Goal: Task Accomplishment & Management: Complete application form

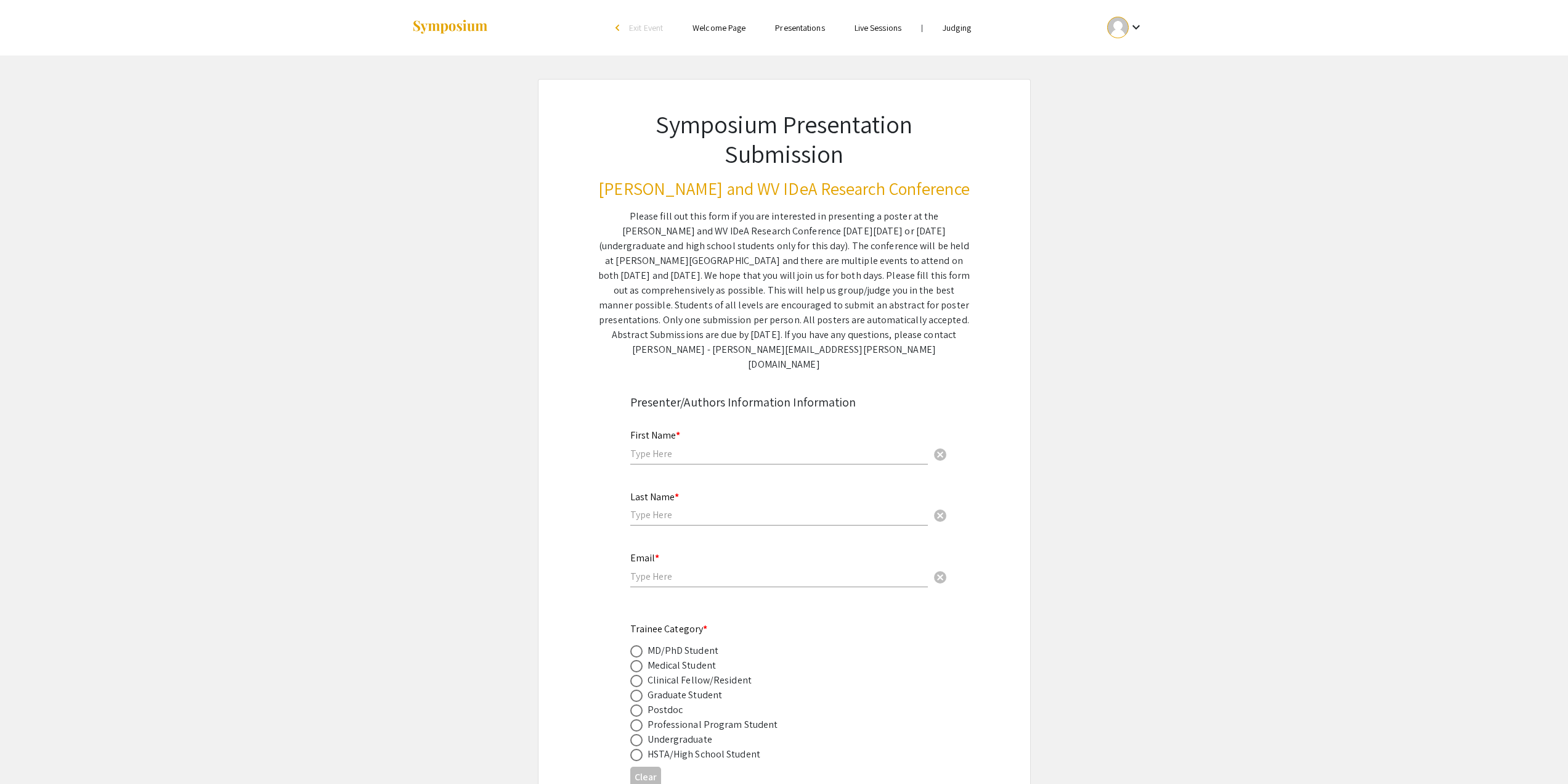
click at [711, 447] on input "text" at bounding box center [779, 453] width 297 height 13
type input "[PERSON_NAME]"
type input "[EMAIL_ADDRESS][DOMAIN_NAME]"
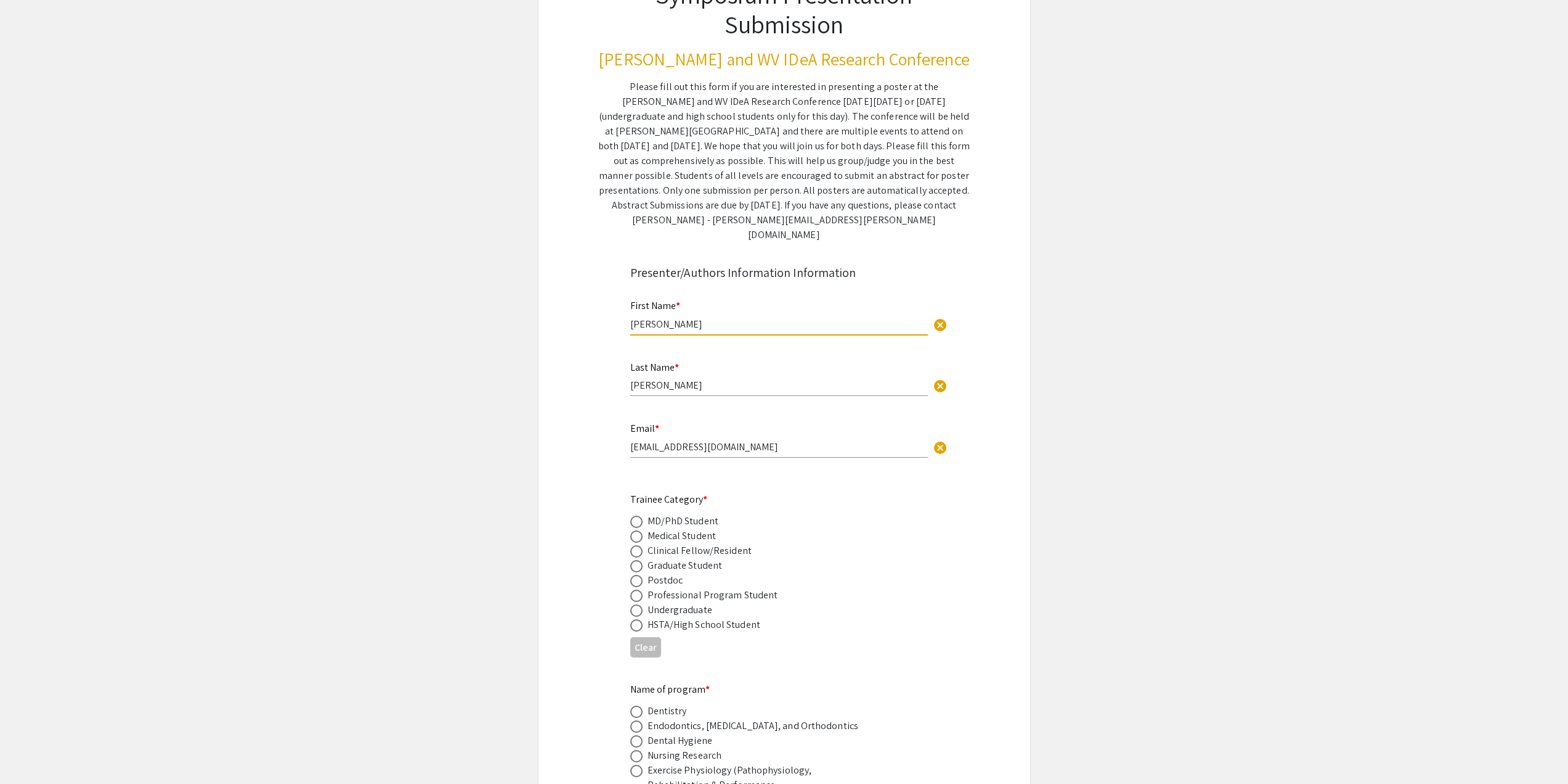
scroll to position [308, 0]
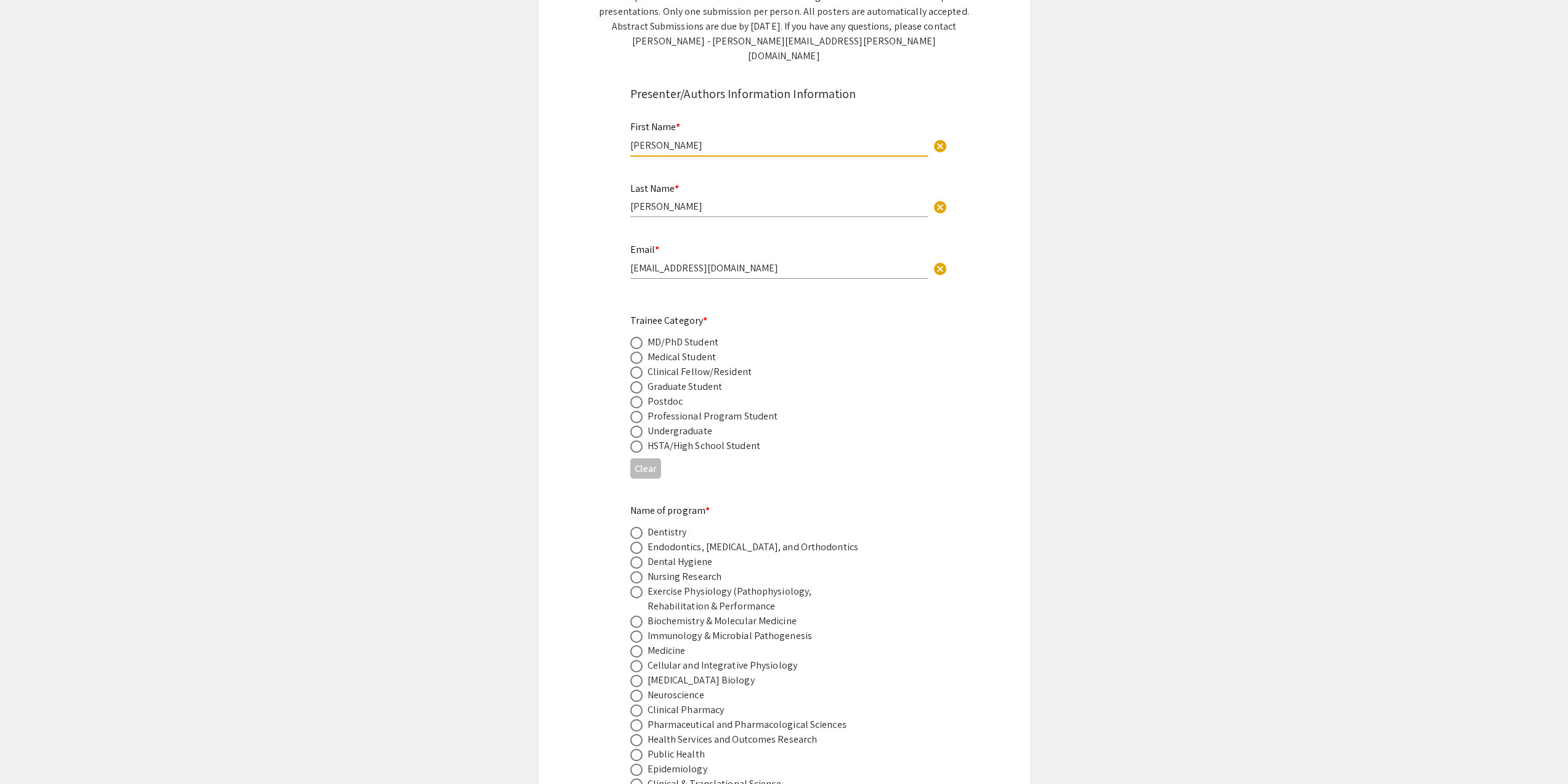
click at [637, 366] on span at bounding box center [636, 372] width 13 height 13
click at [637, 366] on input "radio" at bounding box center [636, 372] width 13 height 13
radio input "true"
click at [637, 381] on span at bounding box center [636, 387] width 13 height 13
click at [637, 381] on input "radio" at bounding box center [636, 387] width 13 height 13
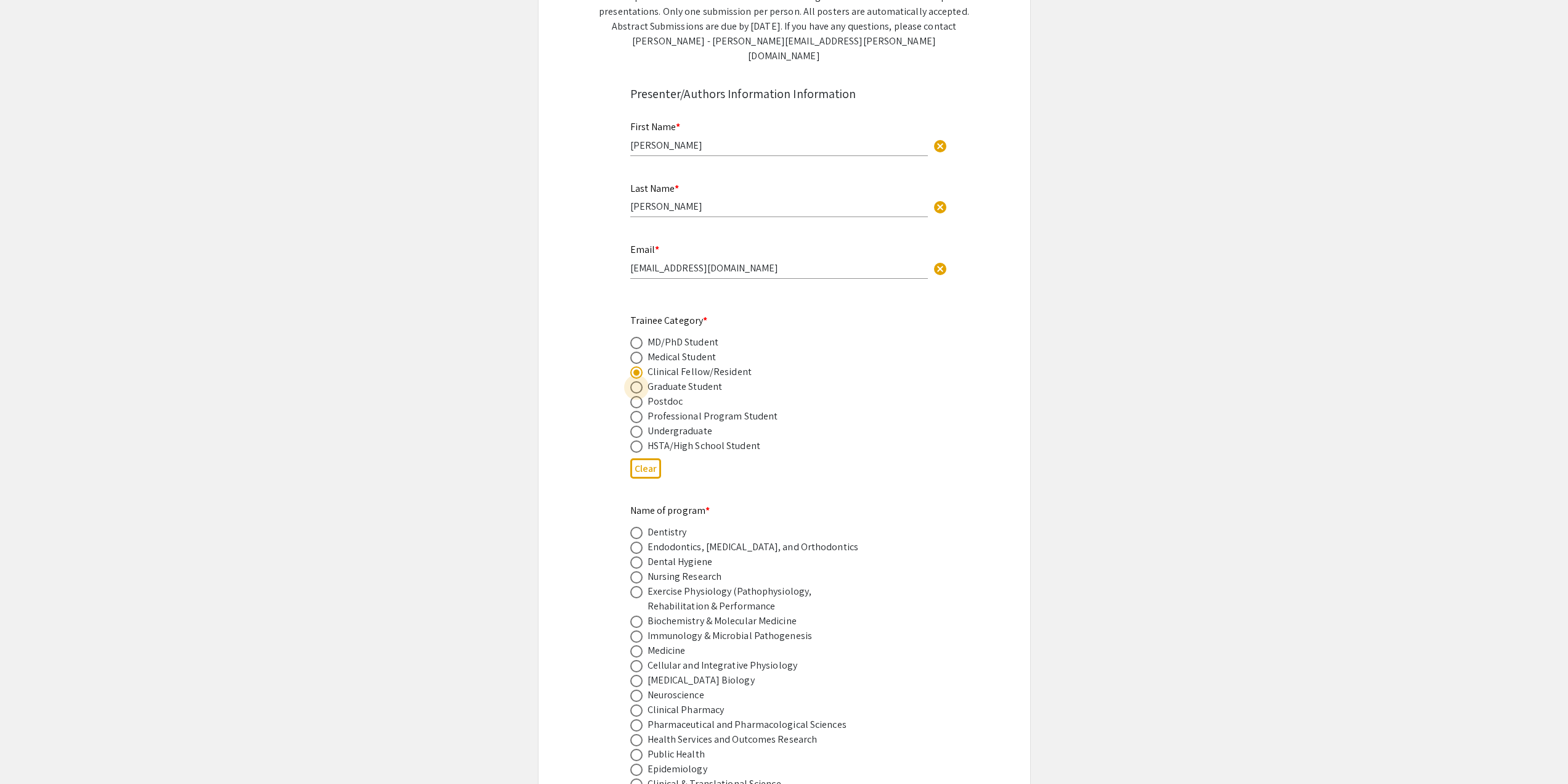
radio input "true"
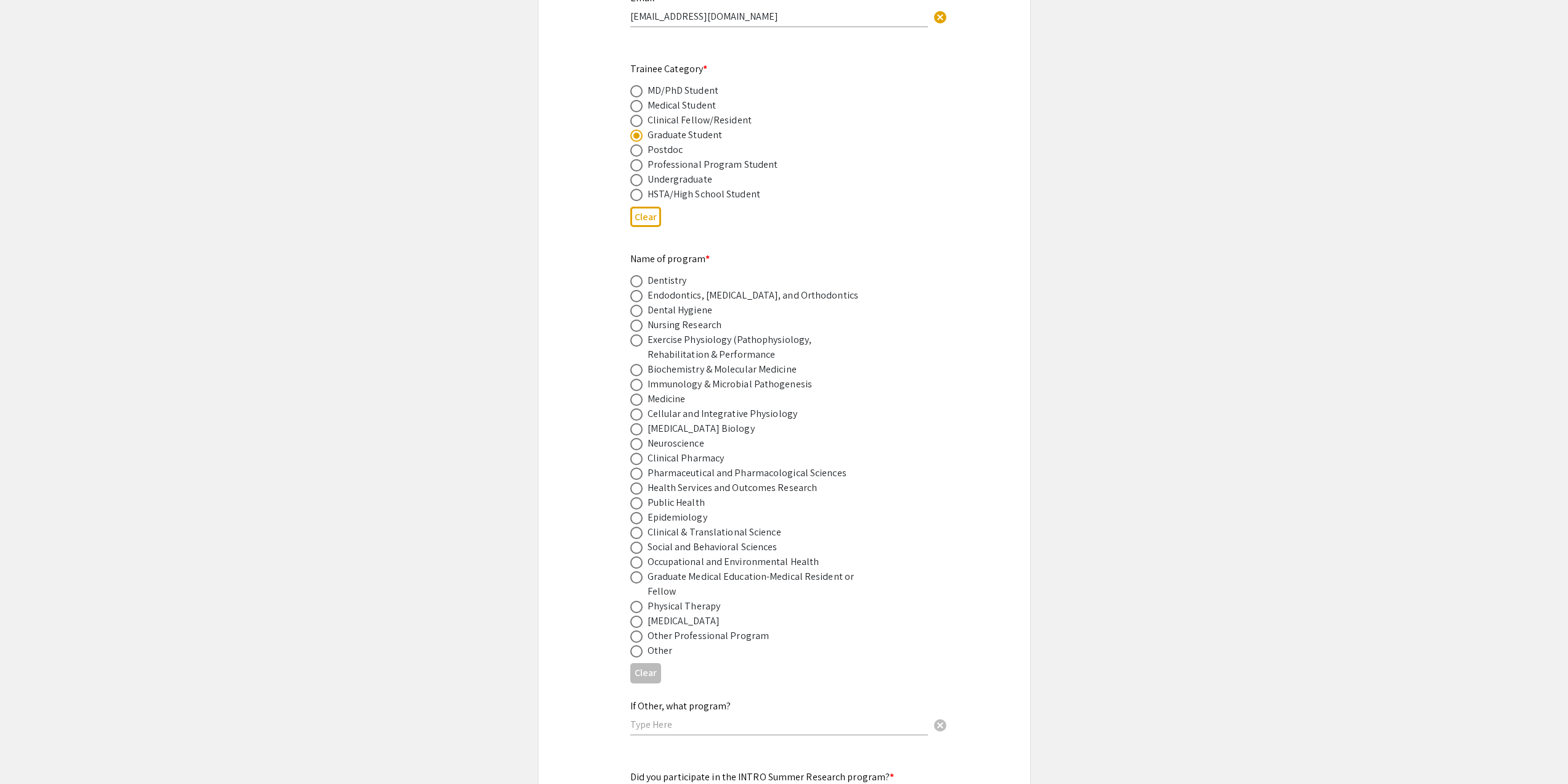
scroll to position [678, 0]
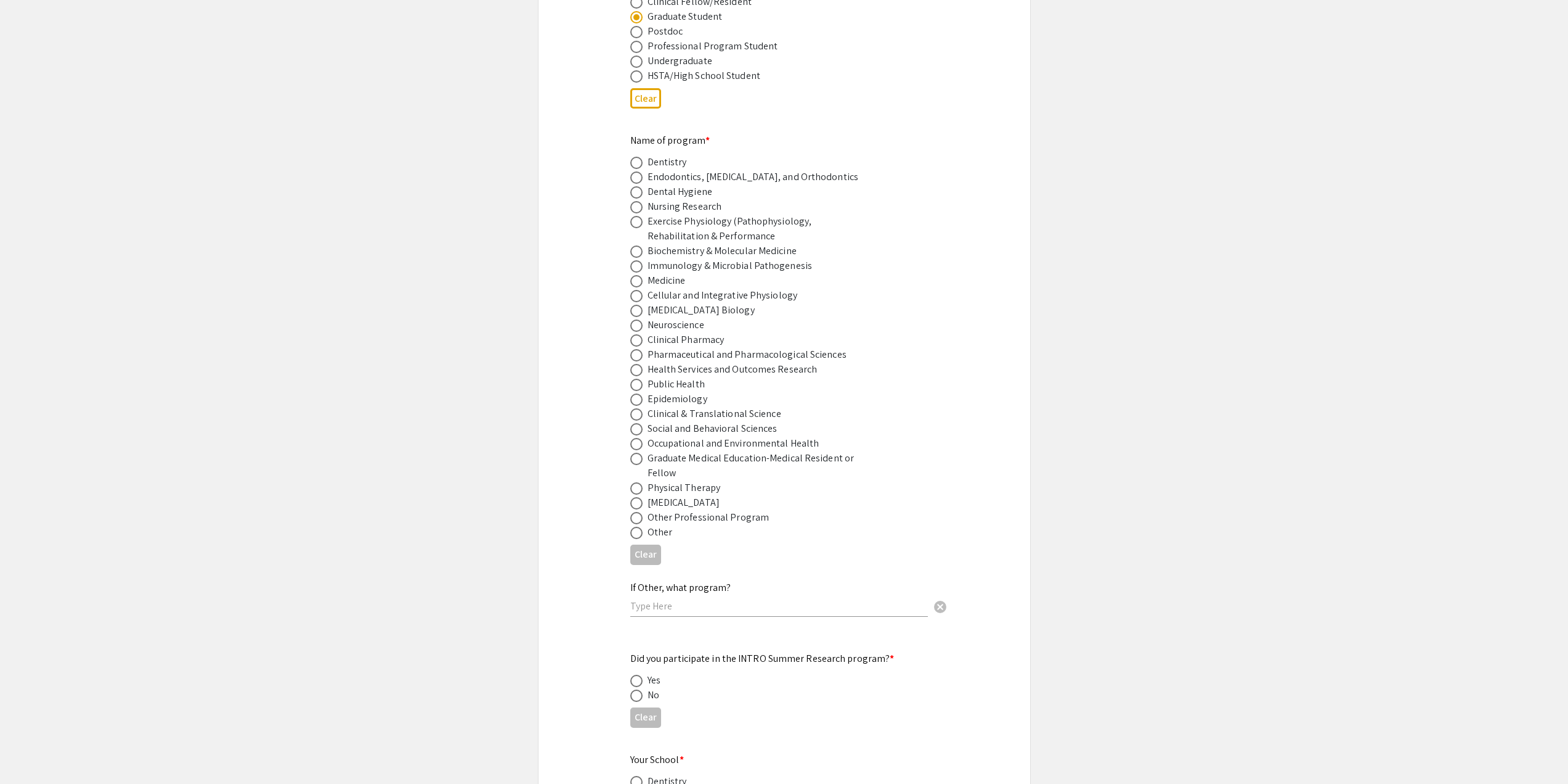
click at [634, 260] on span at bounding box center [636, 266] width 13 height 13
click at [634, 260] on input "radio" at bounding box center [636, 266] width 13 height 13
radio input "true"
click at [634, 243] on mat-radio-button at bounding box center [639, 250] width 17 height 15
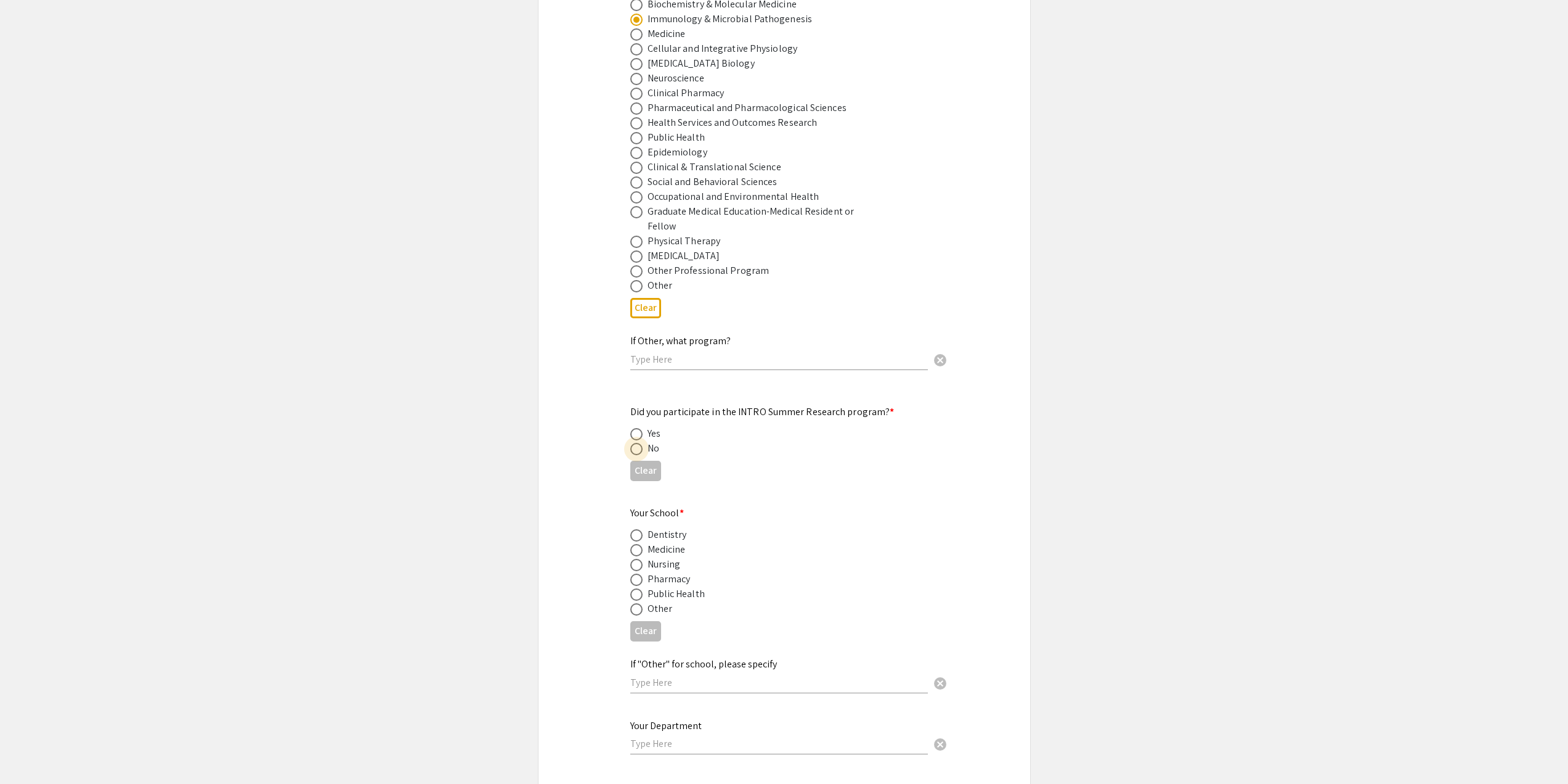
click at [641, 443] on span at bounding box center [636, 449] width 13 height 13
click at [641, 443] on input "radio" at bounding box center [636, 449] width 13 height 13
radio input "true"
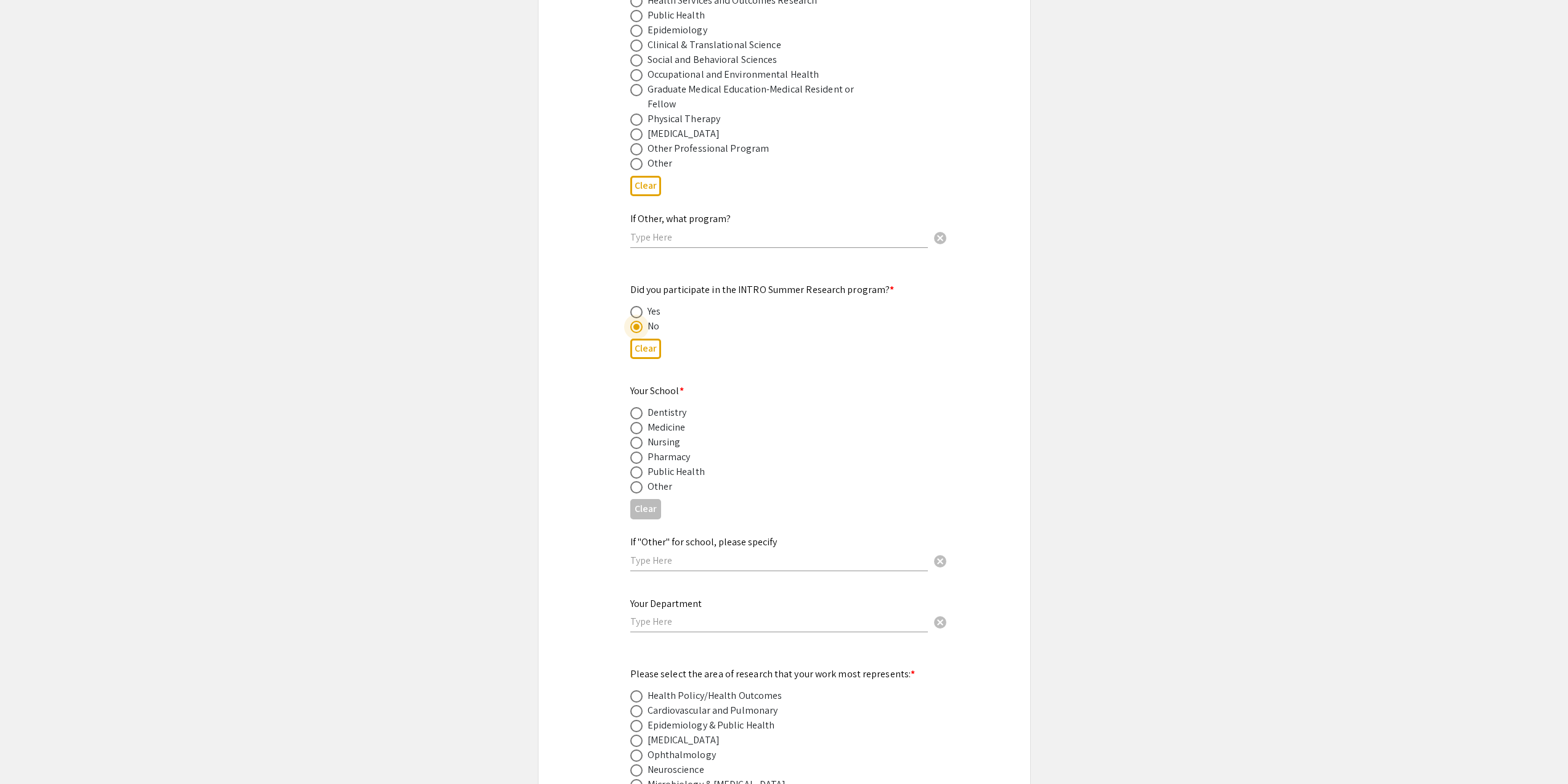
scroll to position [1049, 0]
click at [639, 421] on span at bounding box center [636, 426] width 13 height 13
click at [639, 421] on input "radio" at bounding box center [636, 426] width 13 height 13
radio input "true"
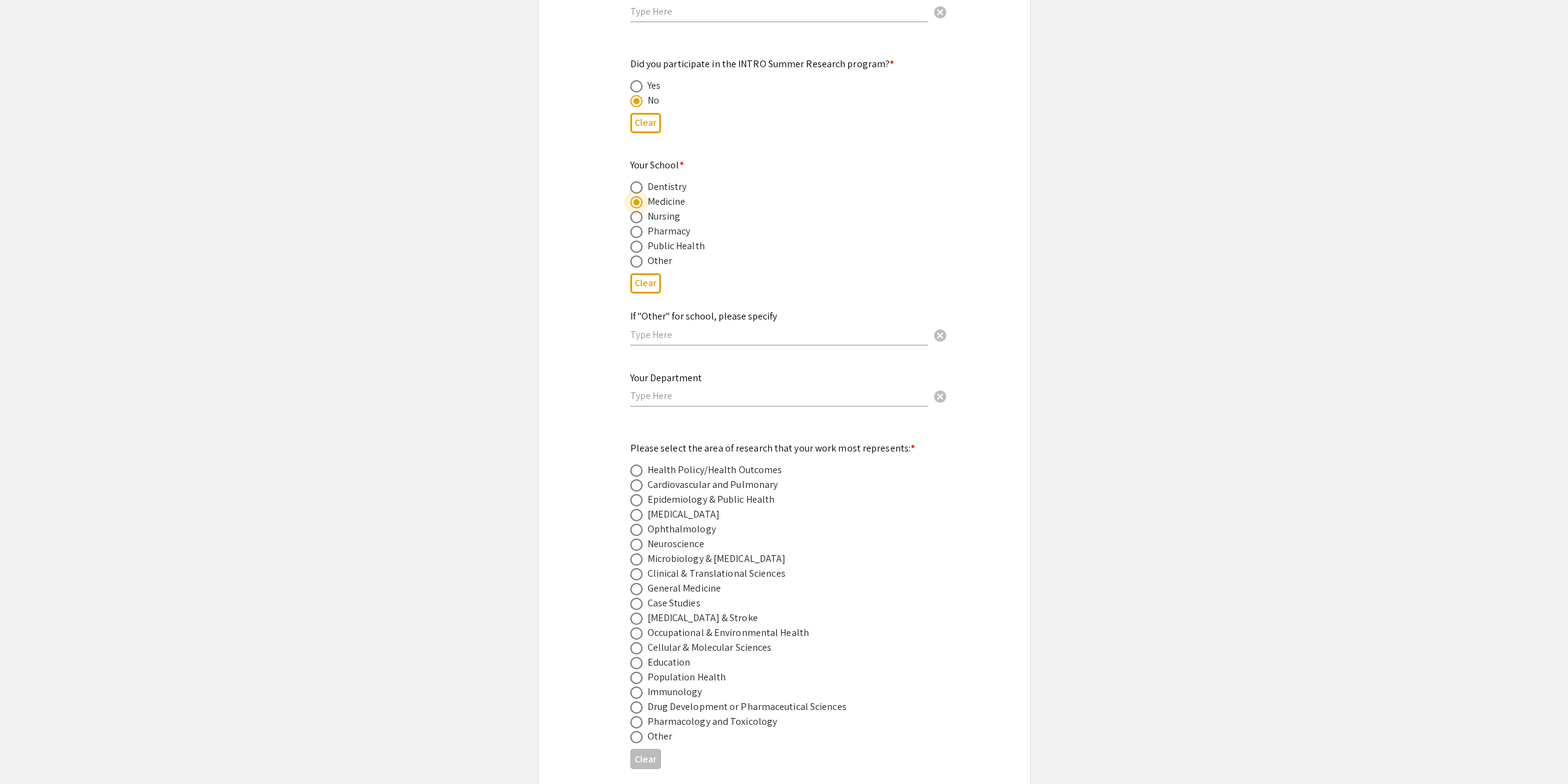
scroll to position [1357, 0]
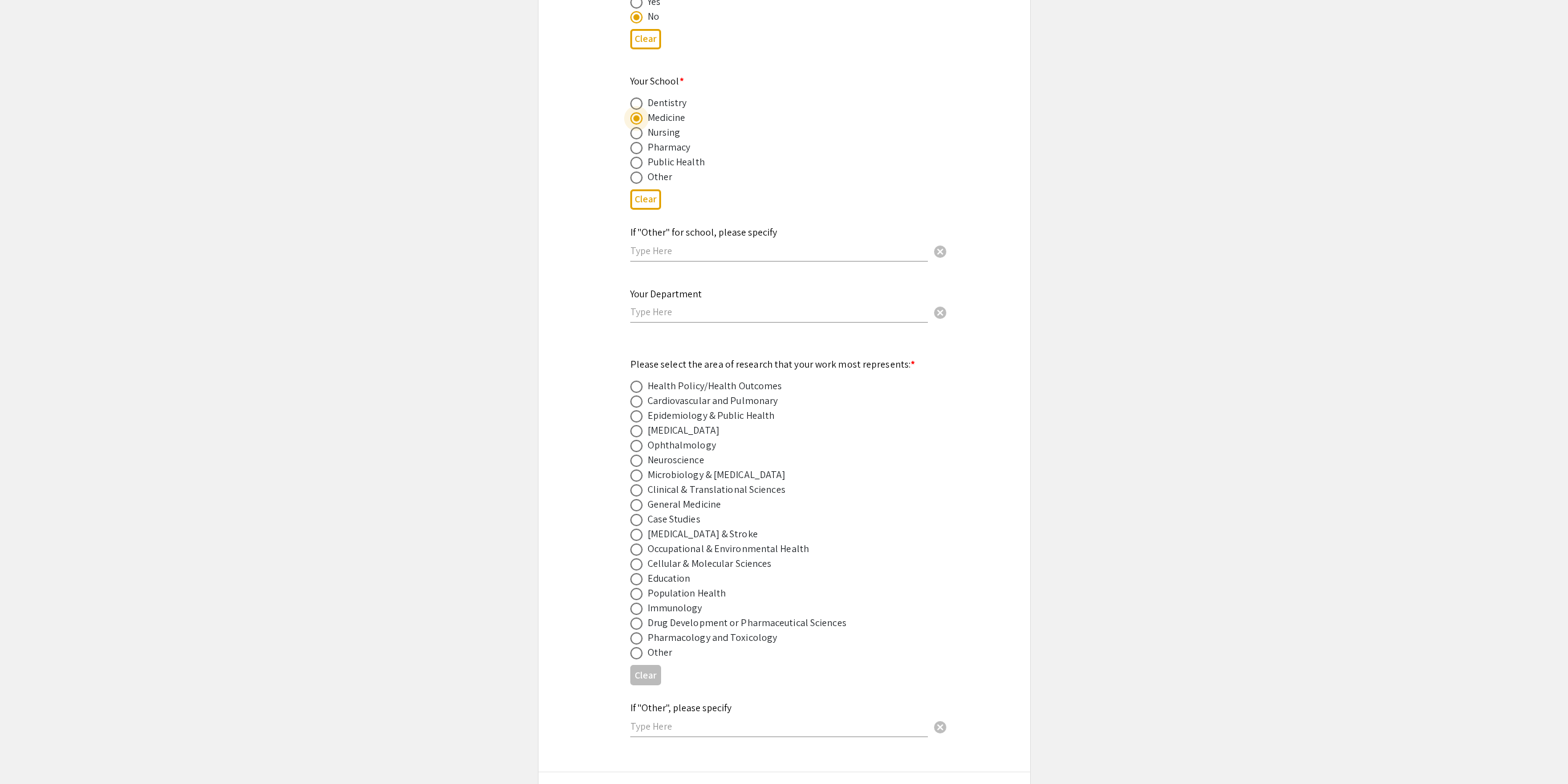
click at [638, 440] on span at bounding box center [636, 446] width 13 height 13
click at [638, 440] on input "radio" at bounding box center [636, 446] width 13 height 13
radio input "true"
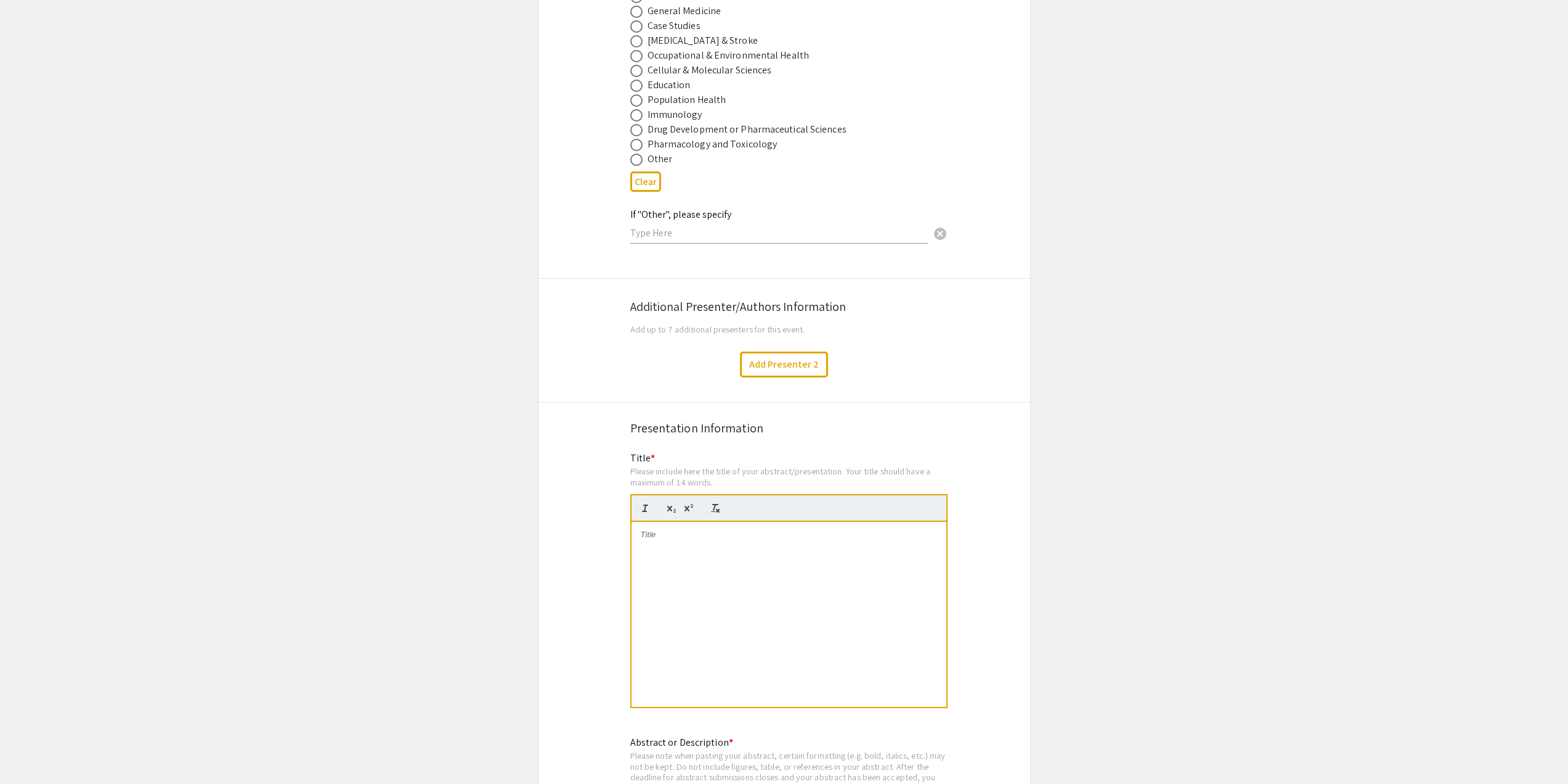
scroll to position [2034, 0]
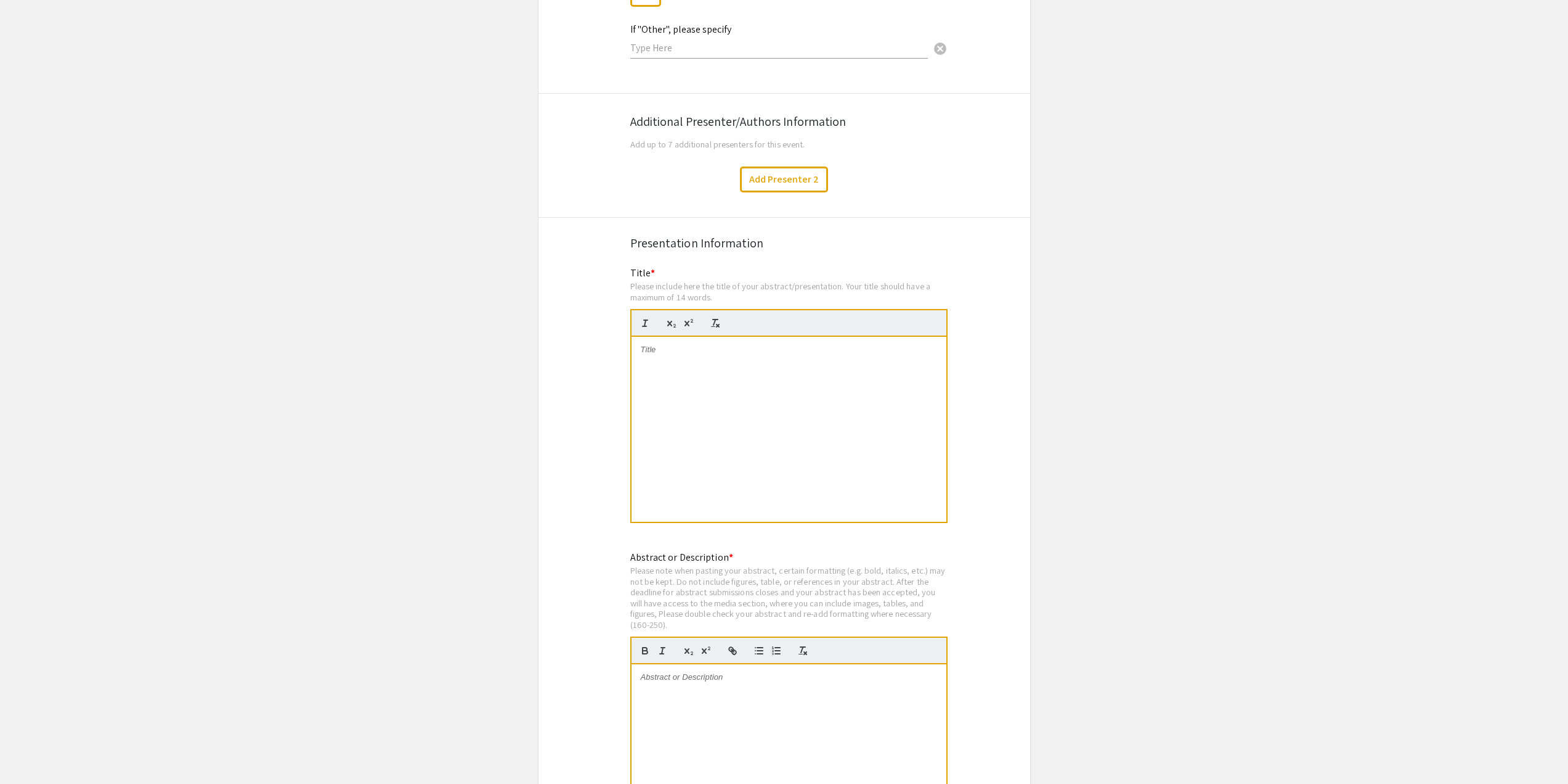
click at [713, 350] on div at bounding box center [788, 428] width 315 height 185
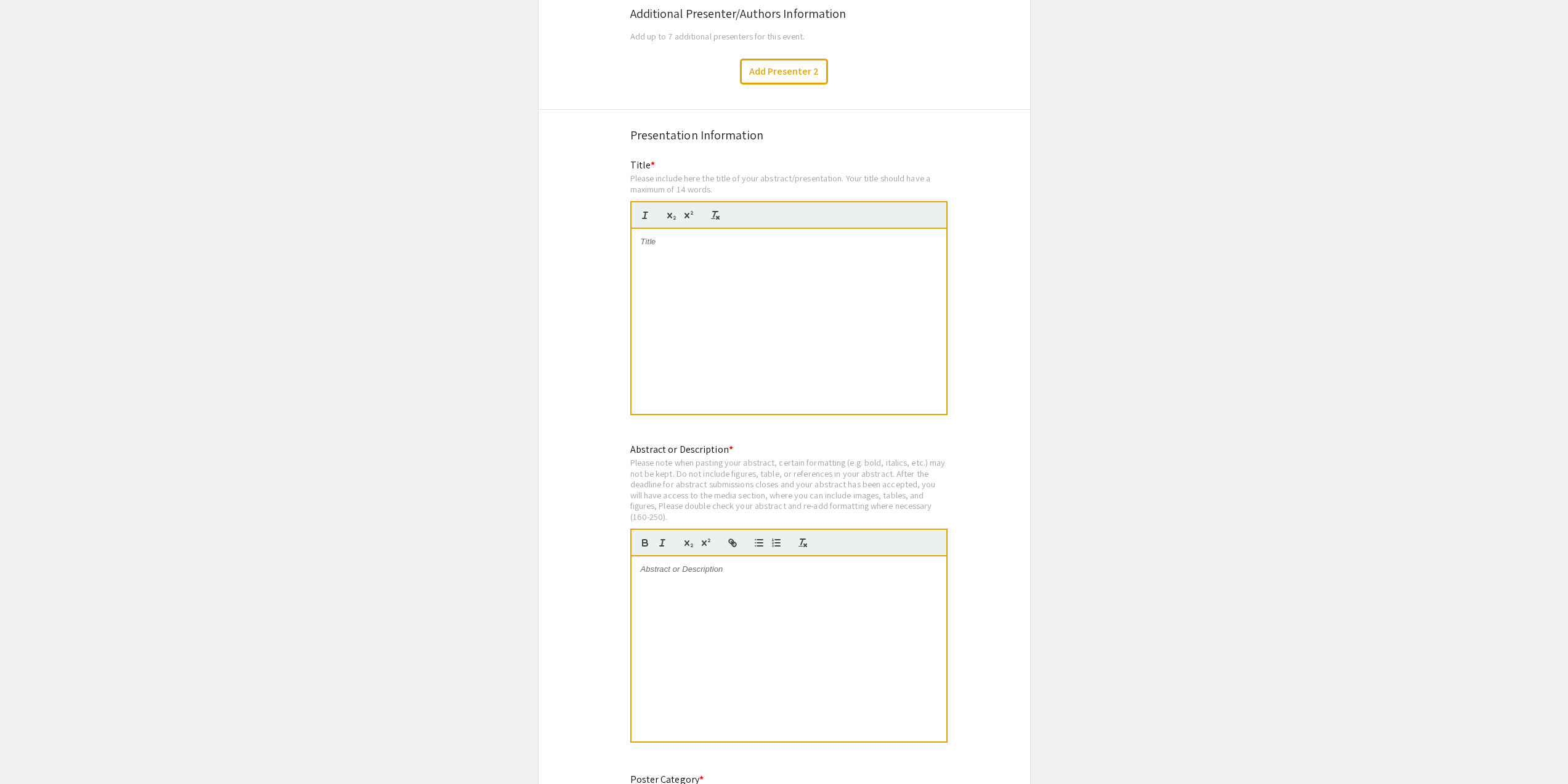
scroll to position [2281, 0]
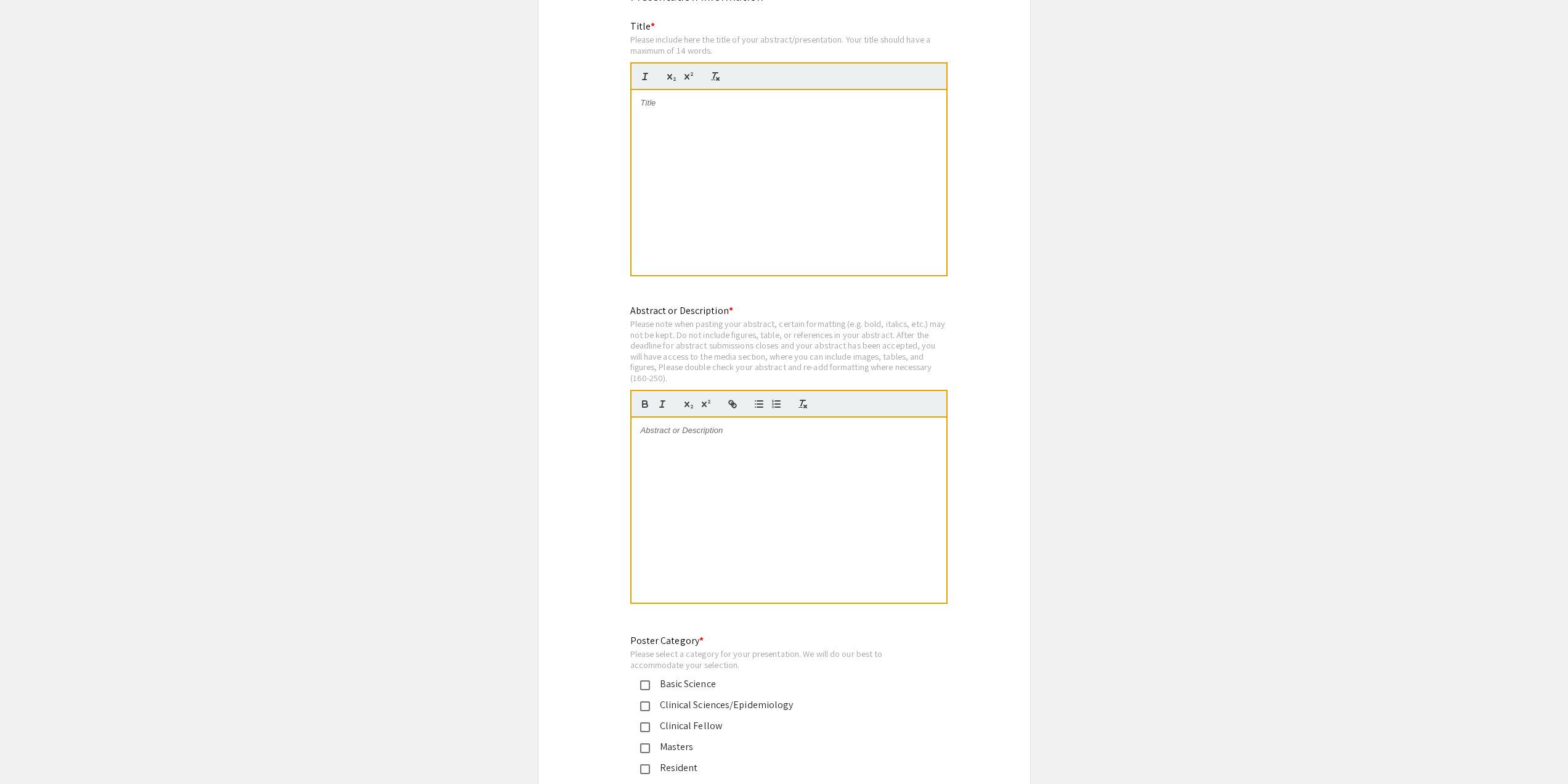
click at [716, 480] on div at bounding box center [788, 510] width 315 height 185
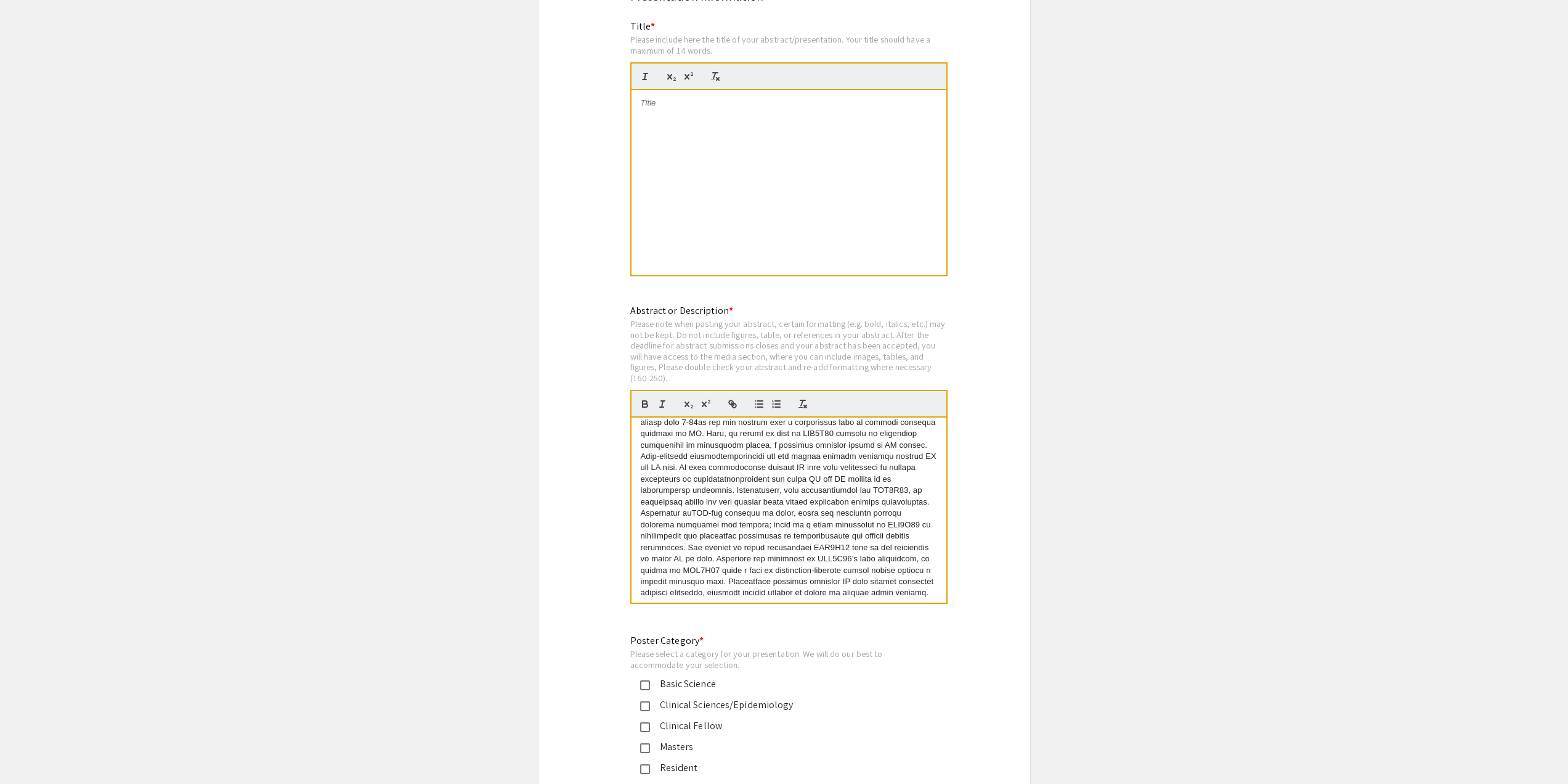
scroll to position [126, 0]
click at [692, 517] on p at bounding box center [789, 447] width 296 height 296
click at [740, 521] on p at bounding box center [789, 447] width 296 height 296
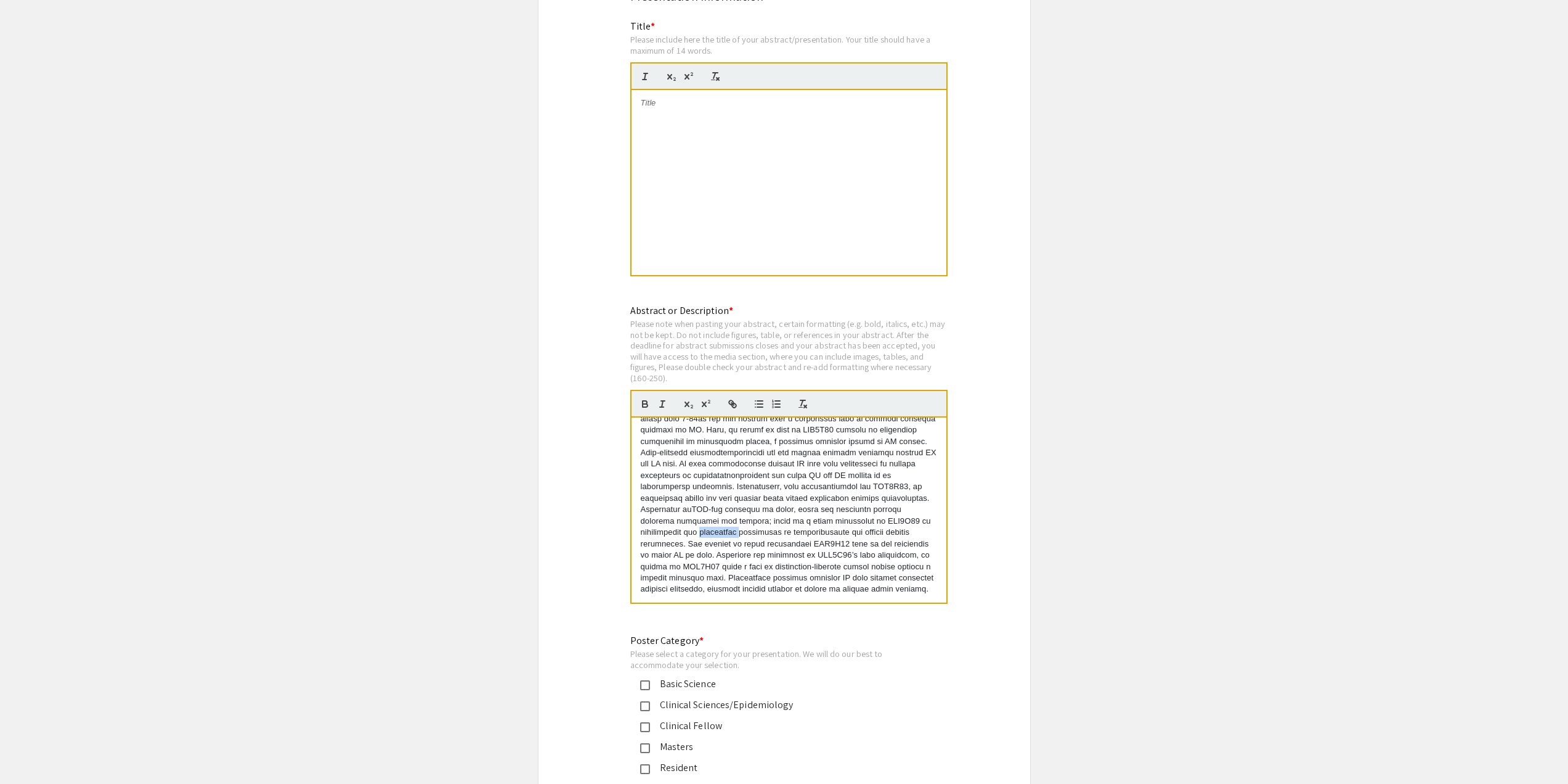
click at [739, 528] on p at bounding box center [789, 447] width 296 height 296
click at [706, 531] on p at bounding box center [789, 447] width 296 height 296
click at [809, 520] on p at bounding box center [789, 447] width 296 height 296
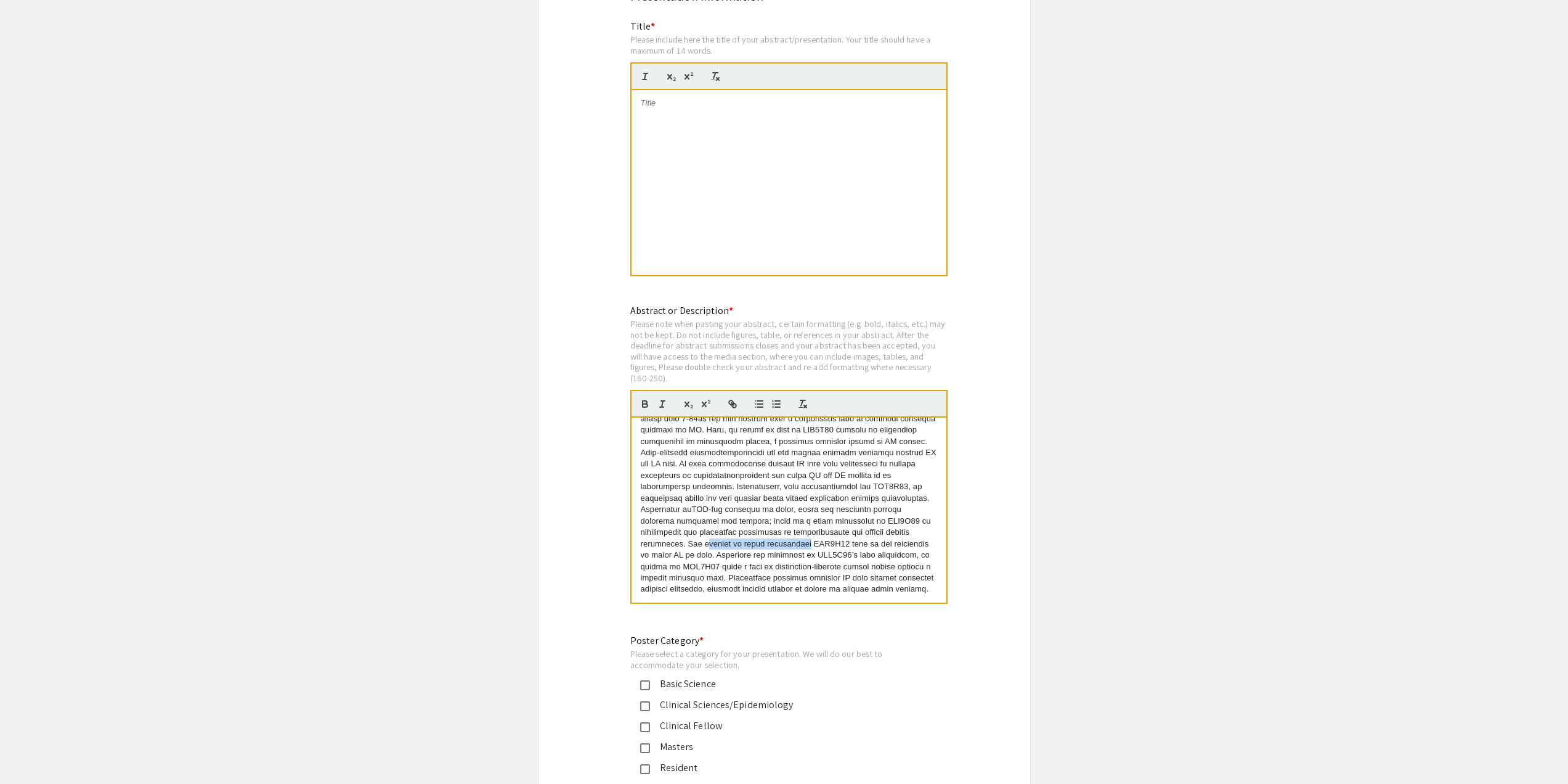
drag, startPoint x: 800, startPoint y: 530, endPoint x: 700, endPoint y: 527, distance: 100.0
click at [700, 527] on p at bounding box center [789, 447] width 296 height 296
click at [827, 530] on p at bounding box center [789, 447] width 296 height 296
click at [865, 510] on p at bounding box center [789, 447] width 296 height 296
click at [876, 526] on p at bounding box center [789, 447] width 296 height 296
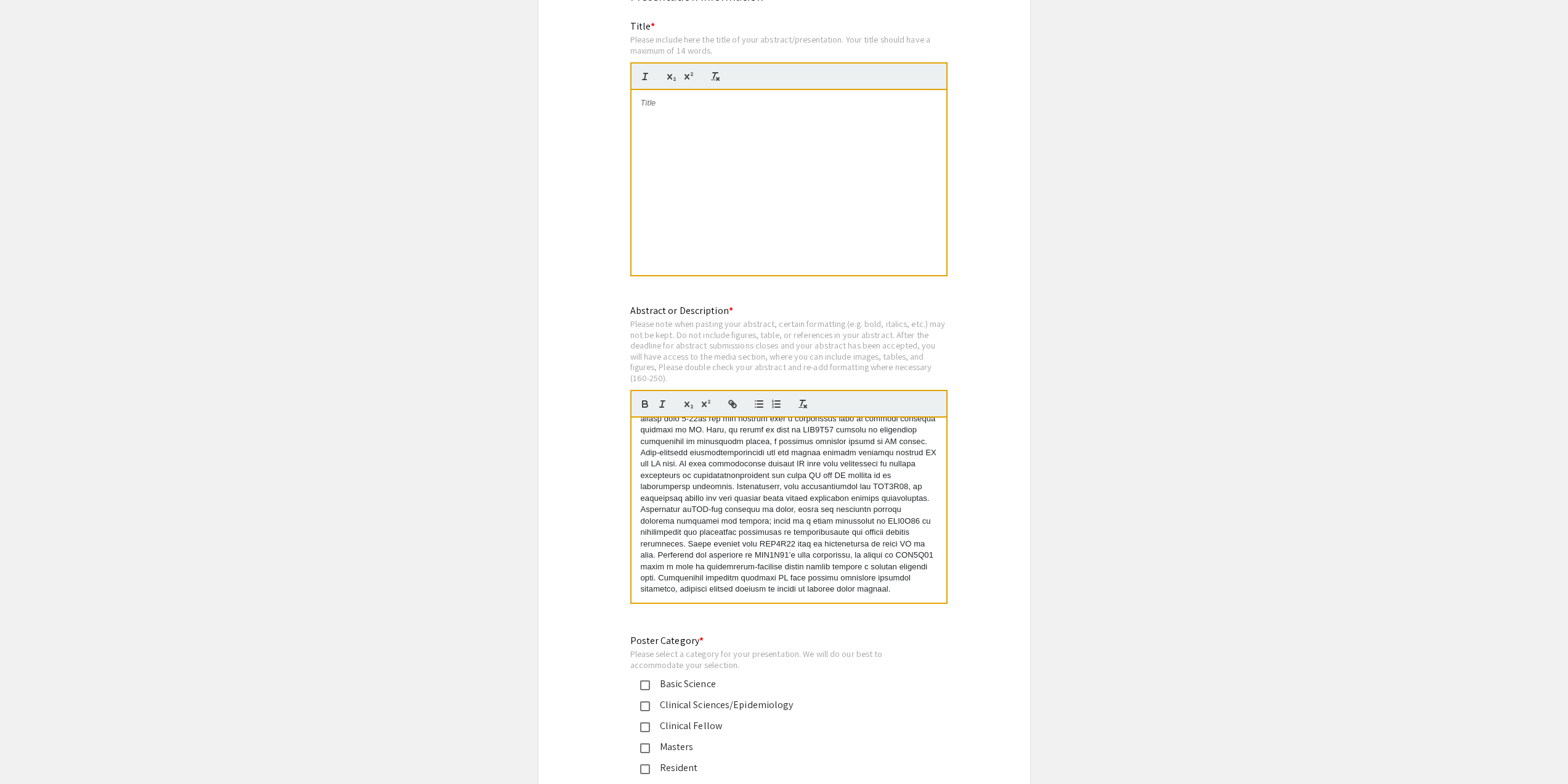
click at [661, 538] on p at bounding box center [789, 447] width 296 height 296
click at [670, 551] on p at bounding box center [789, 447] width 296 height 296
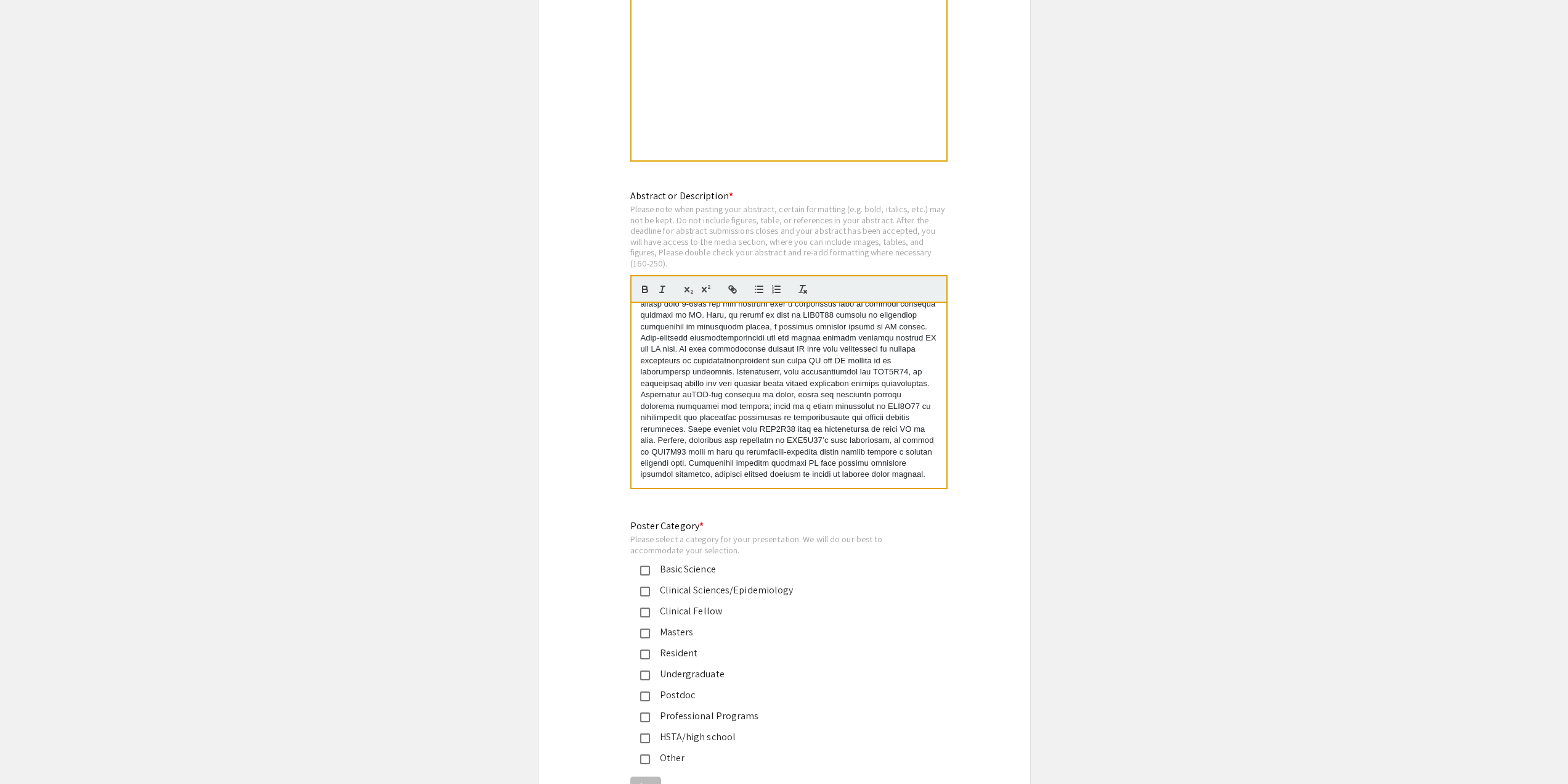
scroll to position [2466, 0]
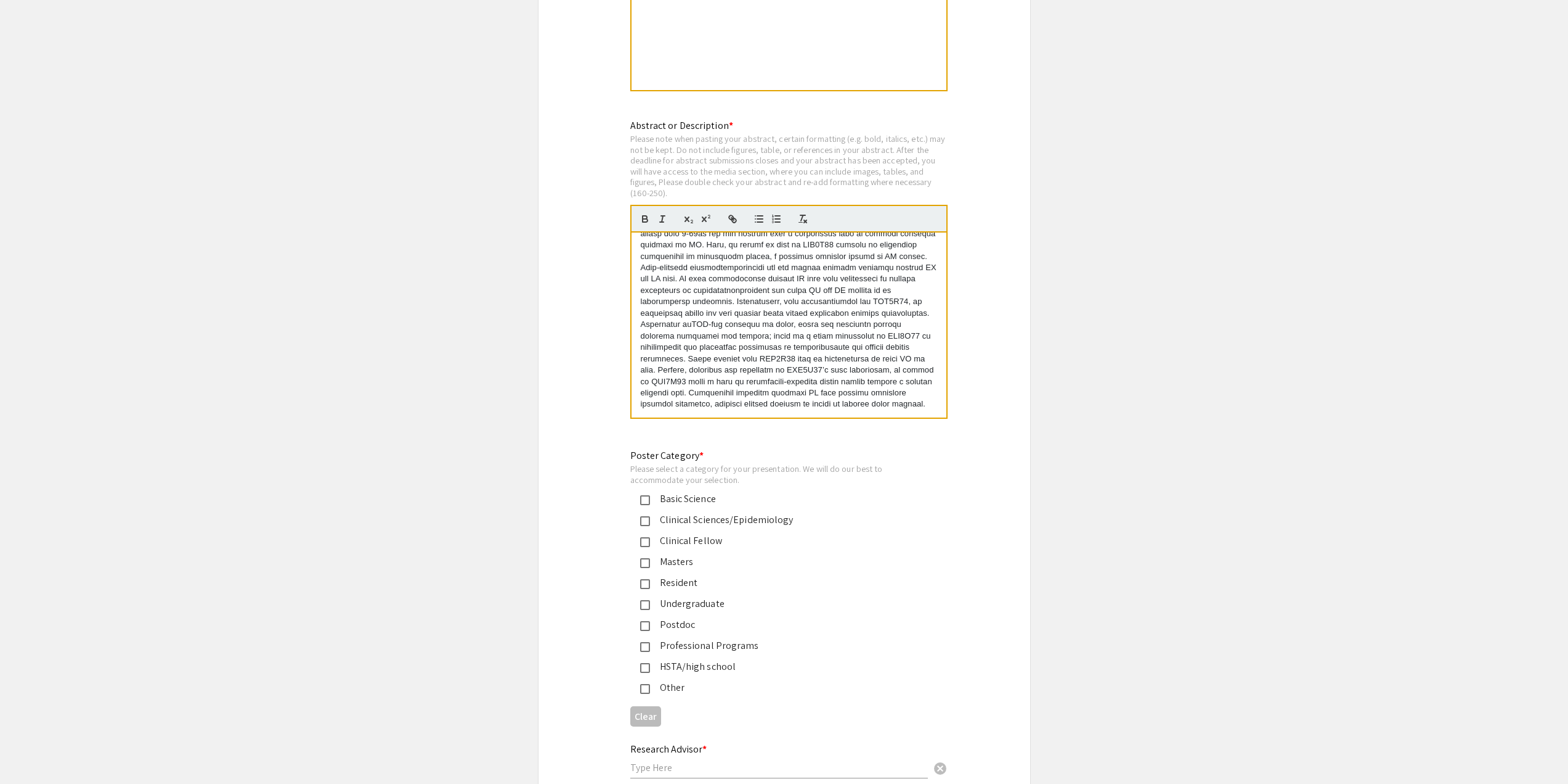
click at [745, 379] on p at bounding box center [789, 262] width 296 height 296
click at [746, 268] on p at bounding box center [789, 387] width 296 height 296
click at [912, 275] on p at bounding box center [789, 387] width 296 height 296
click at [867, 267] on p at bounding box center [789, 387] width 296 height 296
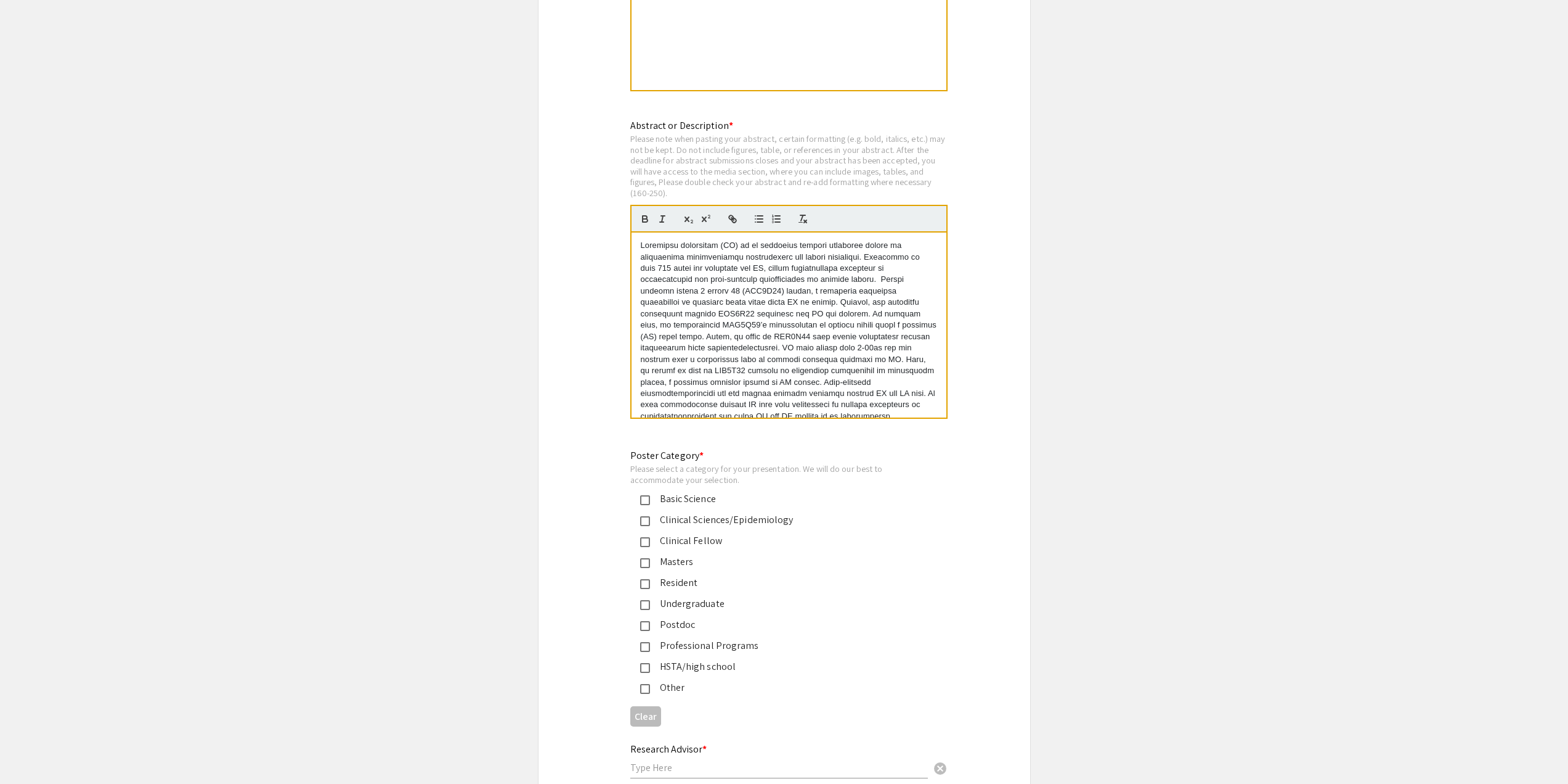
click at [867, 267] on p at bounding box center [789, 387] width 296 height 296
click at [668, 291] on p at bounding box center [789, 387] width 296 height 296
drag, startPoint x: 870, startPoint y: 286, endPoint x: 903, endPoint y: 276, distance: 34.5
click at [903, 276] on p at bounding box center [789, 387] width 296 height 296
click at [813, 269] on p at bounding box center [789, 381] width 296 height 284
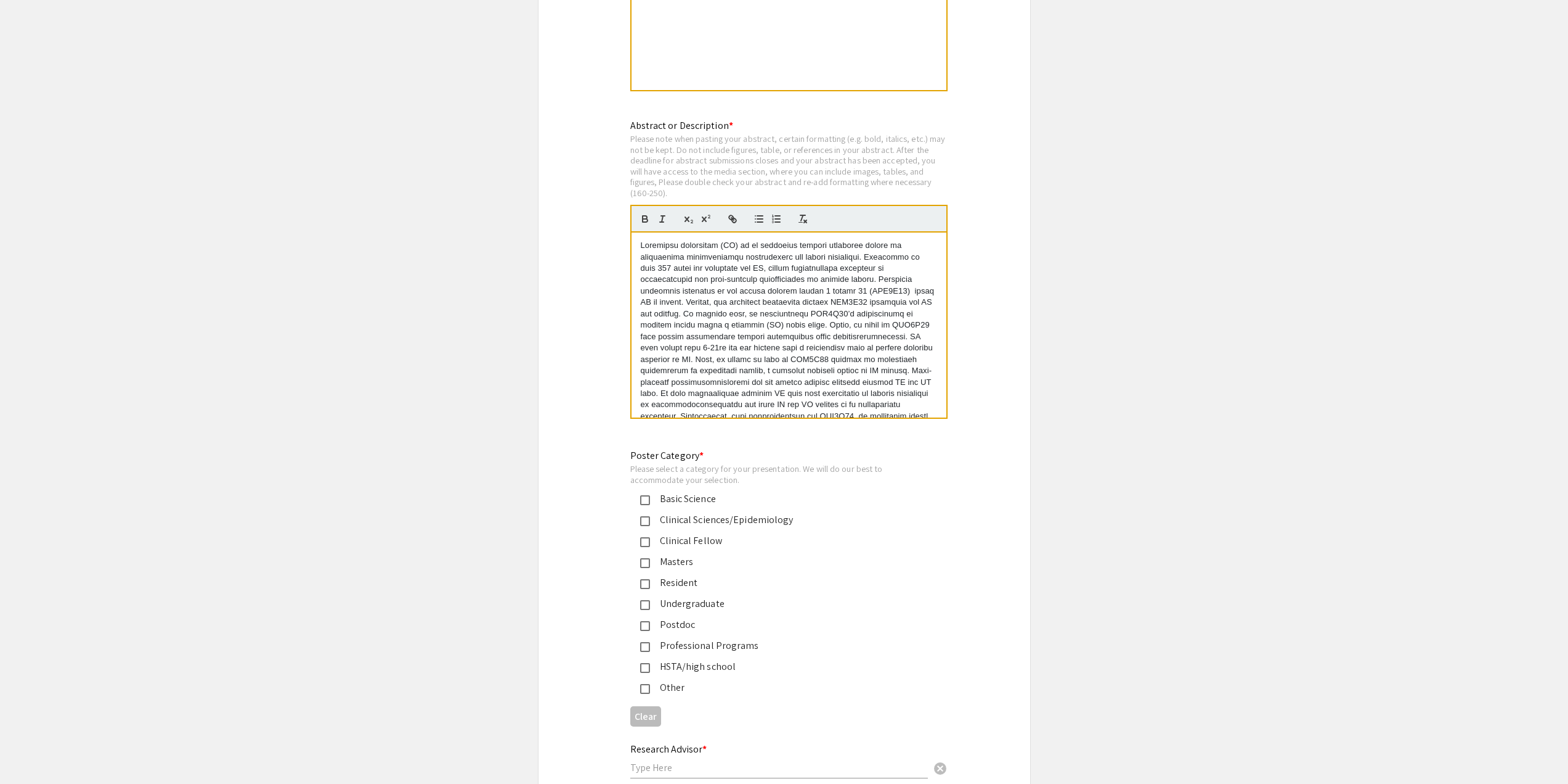
click at [844, 284] on p at bounding box center [789, 381] width 296 height 284
click at [795, 298] on p at bounding box center [789, 381] width 296 height 284
click at [861, 285] on p at bounding box center [789, 381] width 296 height 284
click at [848, 291] on p at bounding box center [789, 381] width 296 height 284
click at [863, 287] on p at bounding box center [789, 381] width 296 height 284
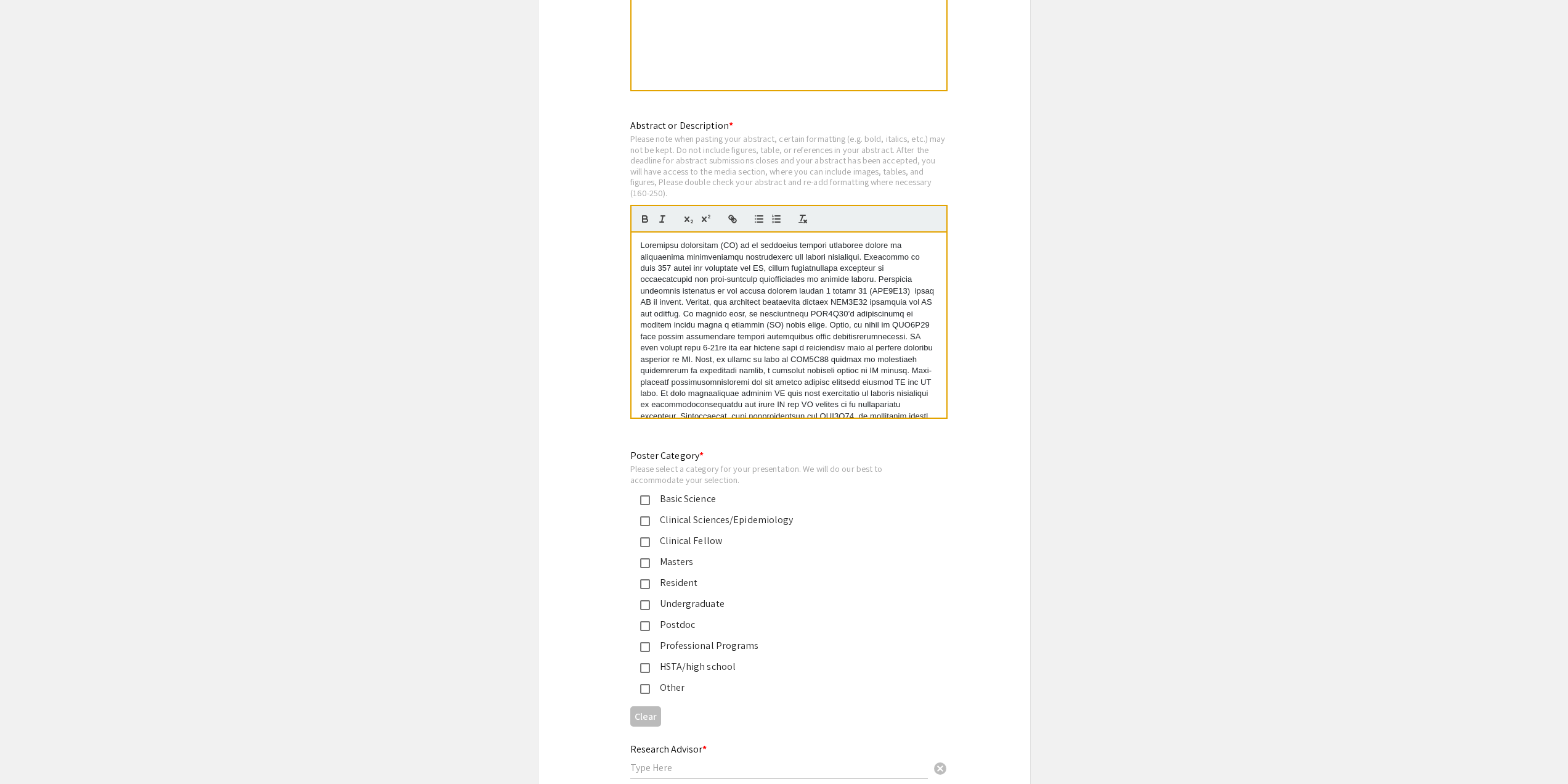
click at [902, 294] on p at bounding box center [789, 381] width 296 height 284
click at [899, 283] on p at bounding box center [789, 381] width 296 height 284
click at [689, 285] on p at bounding box center [789, 381] width 296 height 284
click at [695, 286] on p at bounding box center [789, 381] width 296 height 284
click at [729, 277] on p at bounding box center [789, 381] width 296 height 284
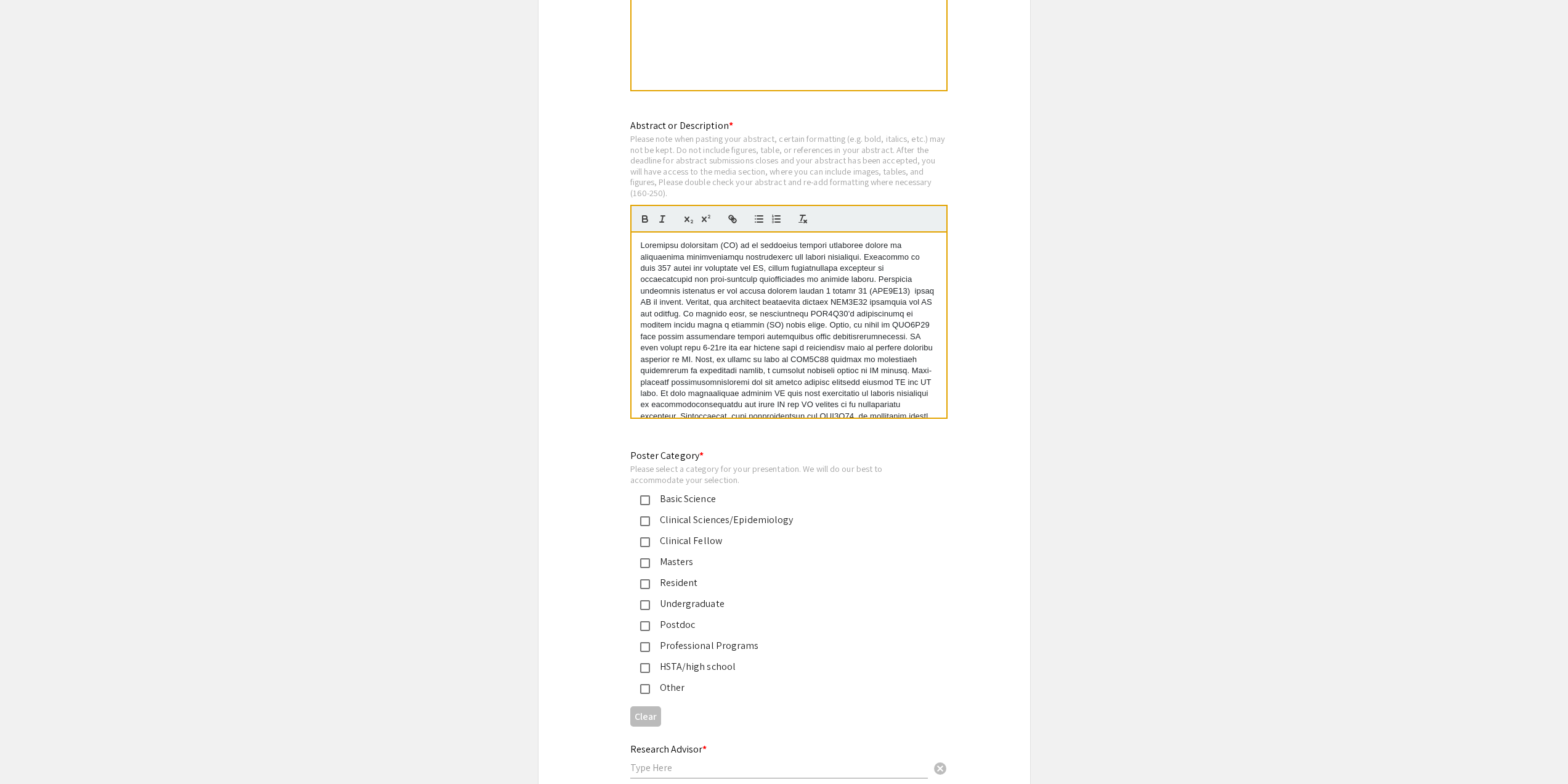
click at [735, 273] on p at bounding box center [789, 381] width 296 height 284
click at [812, 262] on p at bounding box center [789, 387] width 296 height 296
click at [789, 273] on p at bounding box center [789, 387] width 296 height 296
click at [802, 280] on p at bounding box center [789, 387] width 296 height 296
click at [809, 284] on p at bounding box center [789, 387] width 296 height 296
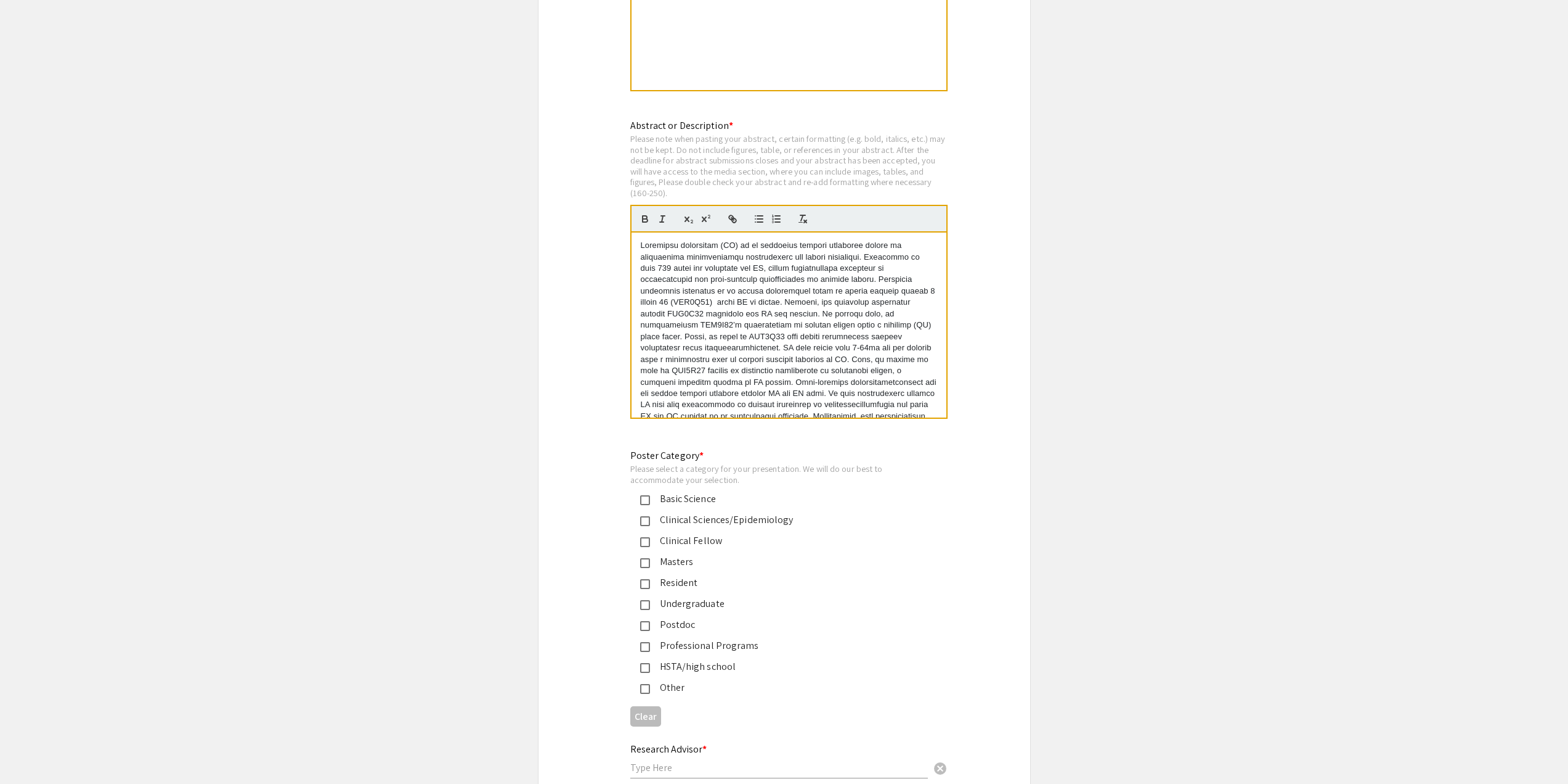
click at [769, 295] on p at bounding box center [789, 387] width 296 height 296
click at [784, 297] on p at bounding box center [789, 387] width 296 height 296
click at [816, 297] on p at bounding box center [789, 387] width 296 height 296
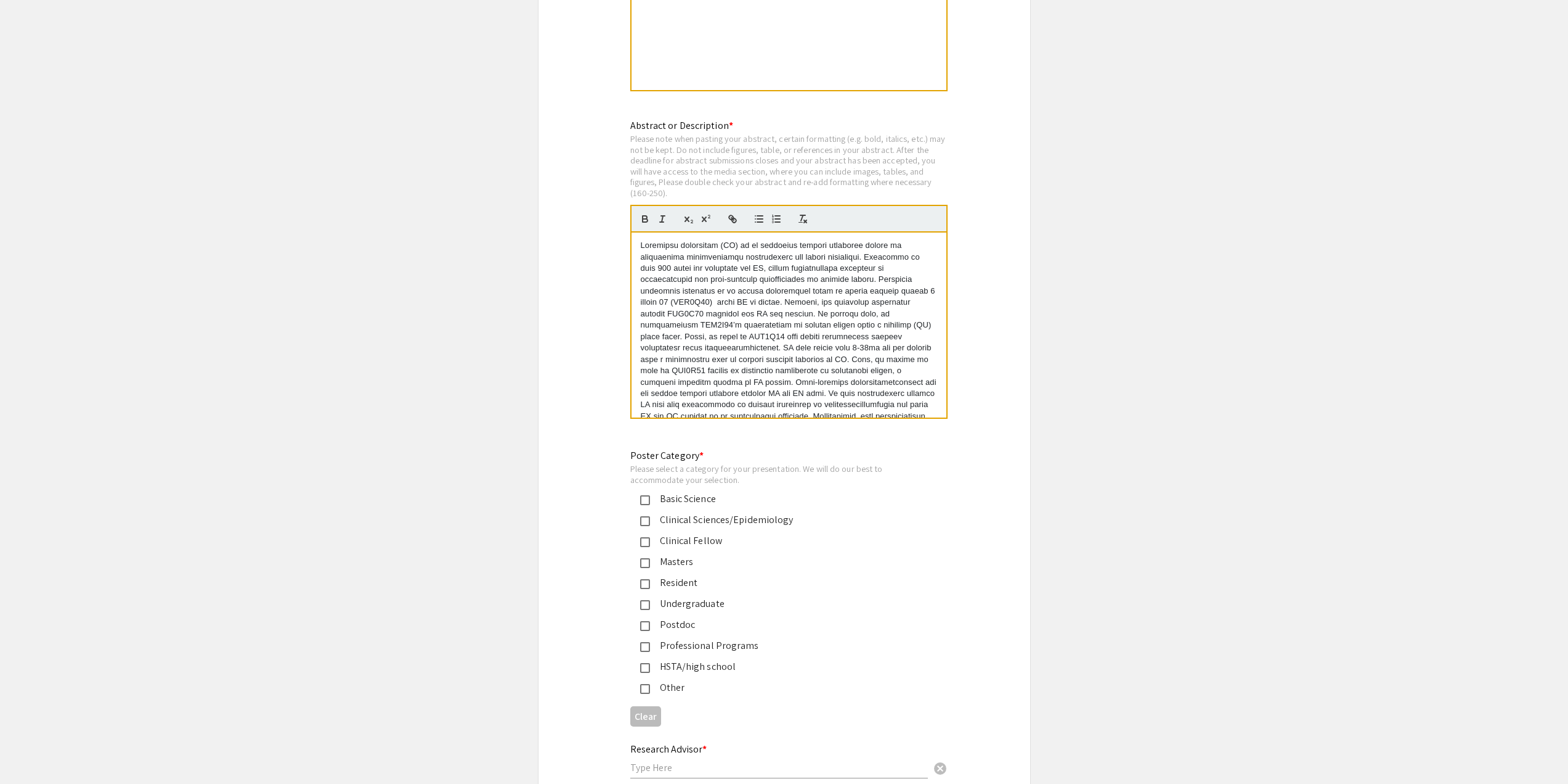
click at [868, 313] on p at bounding box center [789, 387] width 296 height 296
click at [820, 298] on p at bounding box center [789, 387] width 296 height 296
click at [836, 303] on p at bounding box center [789, 387] width 296 height 296
click at [834, 298] on p at bounding box center [789, 387] width 296 height 296
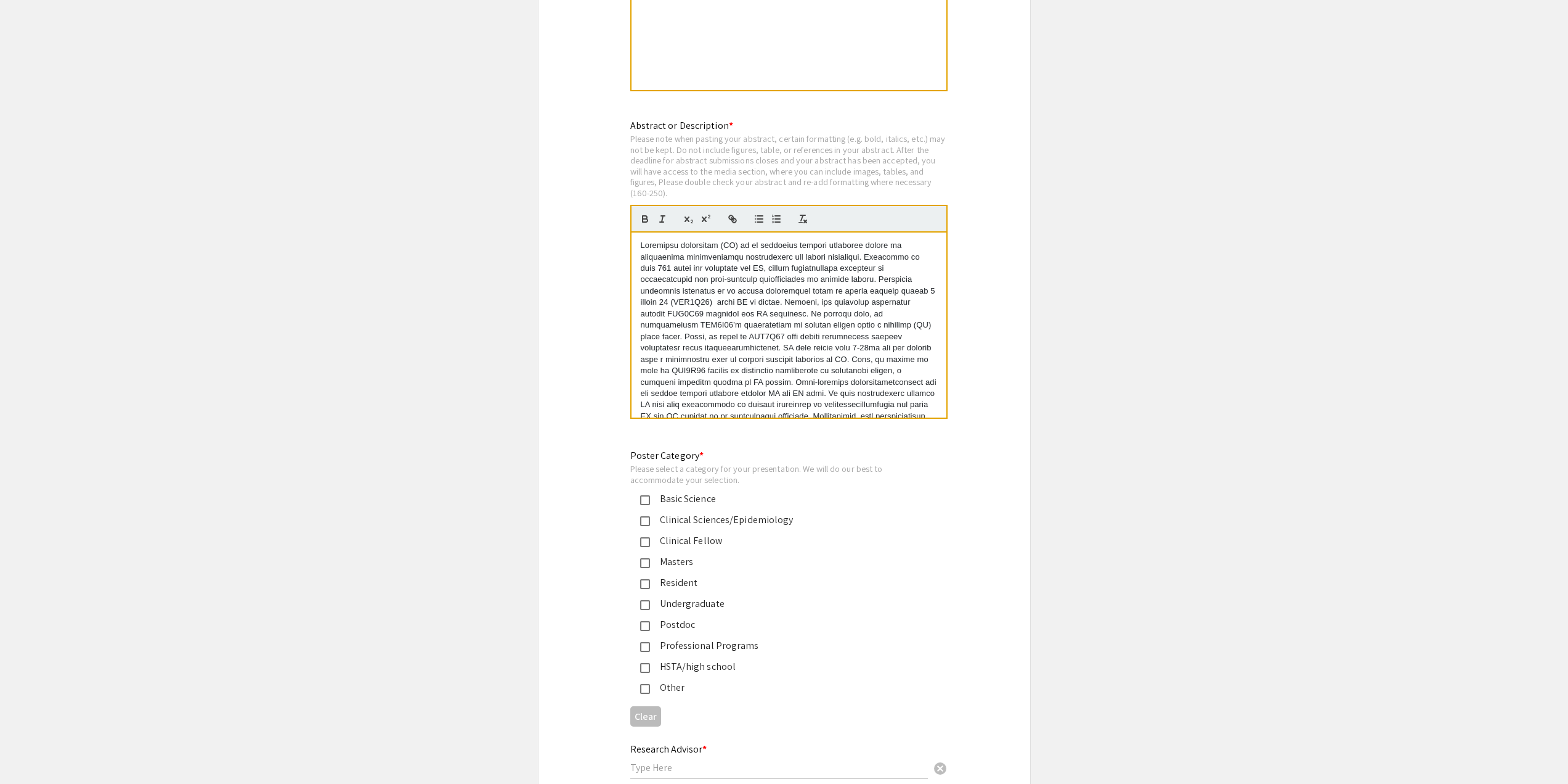
click at [820, 300] on p at bounding box center [789, 387] width 296 height 296
click at [861, 270] on p at bounding box center [789, 387] width 296 height 296
click at [723, 309] on p at bounding box center [789, 387] width 296 height 296
click at [748, 316] on p at bounding box center [789, 387] width 296 height 296
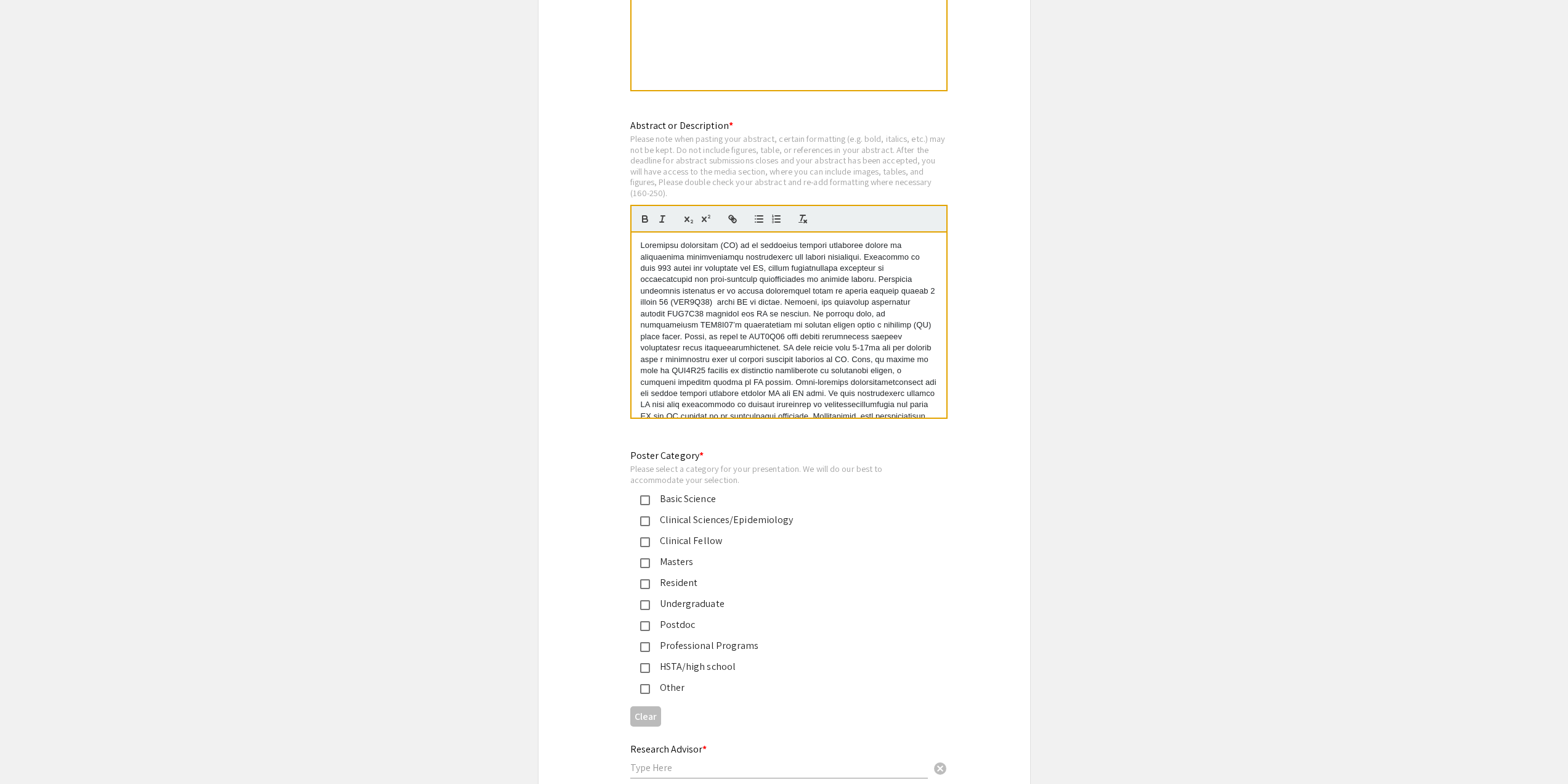
click at [748, 313] on p at bounding box center [789, 387] width 296 height 296
click at [671, 309] on p at bounding box center [789, 387] width 296 height 296
drag, startPoint x: 921, startPoint y: 298, endPoint x: 858, endPoint y: 294, distance: 63.1
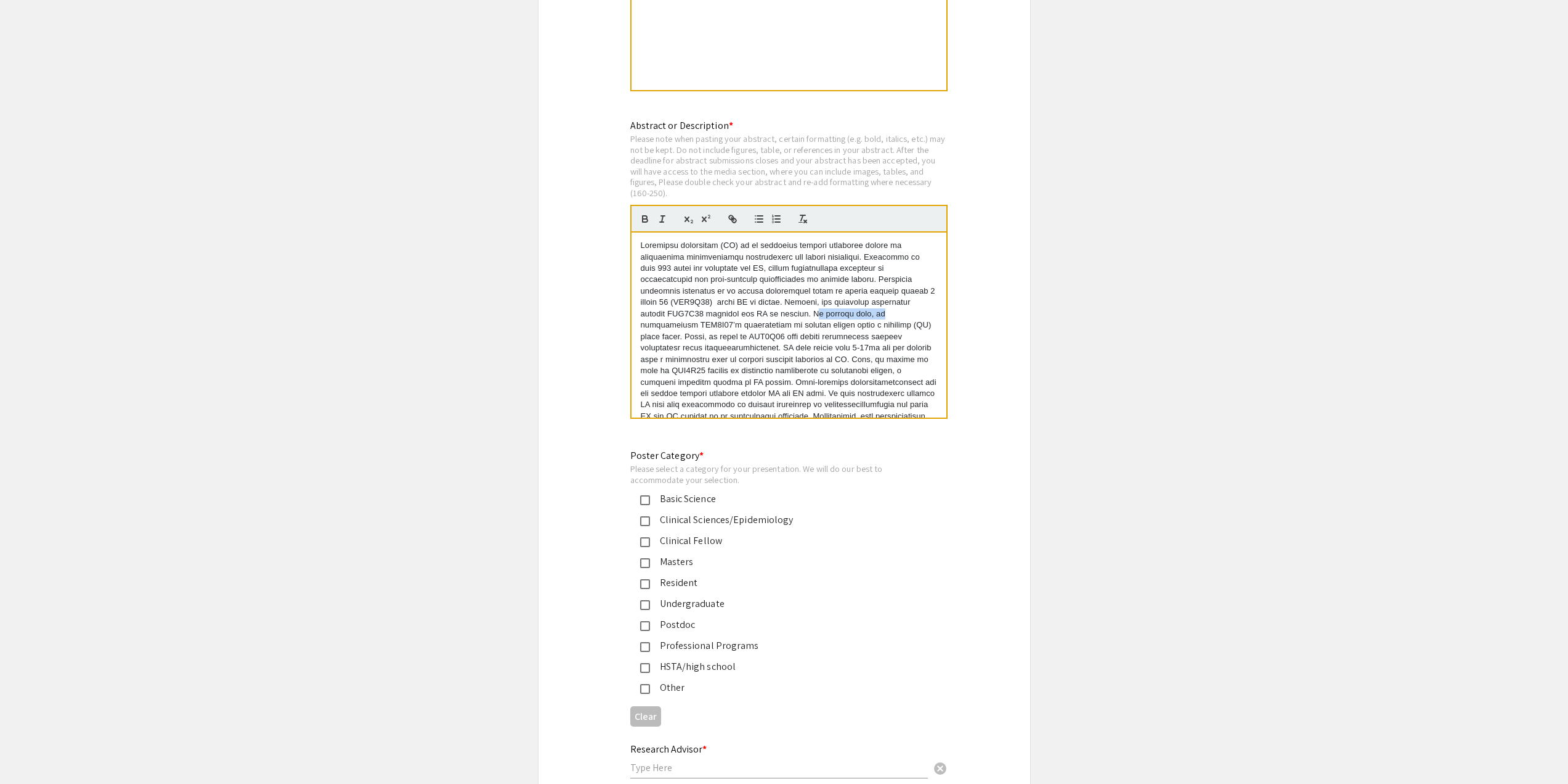
click at [858, 294] on p at bounding box center [789, 387] width 296 height 296
click at [776, 309] on p at bounding box center [789, 387] width 296 height 296
click at [710, 322] on p at bounding box center [789, 387] width 296 height 296
click at [681, 283] on p at bounding box center [789, 326] width 296 height 296
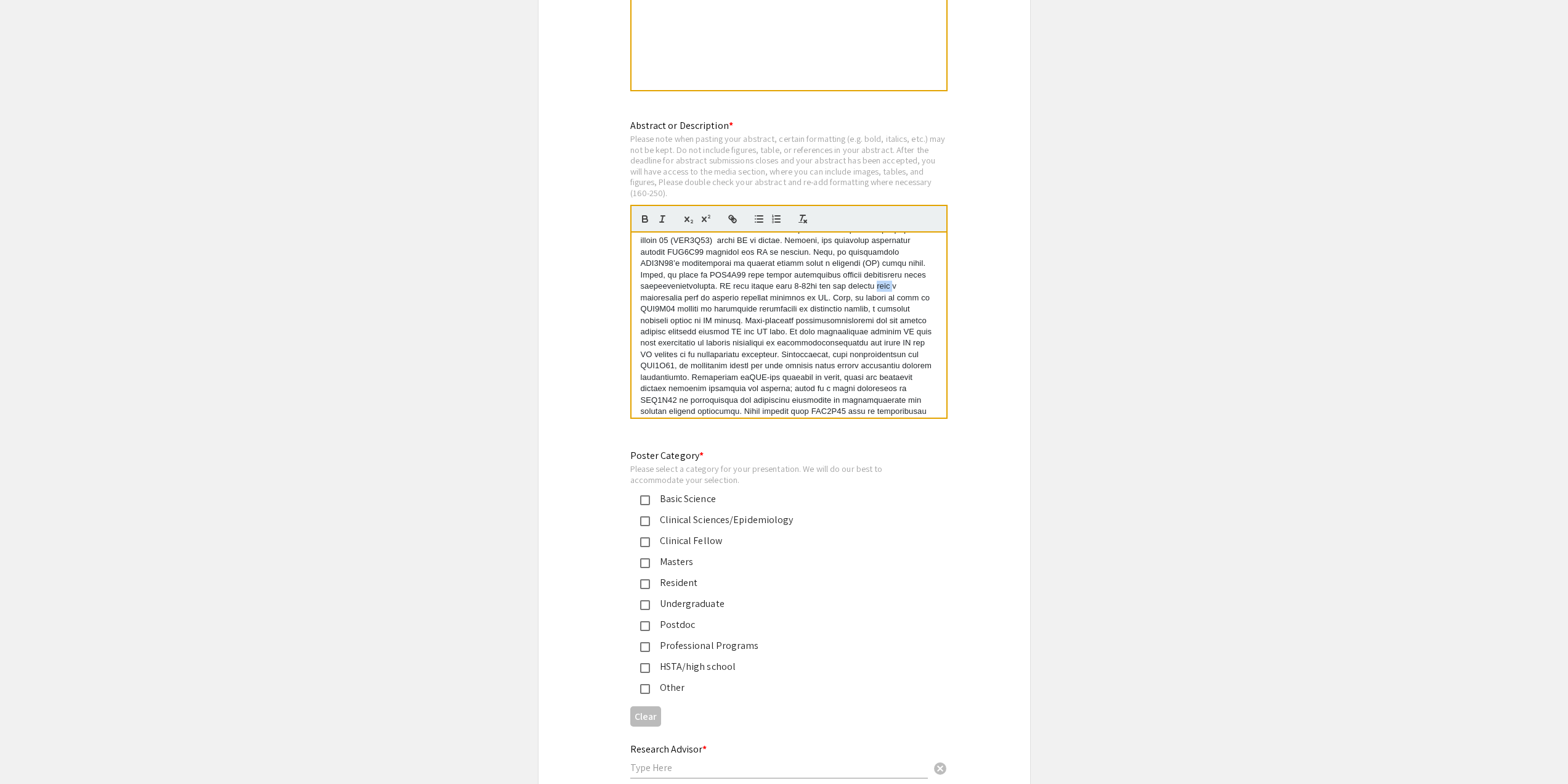
click at [681, 283] on p at bounding box center [789, 326] width 296 height 296
click at [693, 281] on p at bounding box center [789, 326] width 296 height 296
click at [666, 283] on p at bounding box center [789, 326] width 296 height 296
click at [805, 279] on p at bounding box center [789, 320] width 296 height 284
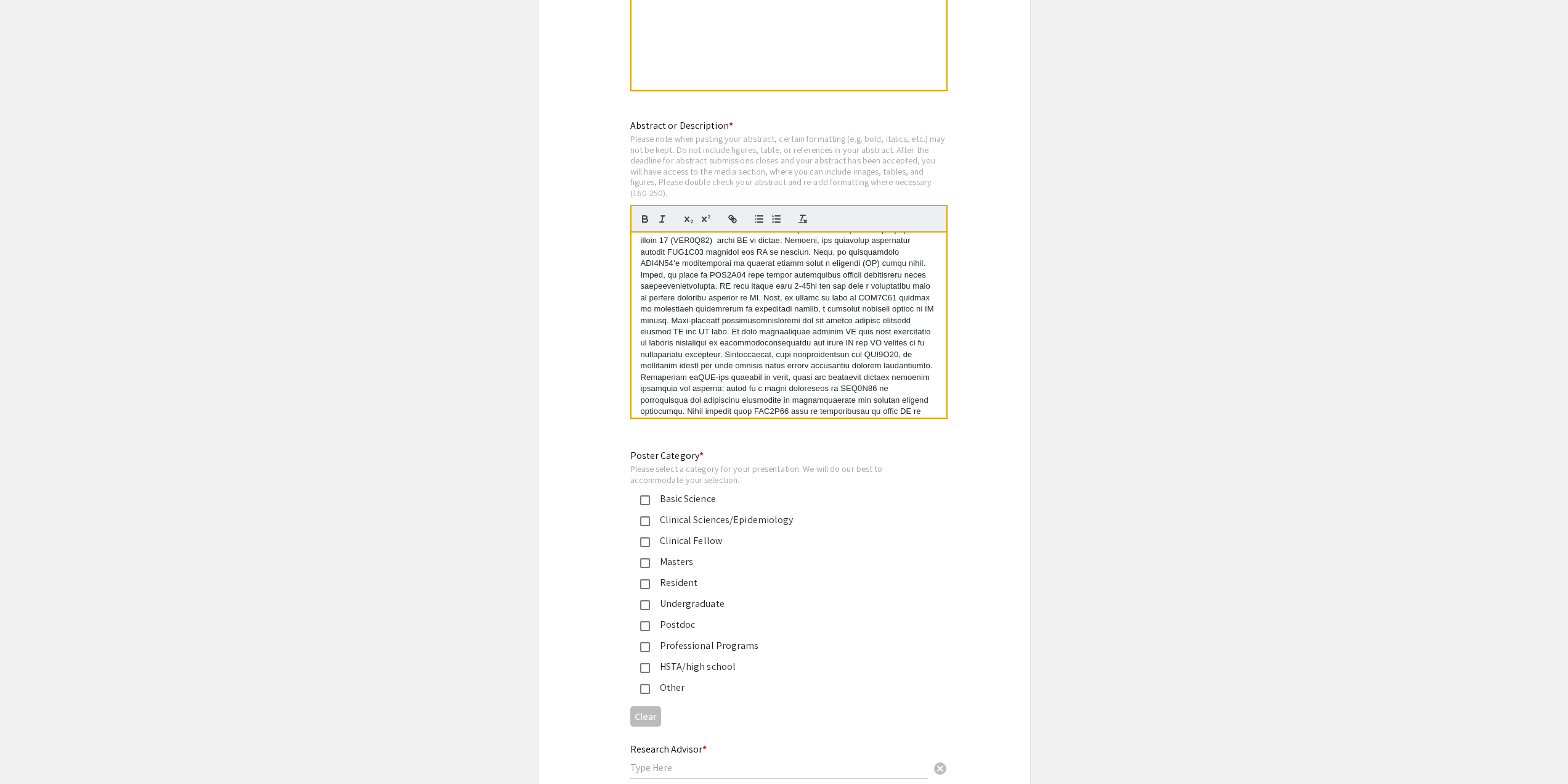
click at [820, 286] on p at bounding box center [789, 320] width 296 height 284
click at [836, 280] on p at bounding box center [789, 320] width 296 height 284
click at [844, 287] on p at bounding box center [789, 320] width 296 height 284
click at [866, 282] on p at bounding box center [789, 320] width 296 height 284
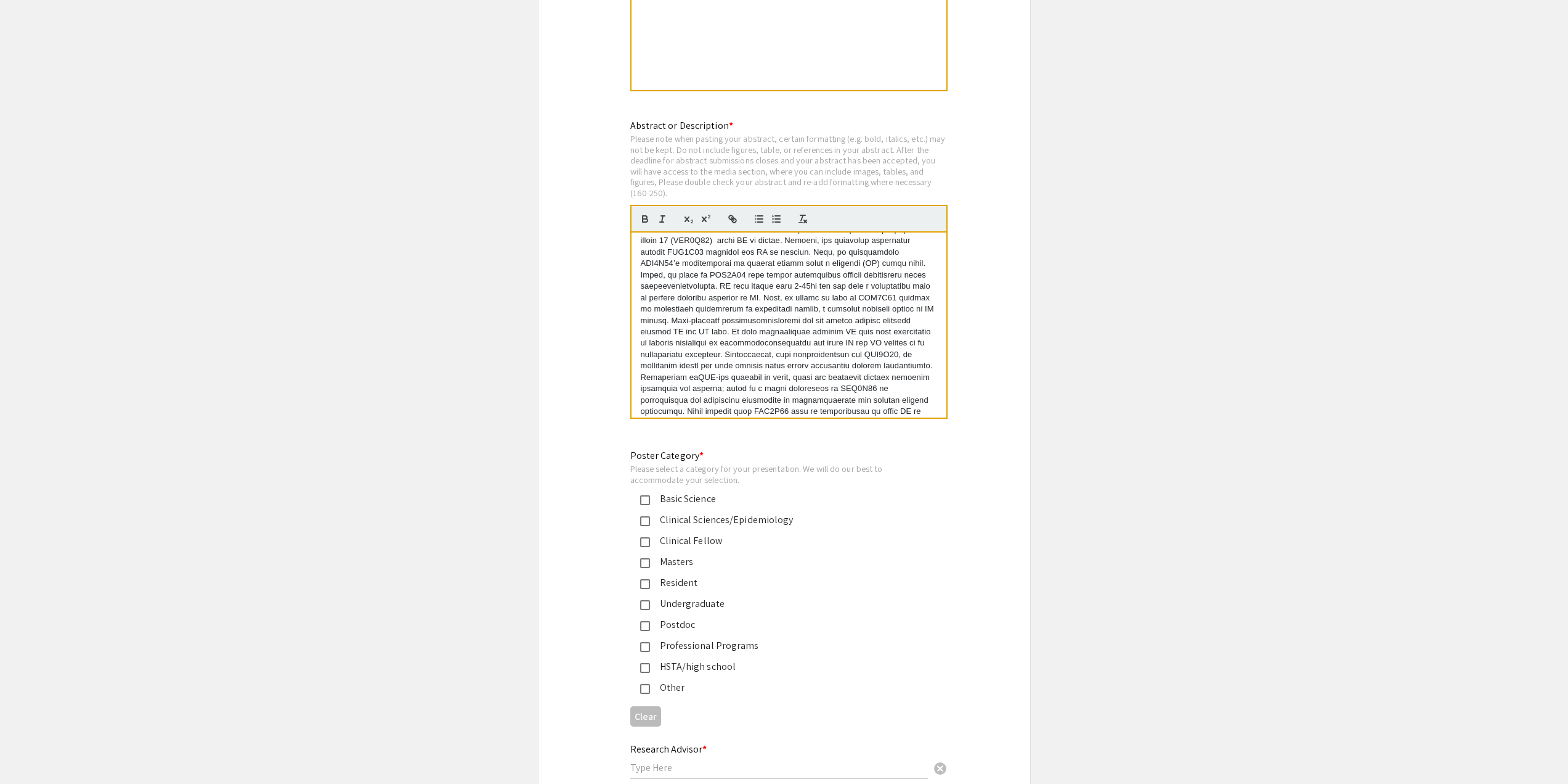
click at [914, 281] on p at bounding box center [789, 320] width 296 height 284
click at [762, 291] on p at bounding box center [789, 320] width 296 height 284
click at [792, 259] on p at bounding box center [789, 320] width 296 height 284
click at [897, 298] on p at bounding box center [789, 320] width 296 height 284
click at [756, 302] on p at bounding box center [789, 320] width 296 height 284
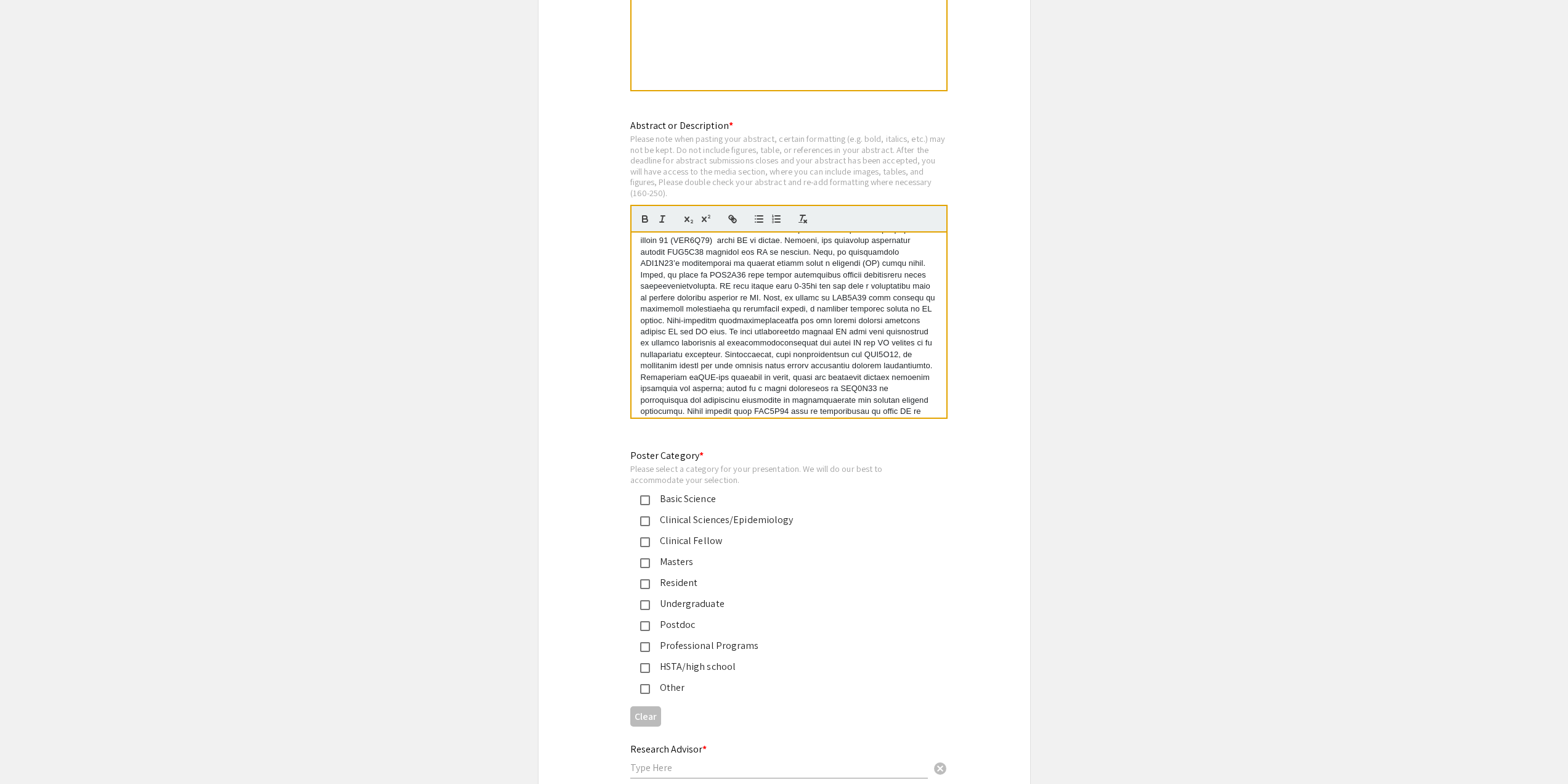
click at [731, 307] on p at bounding box center [789, 320] width 296 height 284
click at [712, 302] on p at bounding box center [789, 320] width 296 height 284
click at [698, 300] on p at bounding box center [789, 320] width 296 height 284
click at [722, 303] on p at bounding box center [789, 320] width 296 height 284
click at [723, 304] on p at bounding box center [789, 320] width 296 height 284
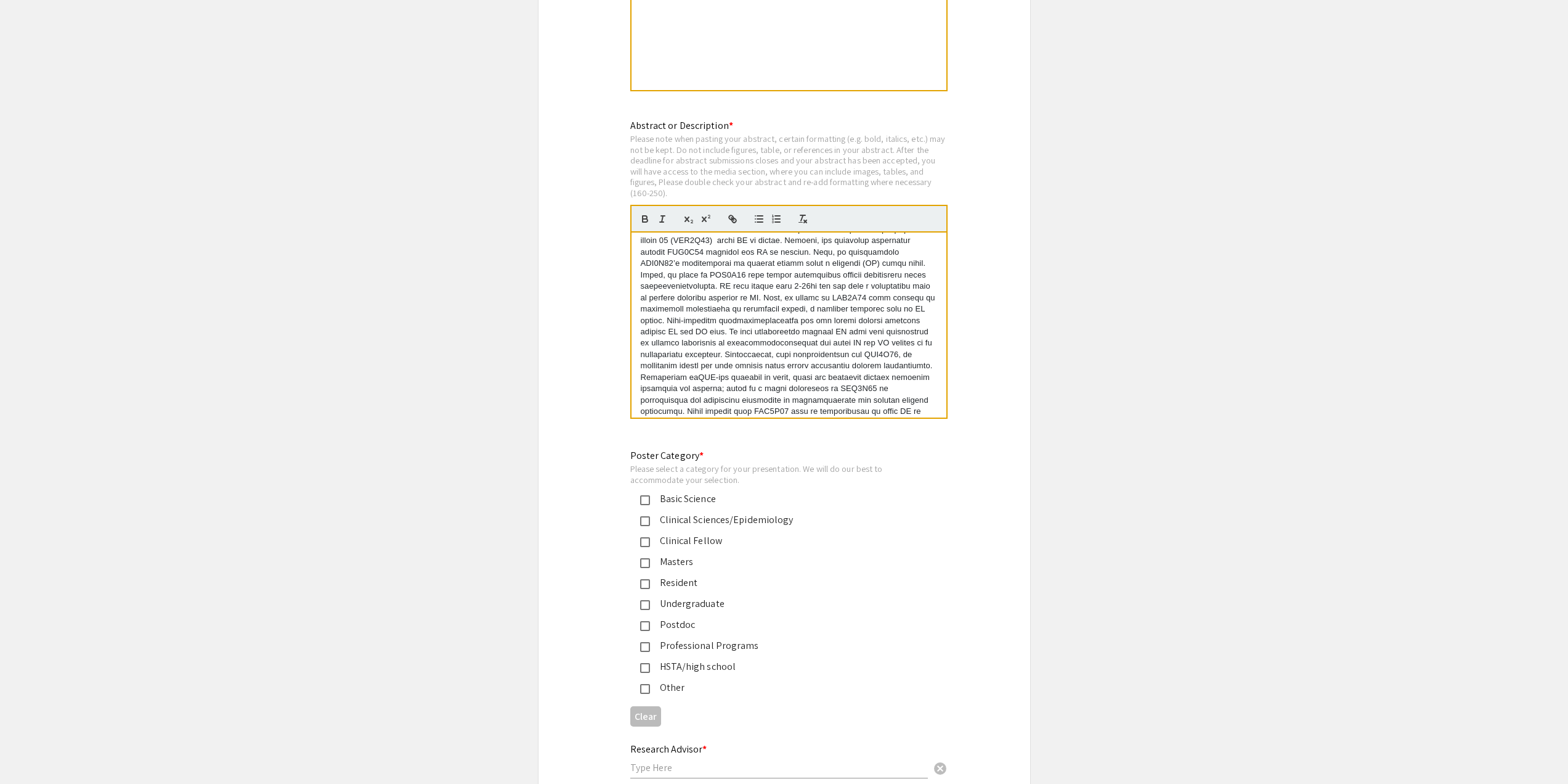
click at [655, 309] on p at bounding box center [789, 320] width 296 height 284
copy p "paradigm"
click at [813, 267] on p at bounding box center [789, 320] width 296 height 284
click at [705, 311] on p at bounding box center [789, 320] width 296 height 284
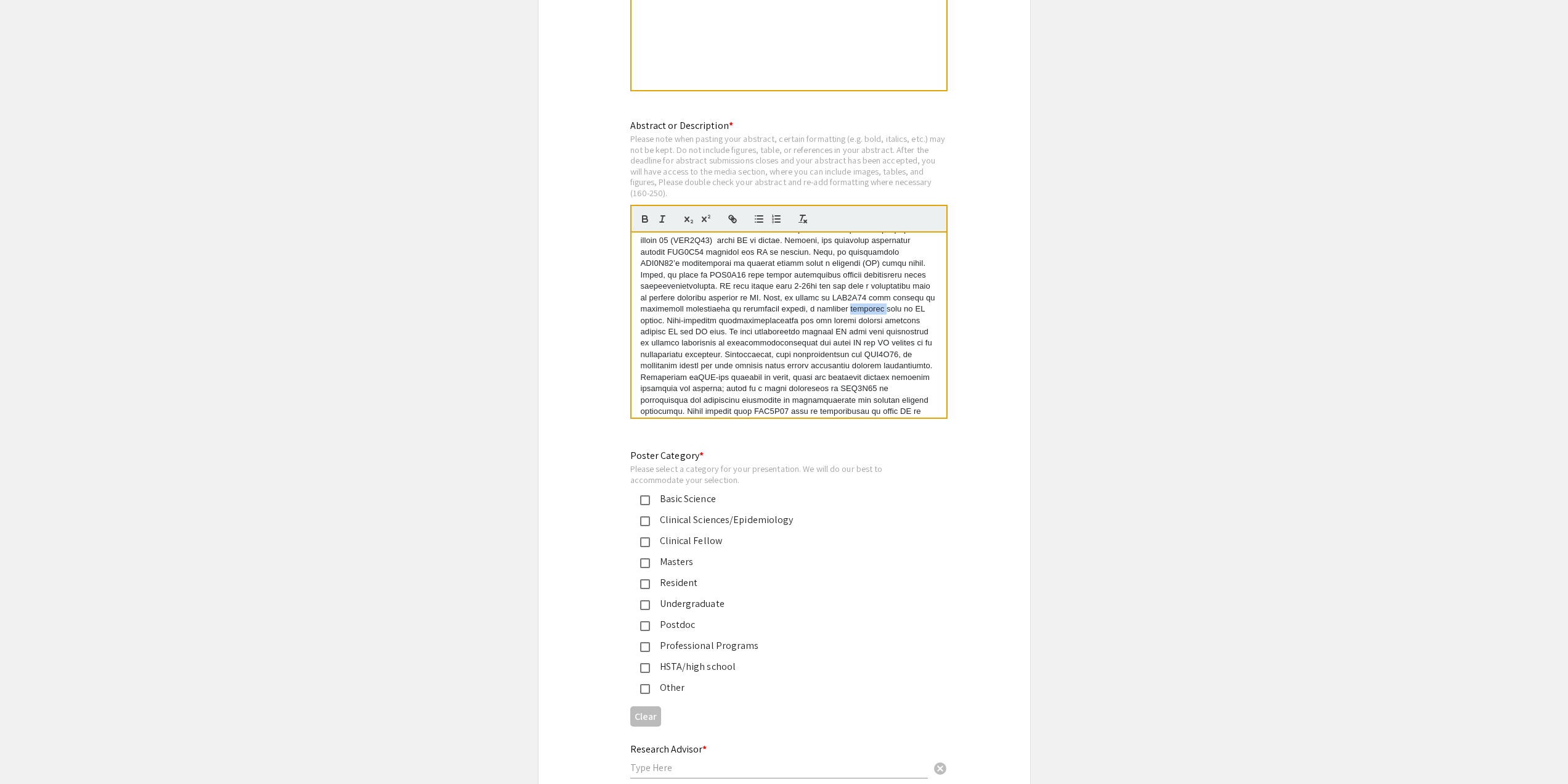
click at [705, 311] on p at bounding box center [789, 320] width 296 height 284
click at [704, 309] on p at bounding box center [789, 326] width 296 height 296
click at [731, 307] on p at bounding box center [789, 326] width 296 height 296
click at [746, 286] on p at bounding box center [789, 326] width 296 height 296
click at [755, 305] on p at bounding box center [789, 326] width 296 height 296
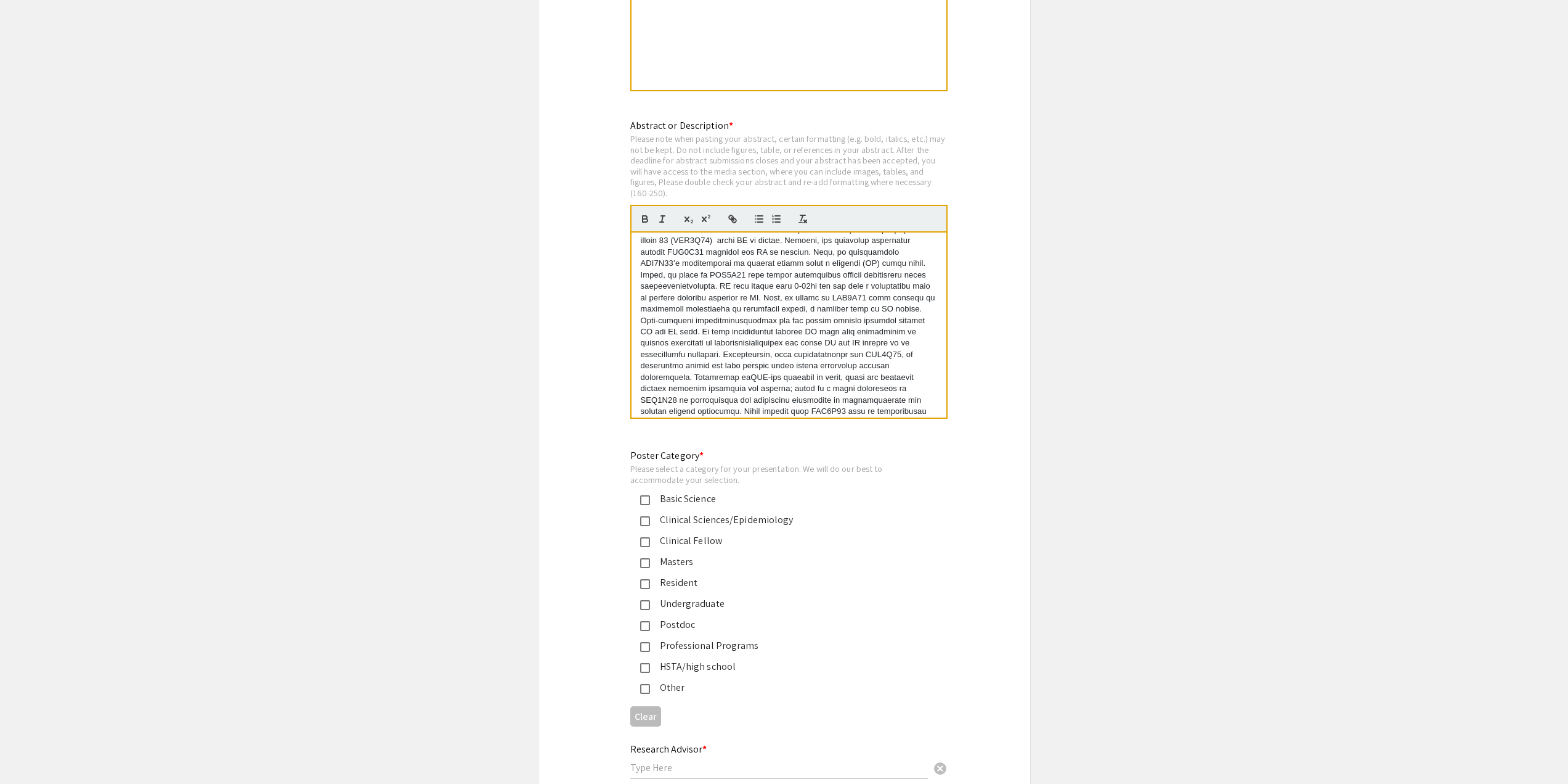
click at [704, 303] on p at bounding box center [789, 326] width 296 height 296
click at [749, 306] on p at bounding box center [789, 326] width 296 height 296
click at [773, 300] on p at bounding box center [789, 326] width 296 height 296
click at [897, 320] on p at bounding box center [789, 326] width 296 height 296
click at [874, 300] on p at bounding box center [789, 326] width 296 height 296
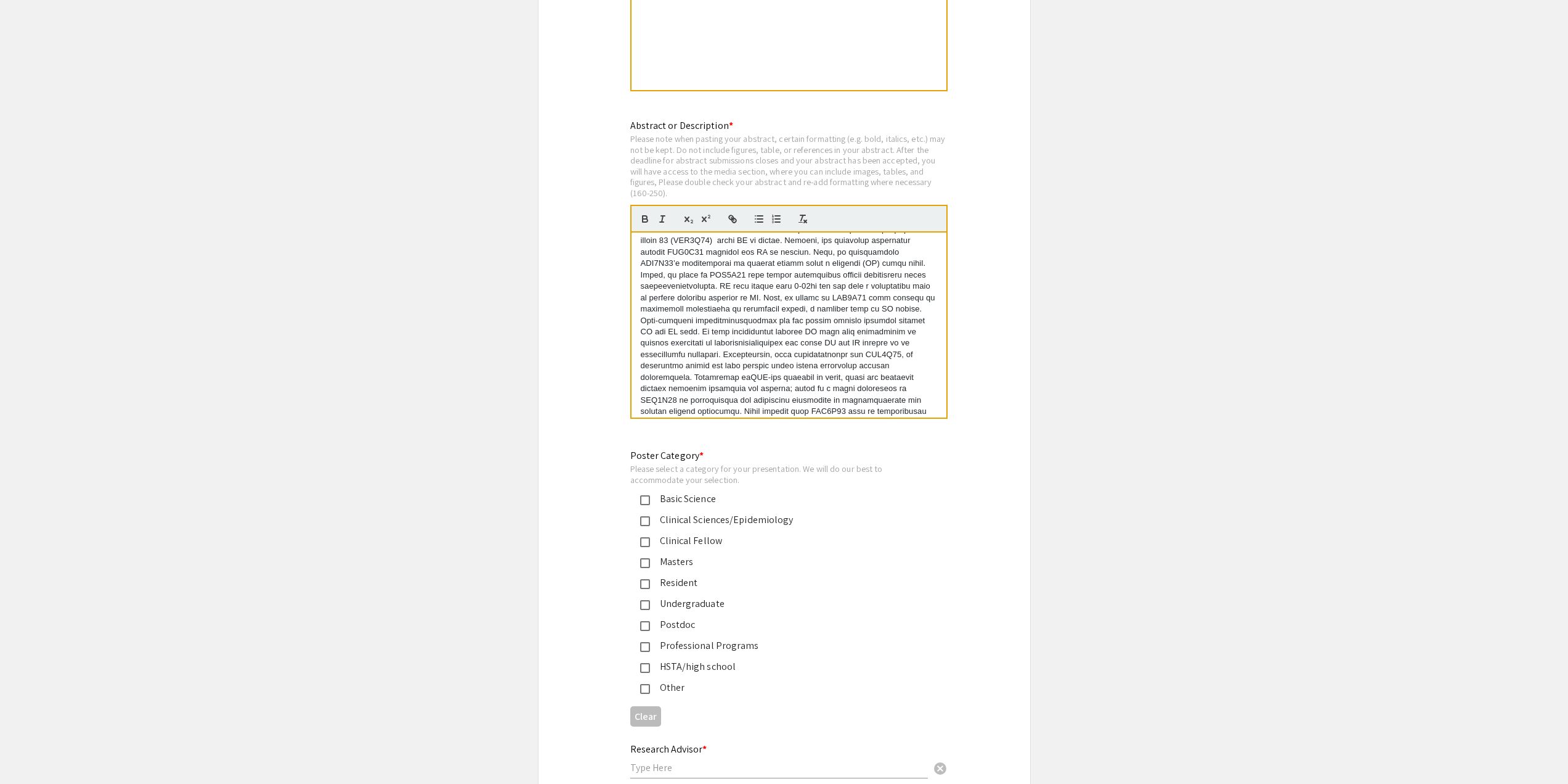
click at [854, 303] on p at bounding box center [789, 326] width 296 height 296
click at [801, 296] on p at bounding box center [789, 326] width 296 height 296
click at [841, 314] on p at bounding box center [789, 326] width 296 height 296
click at [838, 306] on p at bounding box center [789, 326] width 296 height 296
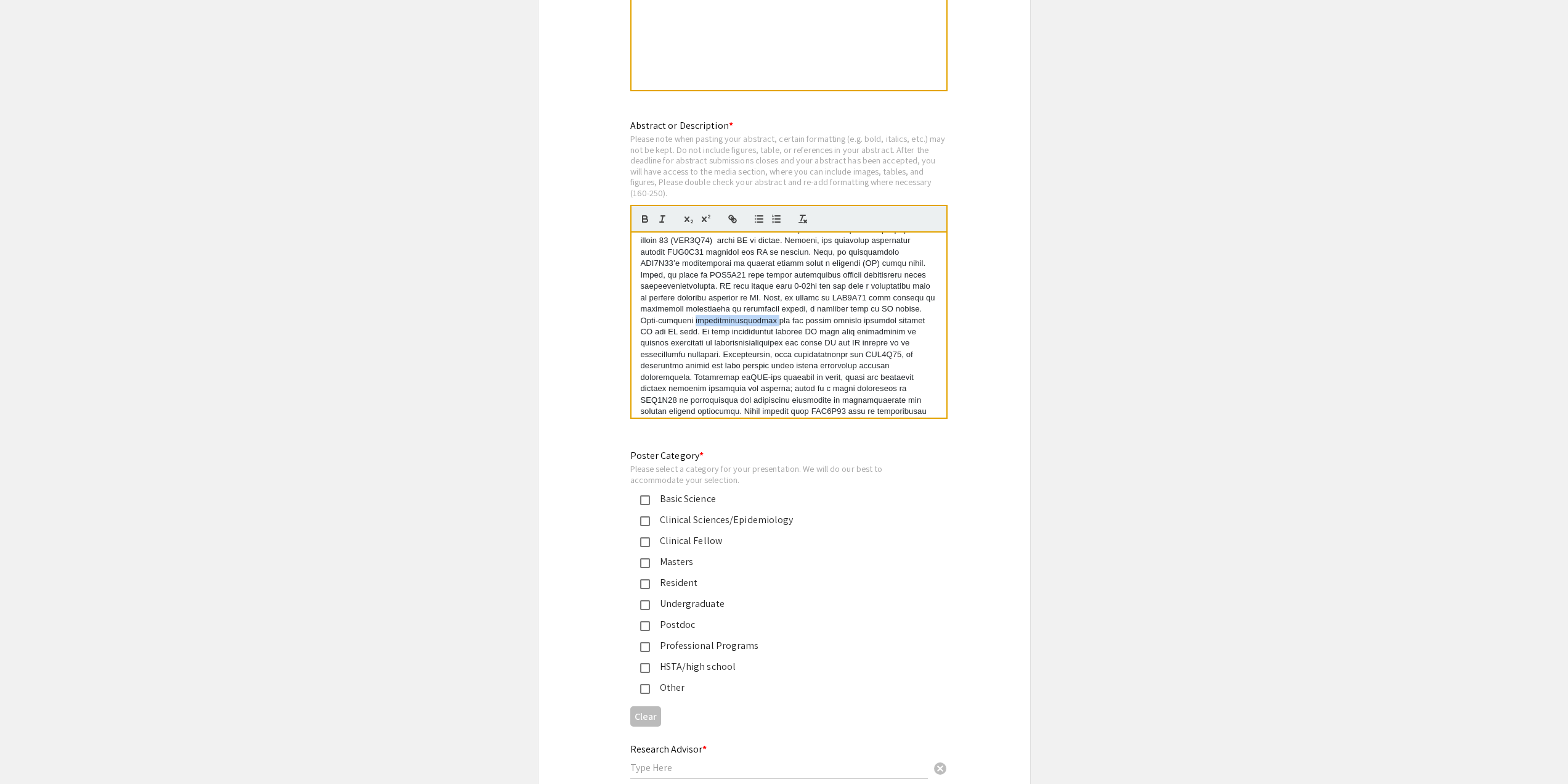
click at [838, 306] on p at bounding box center [789, 326] width 296 height 296
click at [834, 330] on p at bounding box center [789, 326] width 296 height 296
click at [808, 314] on p at bounding box center [789, 326] width 296 height 296
click at [827, 303] on p at bounding box center [789, 326] width 296 height 296
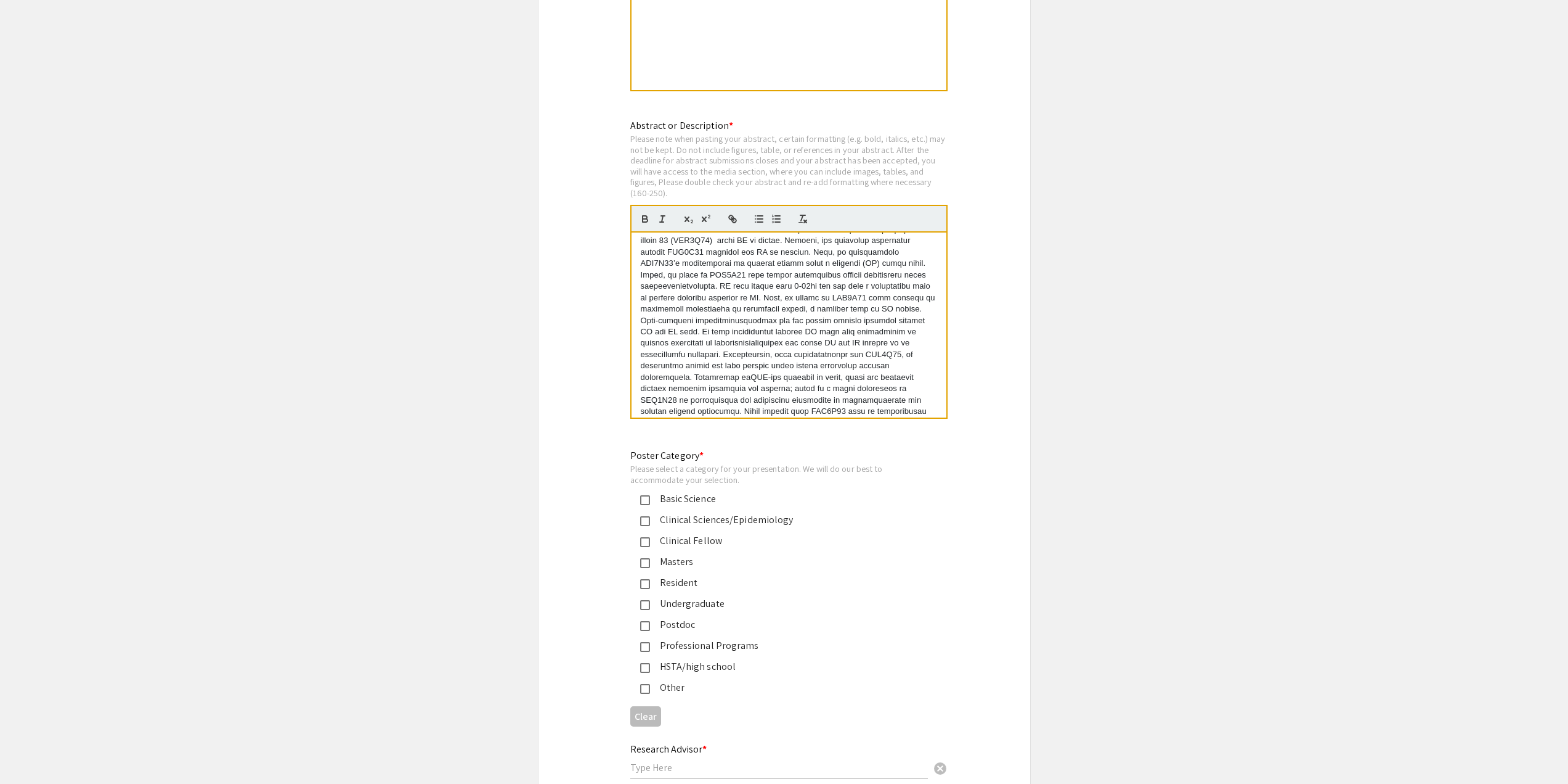
click at [797, 307] on p at bounding box center [789, 326] width 296 height 296
click at [805, 306] on p at bounding box center [789, 326] width 296 height 296
click at [897, 298] on p at bounding box center [789, 326] width 296 height 296
click at [838, 309] on p at bounding box center [789, 326] width 296 height 296
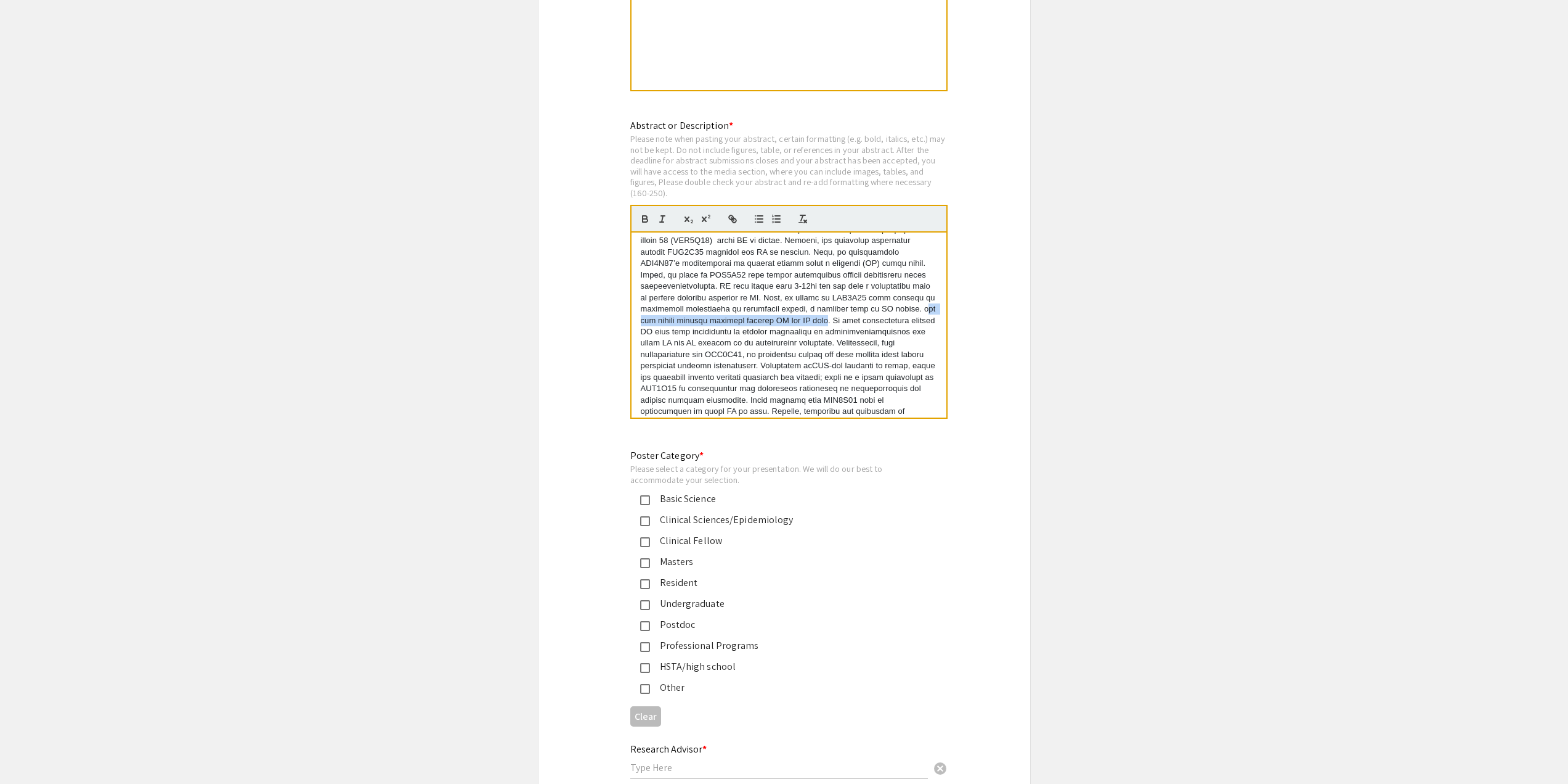
drag, startPoint x: 672, startPoint y: 317, endPoint x: 752, endPoint y: 306, distance: 80.8
click at [752, 306] on p at bounding box center [789, 320] width 296 height 284
click at [749, 305] on p at bounding box center [789, 320] width 296 height 284
drag, startPoint x: 770, startPoint y: 318, endPoint x: 660, endPoint y: 327, distance: 110.4
click at [660, 327] on p at bounding box center [789, 326] width 296 height 296
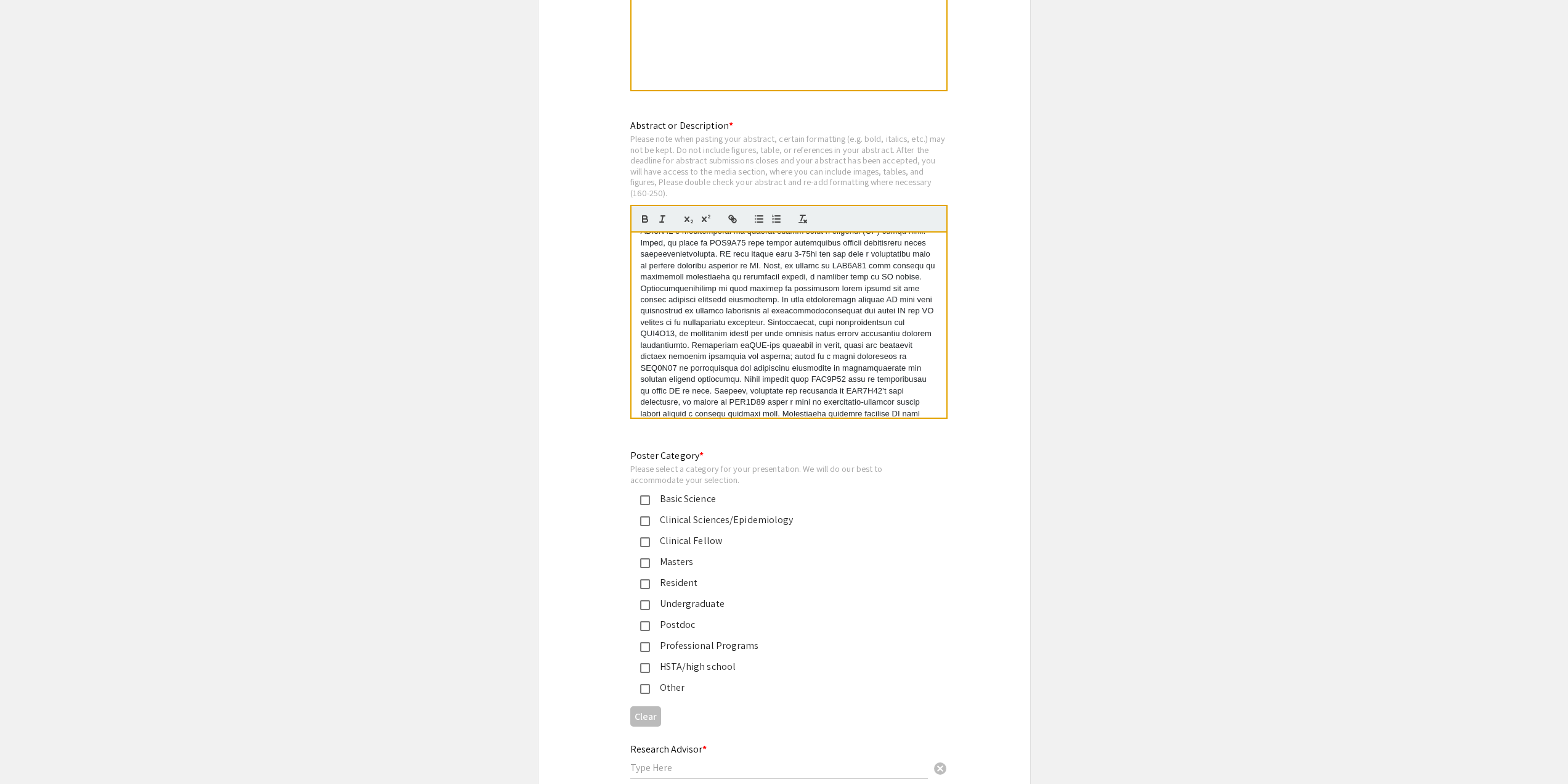
scroll to position [64, 0]
click at [790, 320] on p at bounding box center [789, 323] width 296 height 296
click at [790, 326] on p at bounding box center [789, 323] width 296 height 296
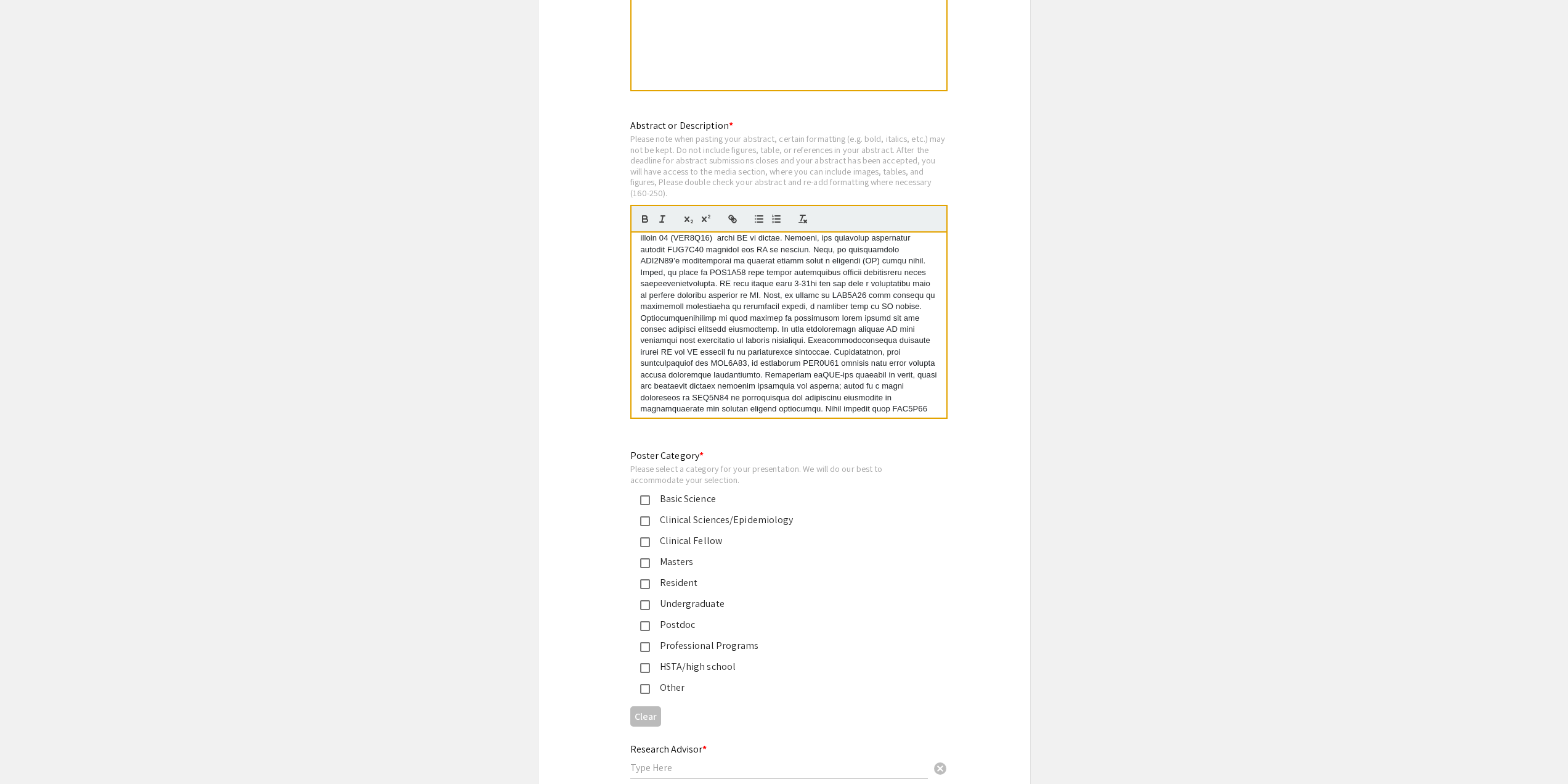
scroll to position [126, 0]
click at [752, 320] on p at bounding box center [789, 262] width 296 height 296
click at [766, 299] on p at bounding box center [789, 273] width 296 height 273
click at [763, 329] on p at bounding box center [789, 273] width 296 height 273
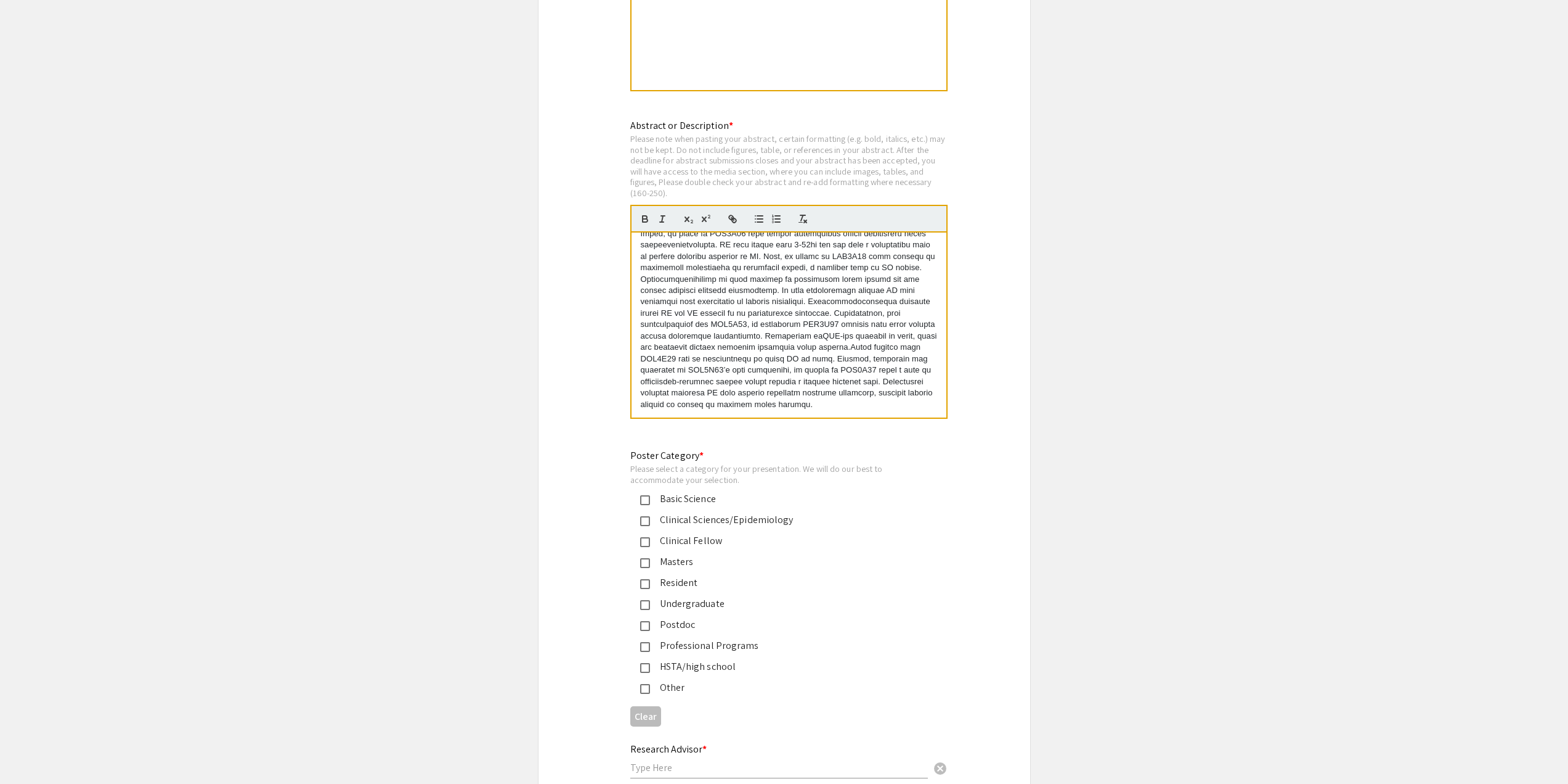
click at [773, 311] on p at bounding box center [789, 273] width 296 height 273
click at [759, 329] on p at bounding box center [789, 273] width 296 height 273
click at [784, 305] on p at bounding box center [789, 273] width 296 height 273
drag, startPoint x: 787, startPoint y: 394, endPoint x: 555, endPoint y: 128, distance: 353.0
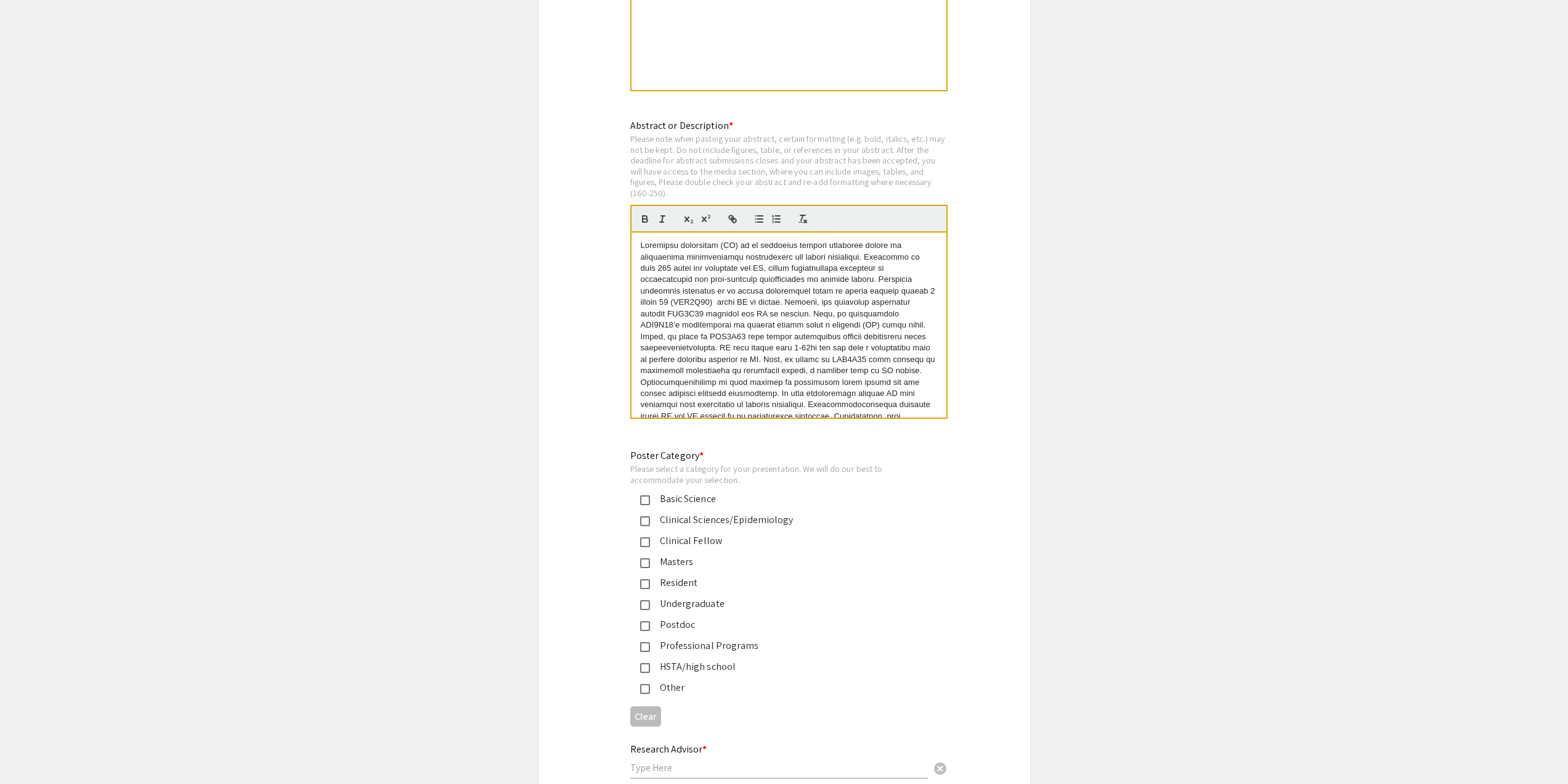
copy p "Retinitis pigmentosa (RP) is an inherited retinal dystrophy marked by progressi…"
drag, startPoint x: 1363, startPoint y: 267, endPoint x: 1381, endPoint y: 270, distance: 18.2
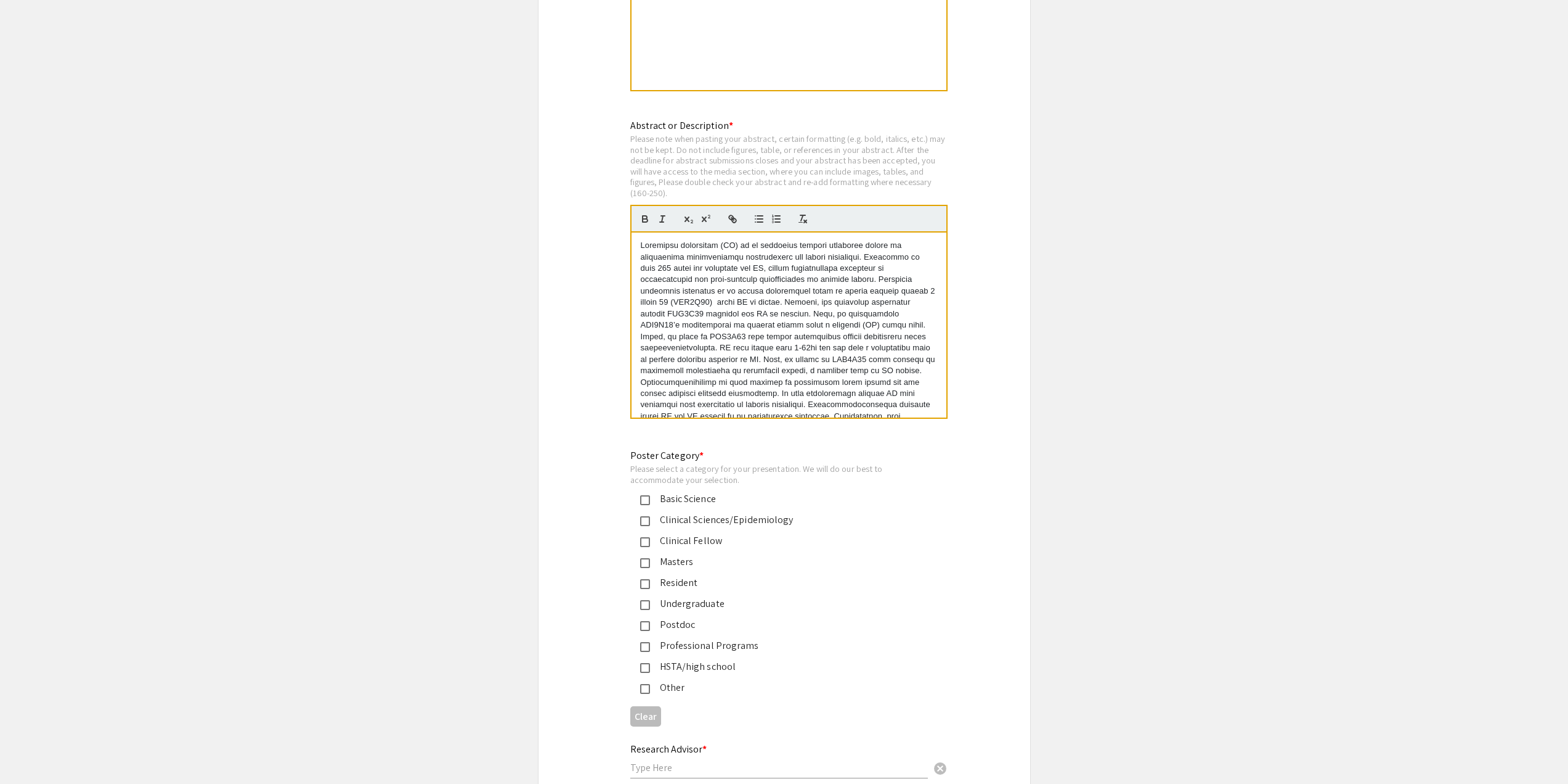
click at [870, 279] on p at bounding box center [789, 376] width 296 height 273
click at [643, 239] on p at bounding box center [789, 370] width 296 height 262
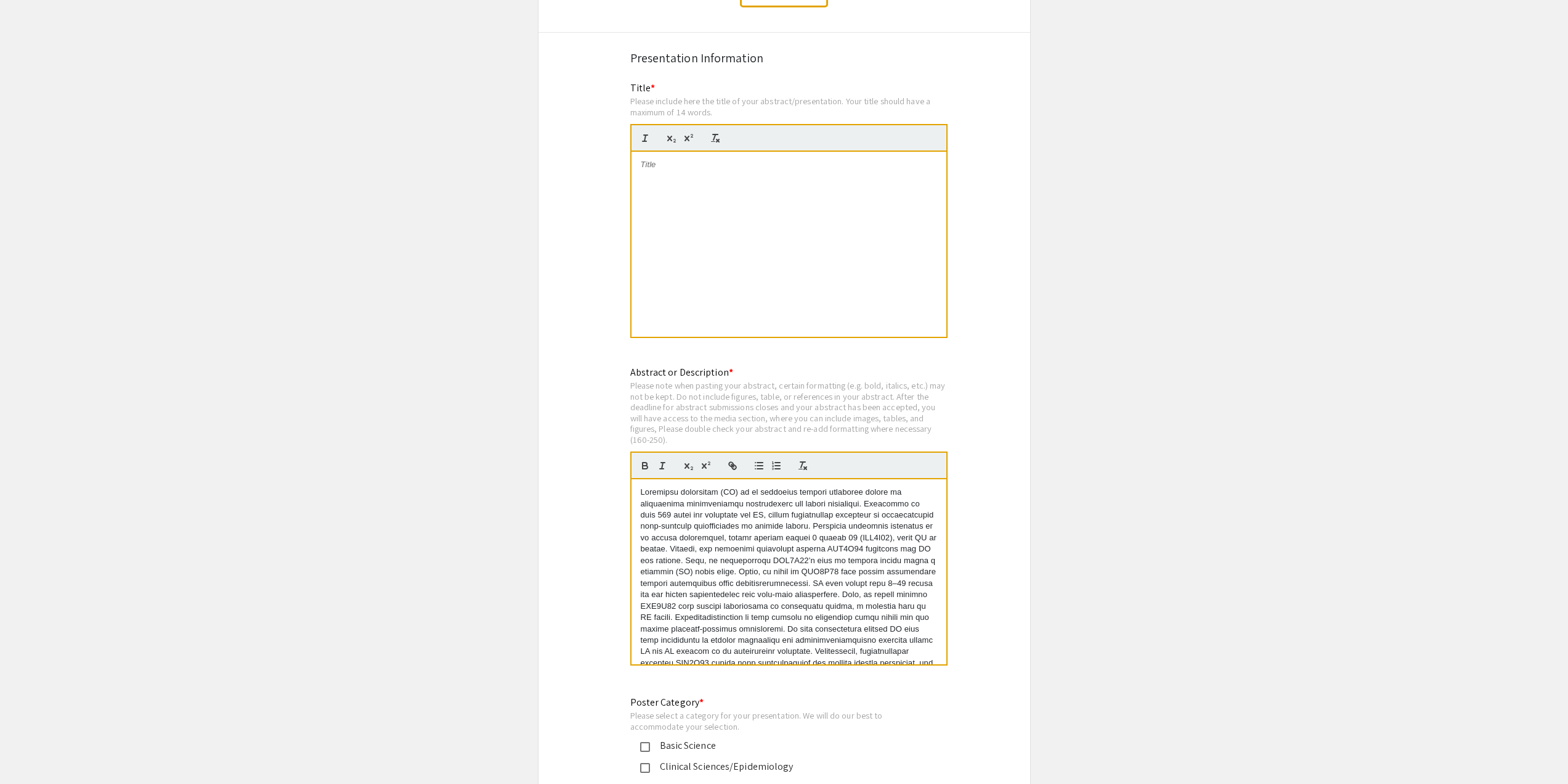
click at [731, 202] on div at bounding box center [788, 244] width 315 height 185
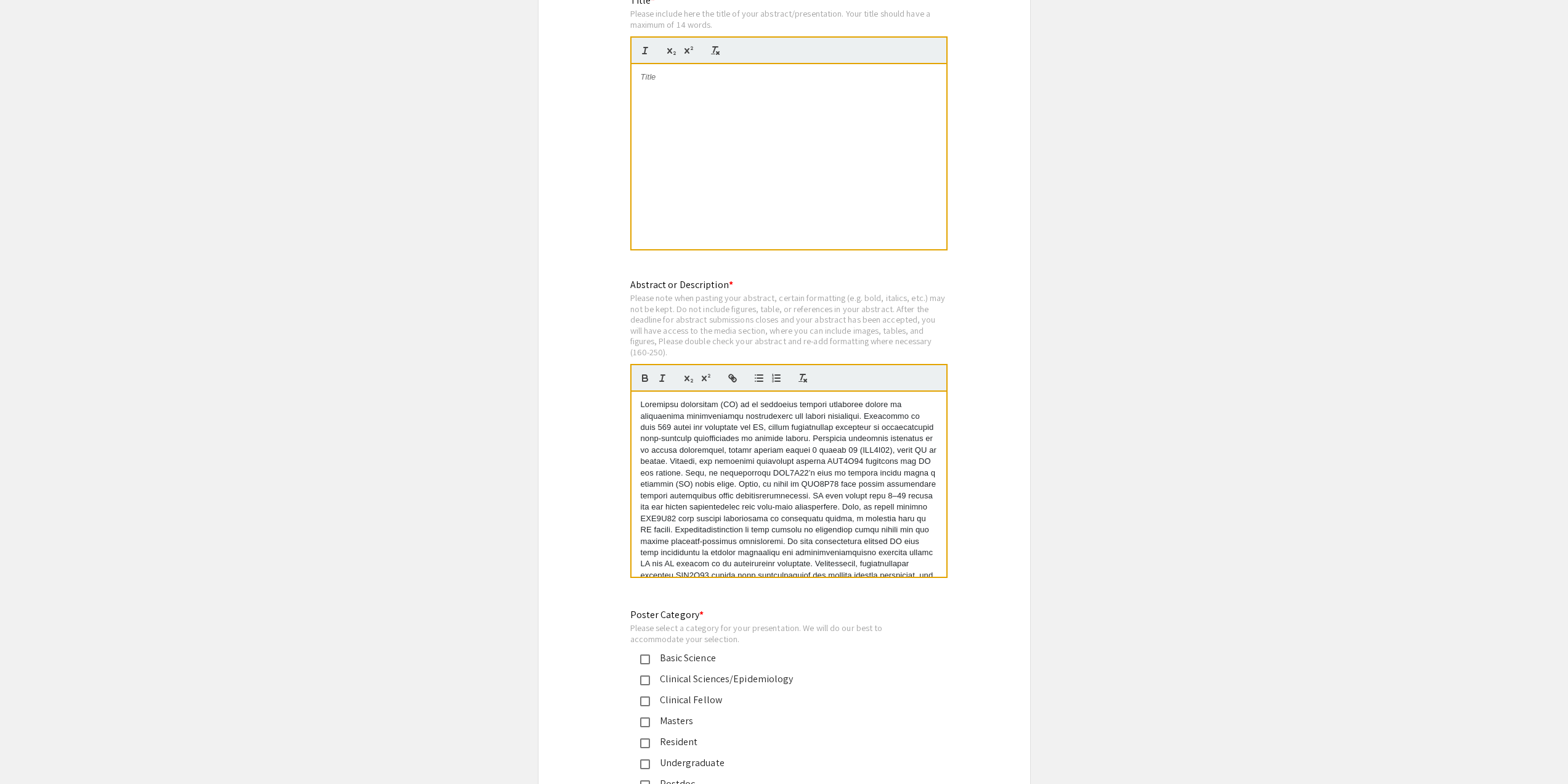
scroll to position [2158, 0]
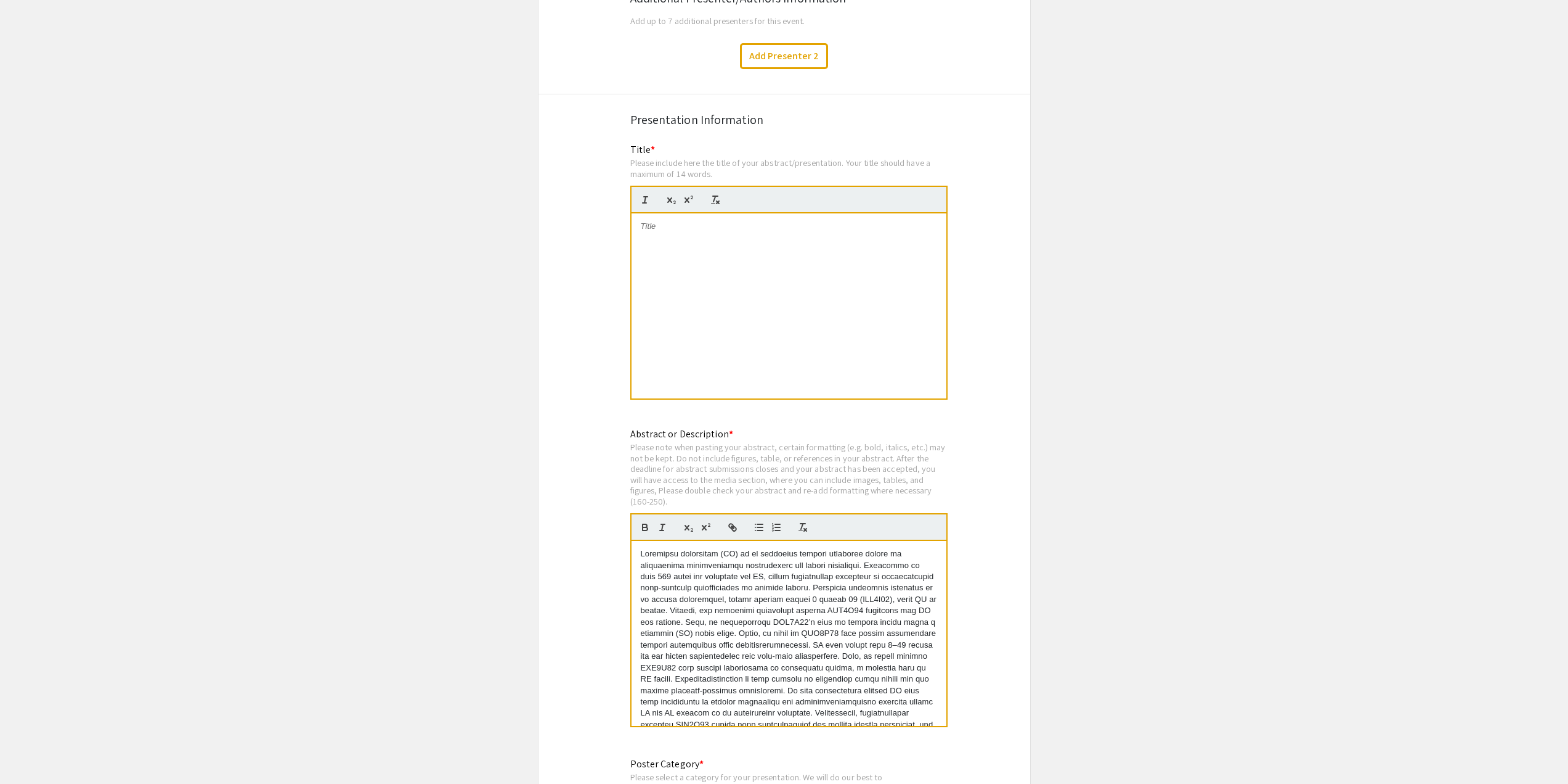
click at [753, 196] on div at bounding box center [789, 199] width 318 height 28
click at [746, 239] on div at bounding box center [788, 305] width 315 height 185
click at [692, 221] on p at bounding box center [789, 226] width 296 height 11
drag, startPoint x: 723, startPoint y: 243, endPoint x: 575, endPoint y: 177, distance: 162.0
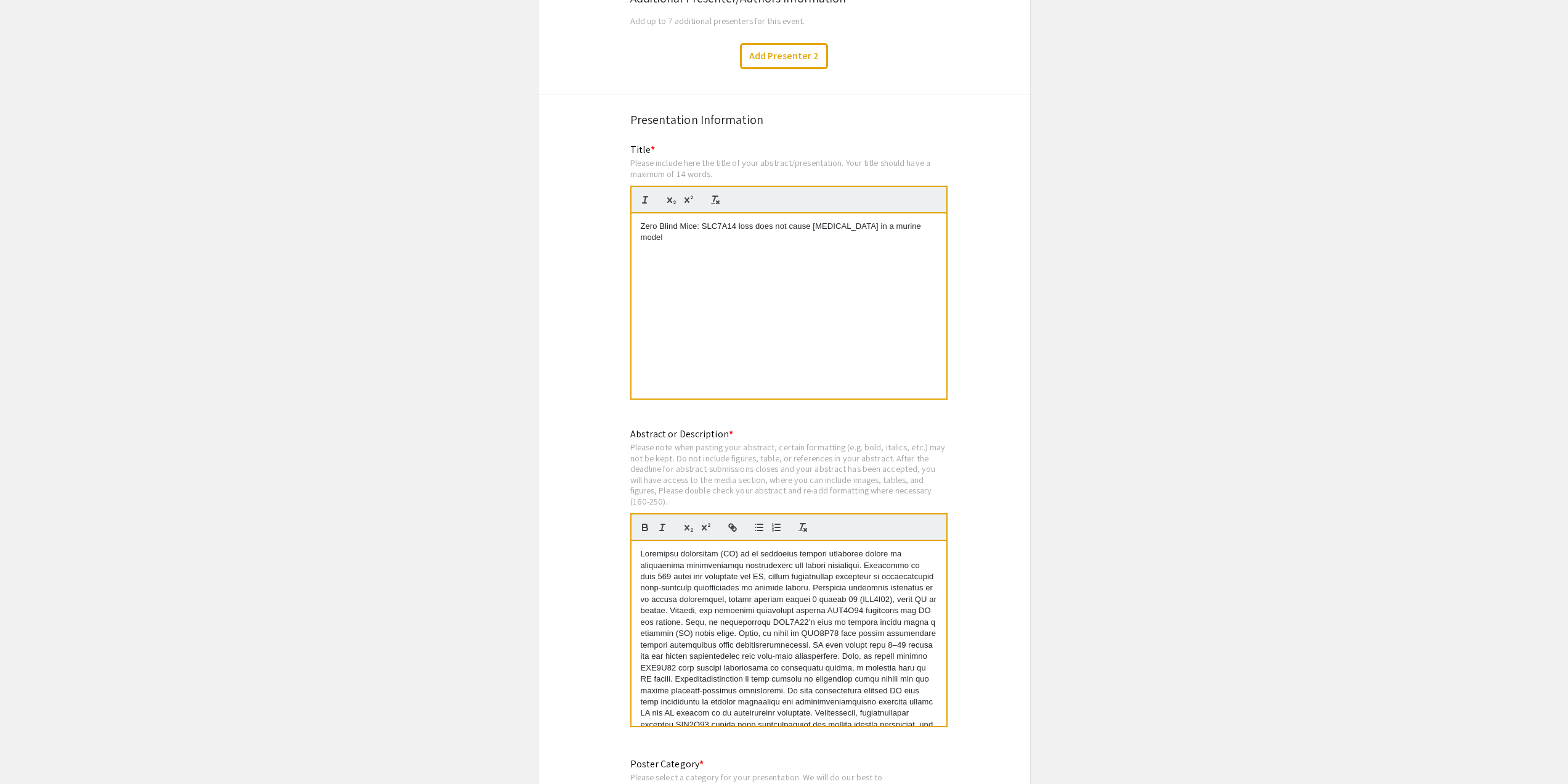
copy p "Zero Blind Mice: SLC7A14 loss does not cause [MEDICAL_DATA] in a murine model"
click at [837, 301] on div "Zero Blind Mice: SLC7A14 loss does not cause [MEDICAL_DATA] in a murine model" at bounding box center [788, 305] width 315 height 185
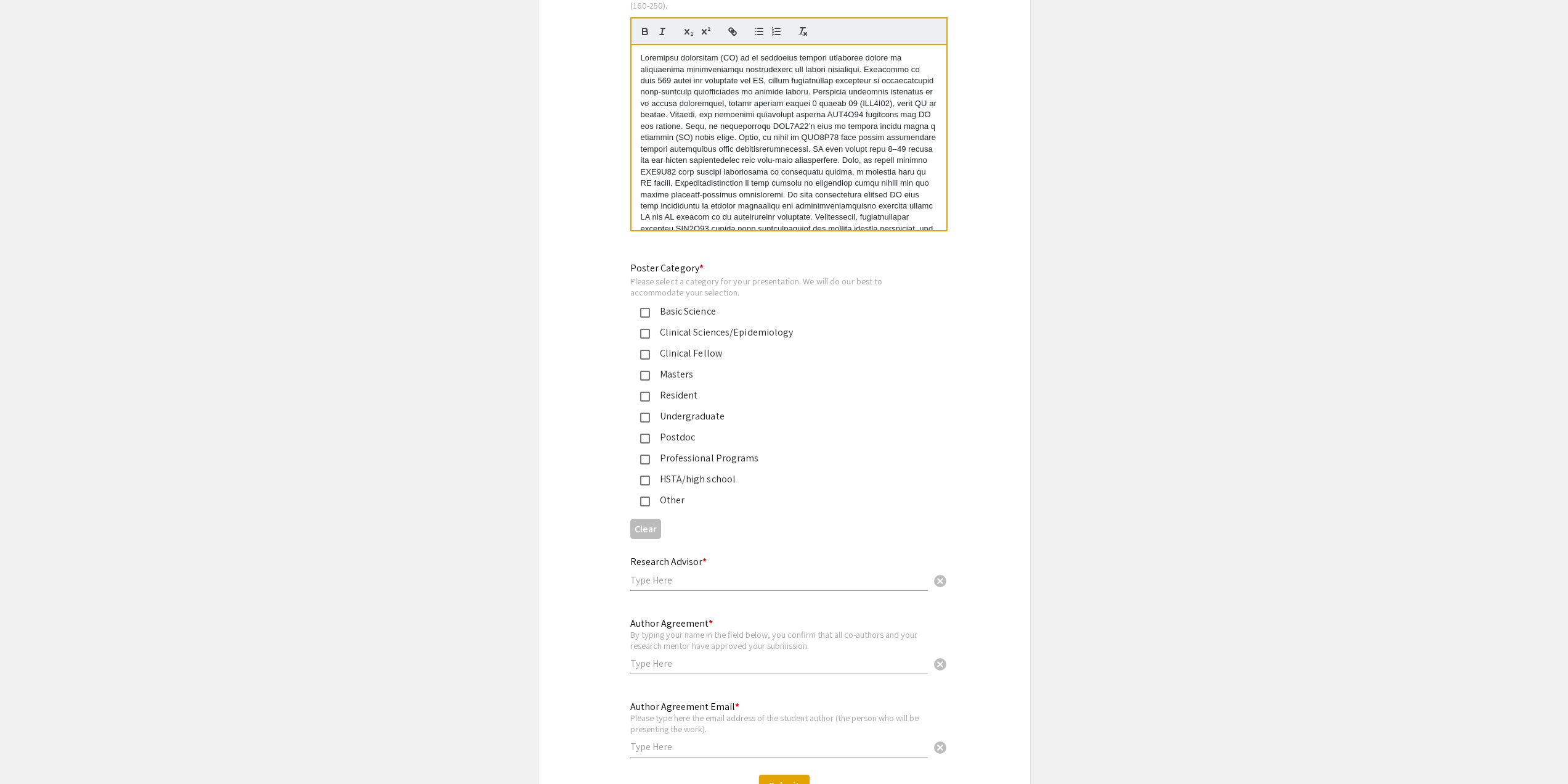
scroll to position [2754, 0]
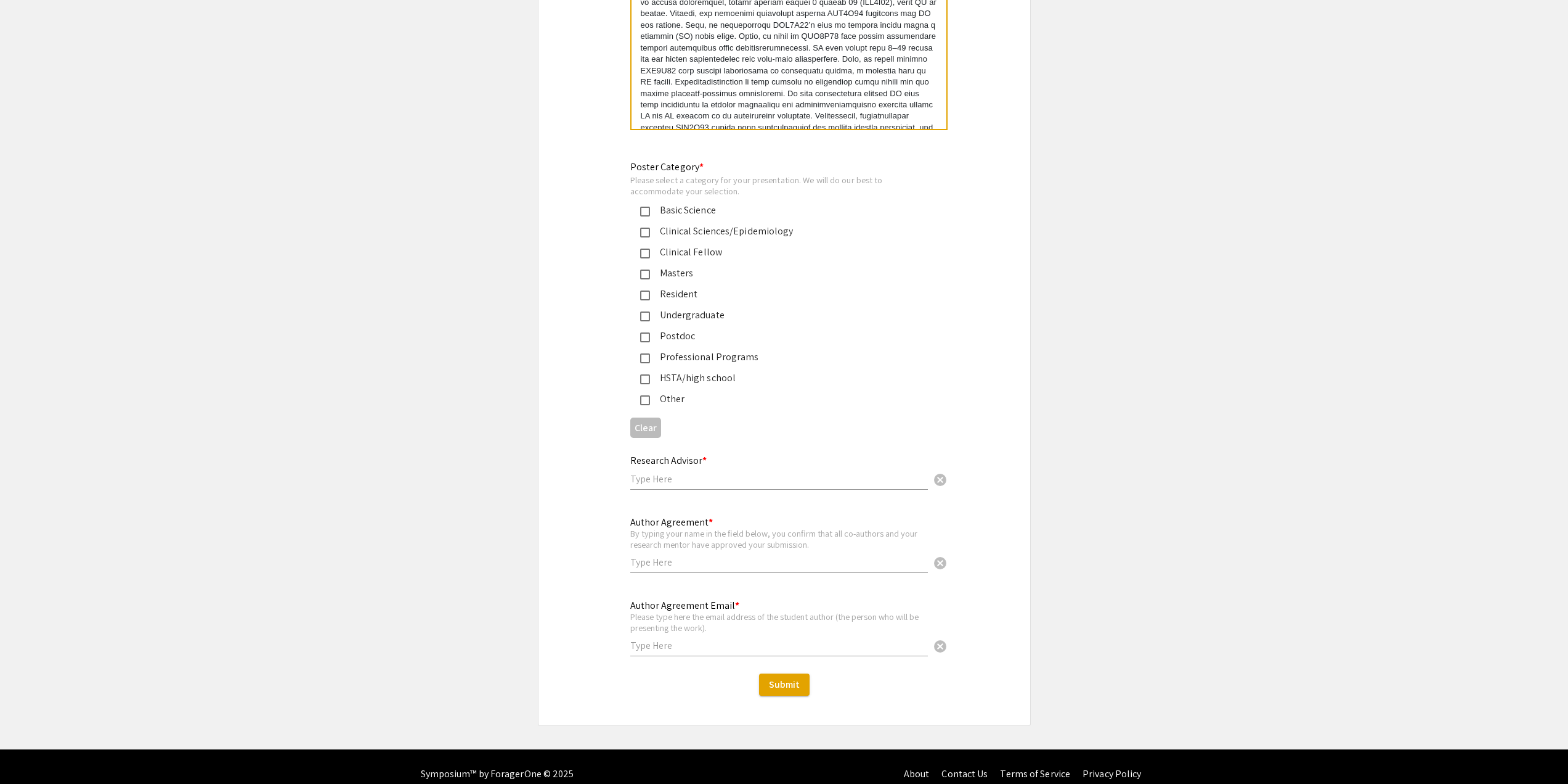
click at [747, 481] on div "Research Advisor * cancel" at bounding box center [779, 472] width 297 height 59
click at [751, 472] on input "text" at bounding box center [779, 478] width 297 height 13
type input "[PERSON_NAME]"
type input "[EMAIL_ADDRESS][DOMAIN_NAME]"
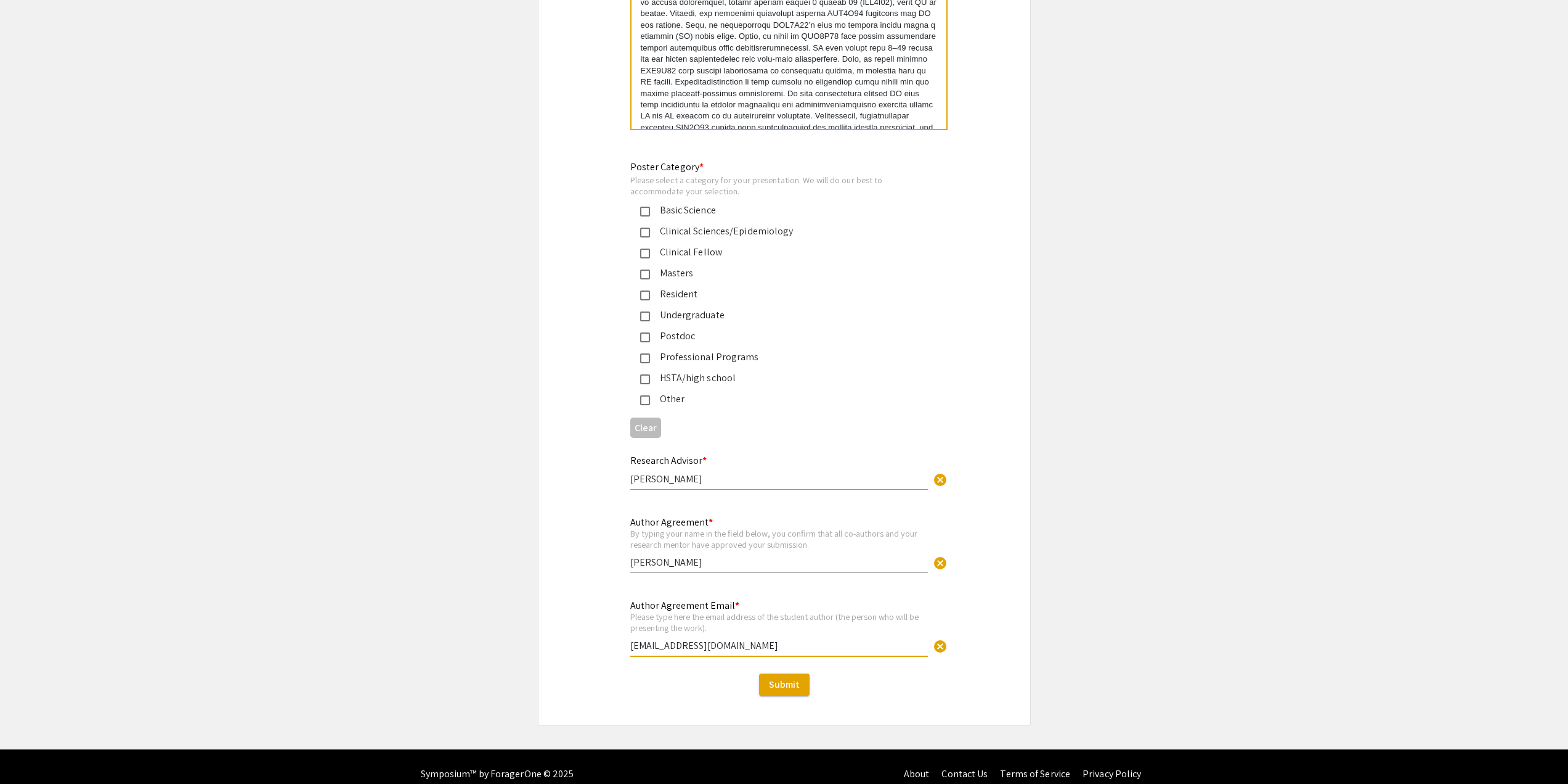
click at [643, 354] on mat-pseudo-checkbox at bounding box center [645, 359] width 10 height 10
click at [648, 206] on mat-pseudo-checkbox at bounding box center [645, 211] width 10 height 10
click at [648, 354] on mat-pseudo-checkbox at bounding box center [645, 359] width 10 height 10
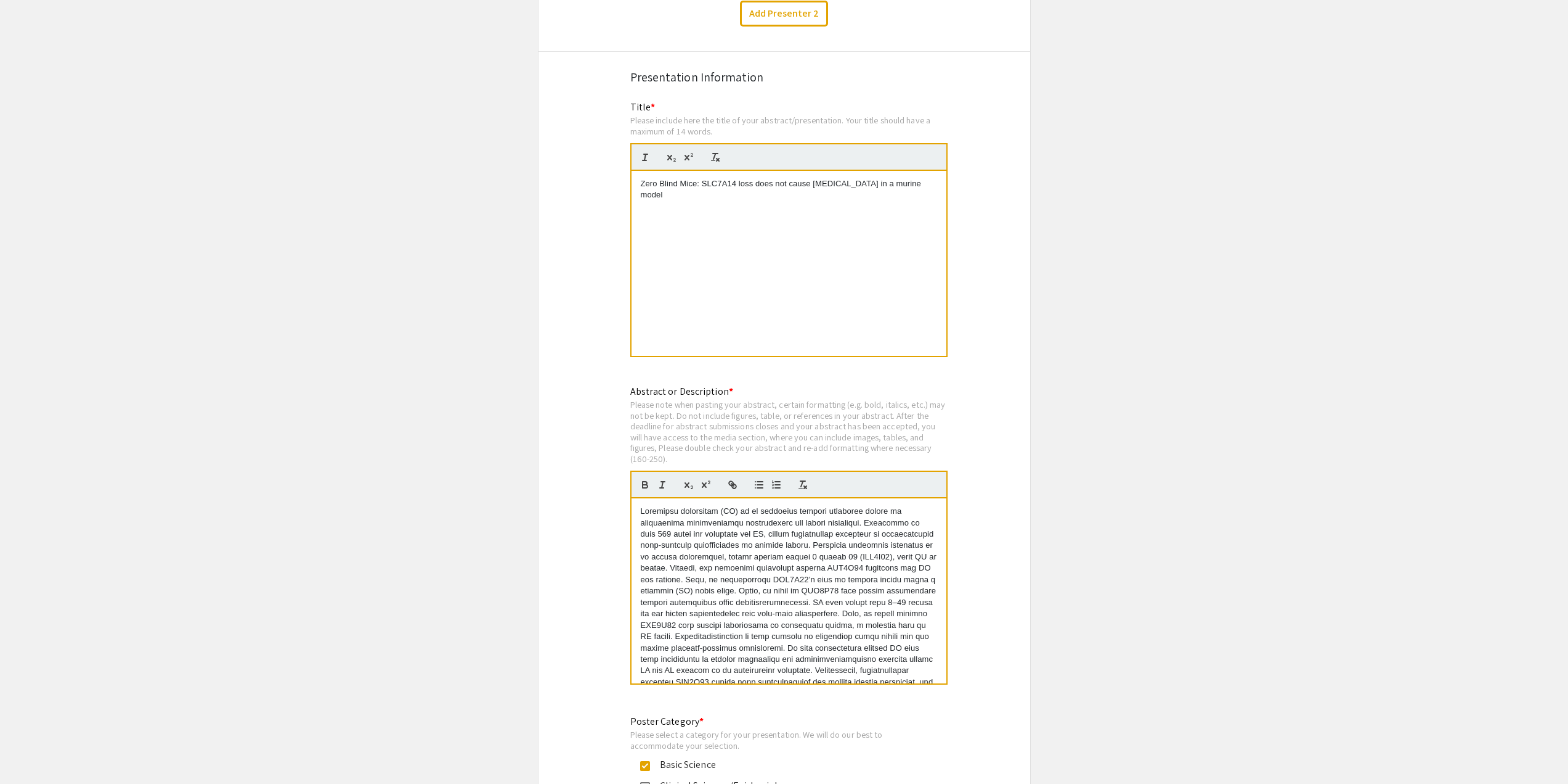
scroll to position [2200, 0]
click at [746, 178] on p "Zero Blind Mice: SLC7A14 loss does not cause [MEDICAL_DATA] in a murine model" at bounding box center [789, 190] width 296 height 23
click at [782, 197] on div "Zero Blind Mice: SLC7A14 loss does not cause [MEDICAL_DATA] in a murine model" at bounding box center [788, 264] width 315 height 185
click at [779, 178] on p "Zero Blind Mice: SLC7A14 loss does not cause [MEDICAL_DATA] in a murine model" at bounding box center [789, 190] width 296 height 23
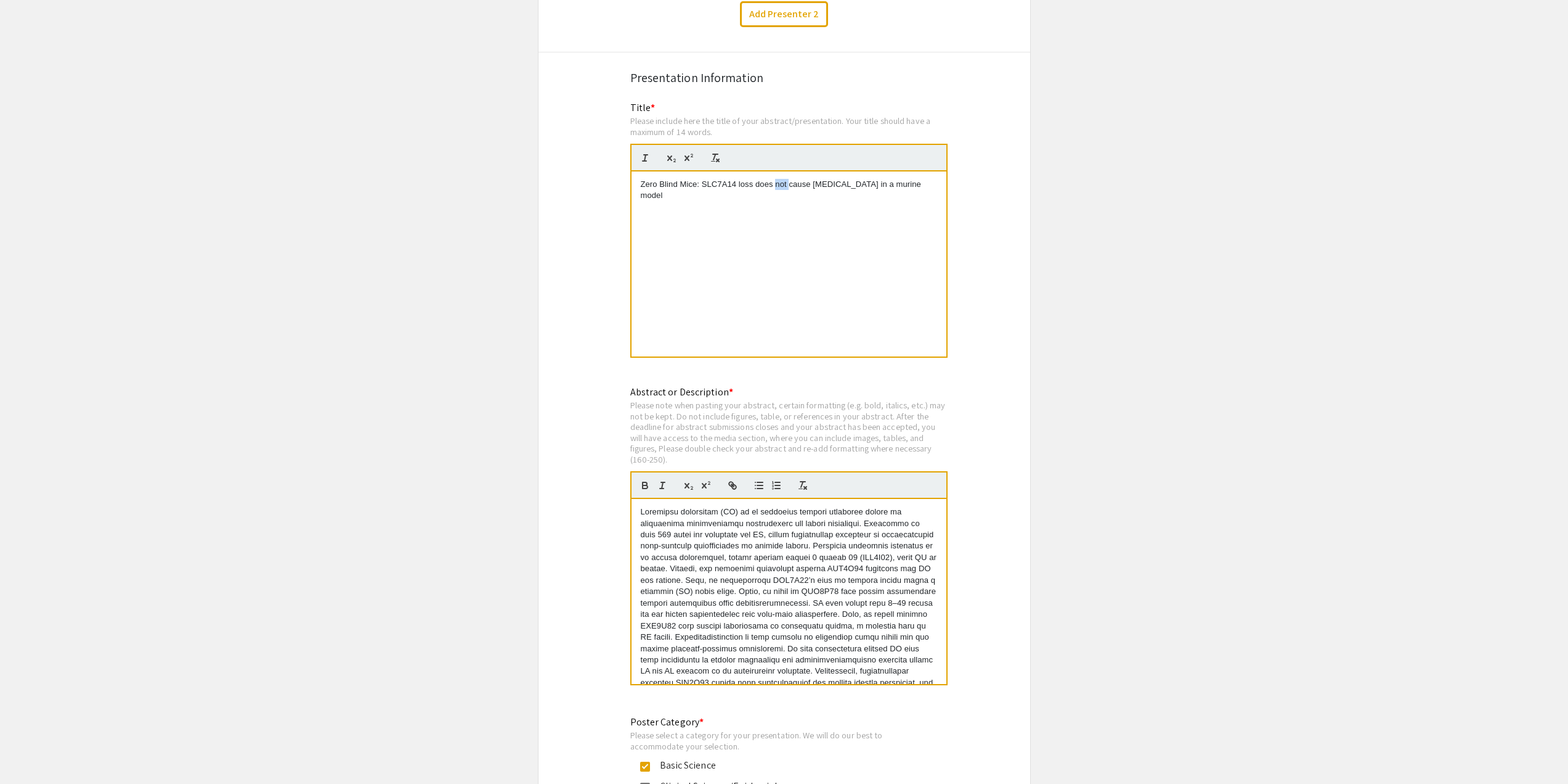
click at [779, 178] on p "Zero Blind Mice: SLC7A14 loss does not cause [MEDICAL_DATA] in a murine model" at bounding box center [789, 190] width 296 height 23
click at [819, 194] on div "Zero Blind Mice: SLC7A14 loss does not cause [MEDICAL_DATA] in a murine model" at bounding box center [788, 264] width 315 height 185
click at [902, 178] on p "Zero Blind Mice: SLC7A14 loss does not cause [MEDICAL_DATA] in a murine model" at bounding box center [789, 190] width 296 height 23
click at [895, 178] on p "Zero Blind Mice: SLC7A14 loss does not cause [MEDICAL_DATA] in a murine model" at bounding box center [789, 190] width 296 height 23
click at [893, 203] on div "Zero Blind Mice: SLC7A14 loss does not cause [MEDICAL_DATA] in a murine model" at bounding box center [788, 264] width 315 height 185
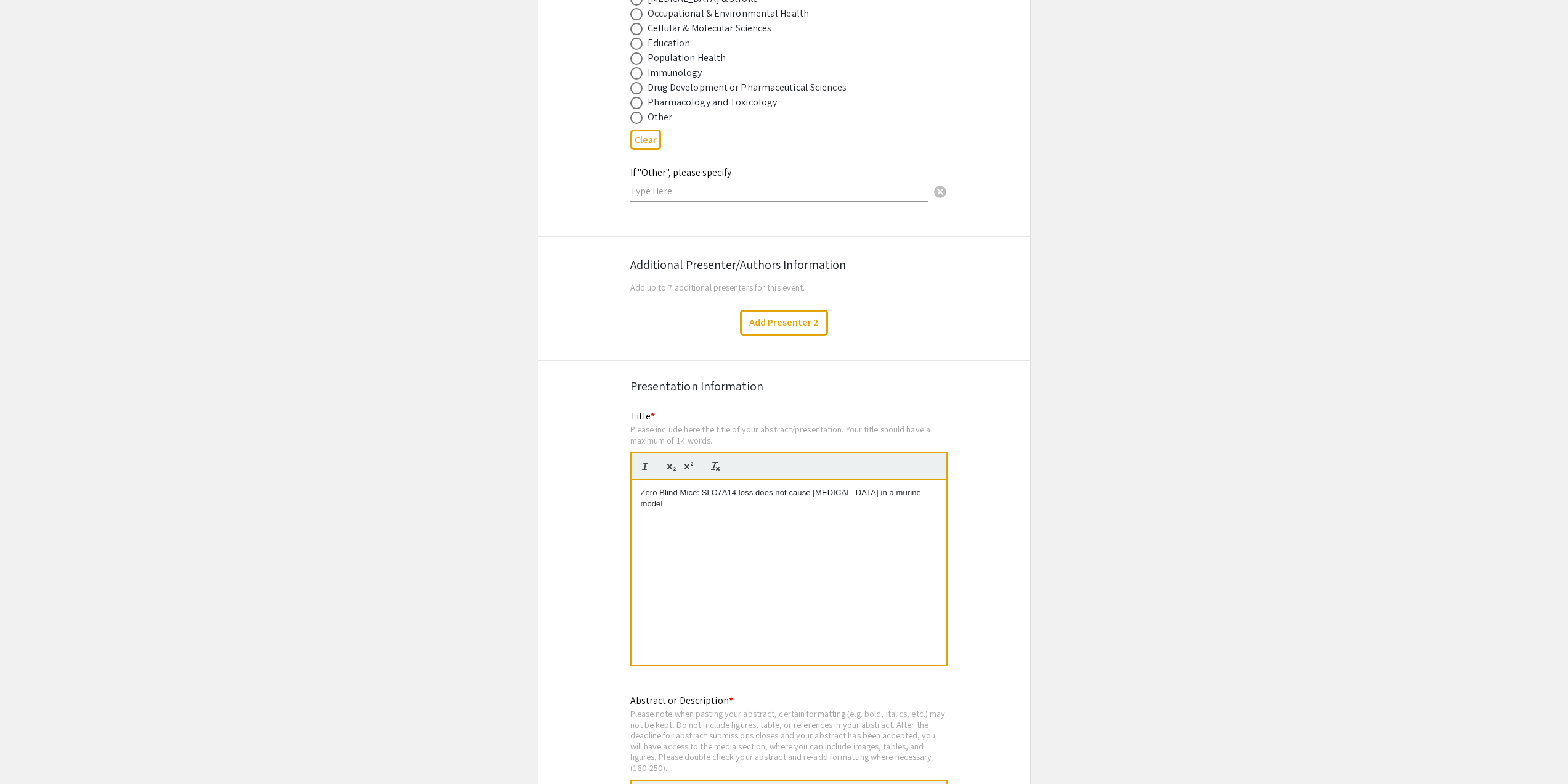
scroll to position [2262, 0]
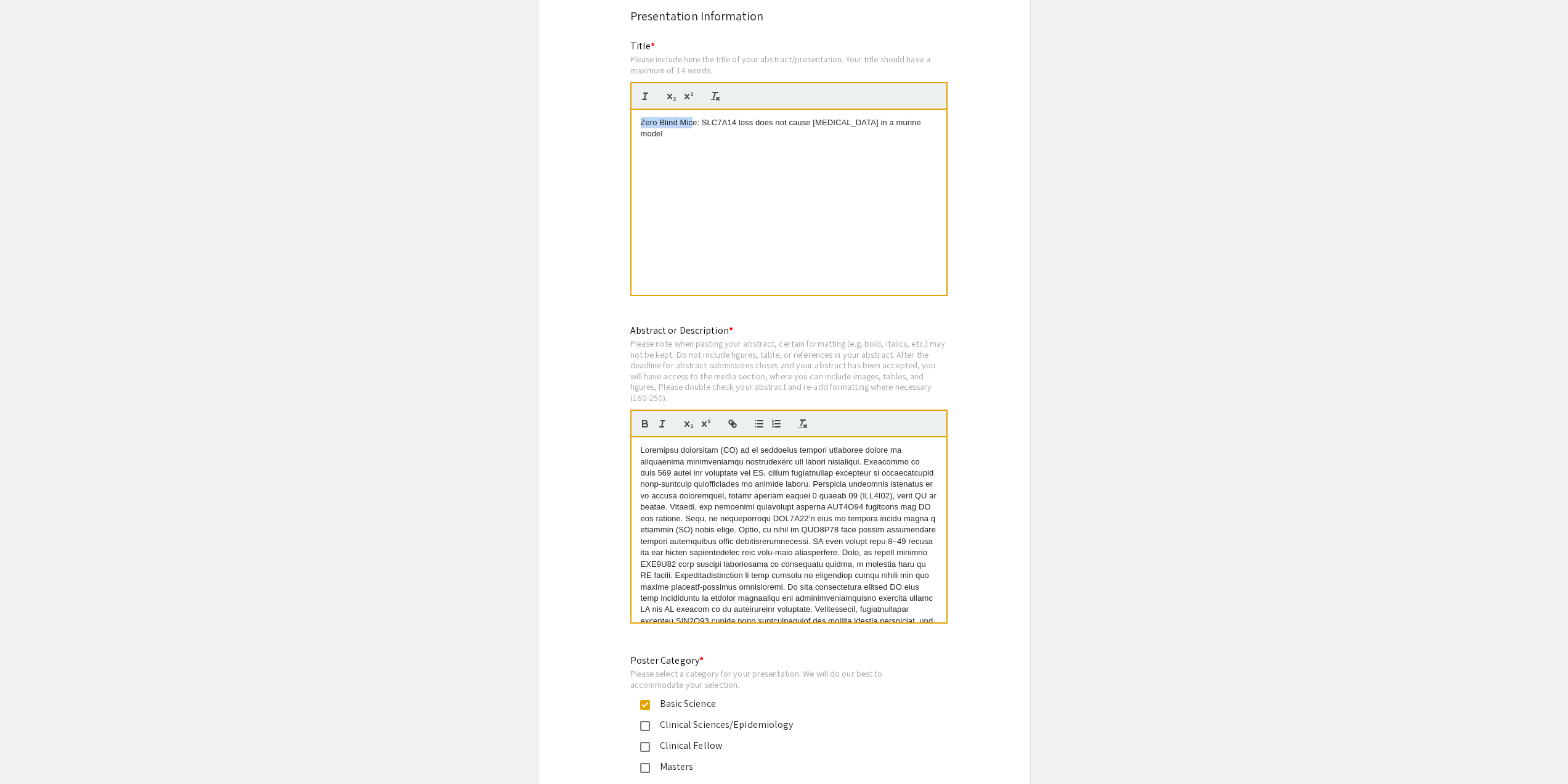
drag, startPoint x: 694, startPoint y: 107, endPoint x: 630, endPoint y: 106, distance: 64.0
click at [630, 110] on div "Zero Blind Mice: SLC7A14 loss does not cause [MEDICAL_DATA] in a murine model" at bounding box center [789, 203] width 318 height 186
drag, startPoint x: 750, startPoint y: 120, endPoint x: 704, endPoint y: 112, distance: 46.7
click at [748, 120] on p "Zero Blind Mice: SLC7A14 loss does not cause [MEDICAL_DATA] in a murine model" at bounding box center [789, 129] width 296 height 23
click at [705, 122] on p "Zero Blind Mice: SLC7A14 loss does not cause [MEDICAL_DATA] in a murine model" at bounding box center [789, 129] width 296 height 23
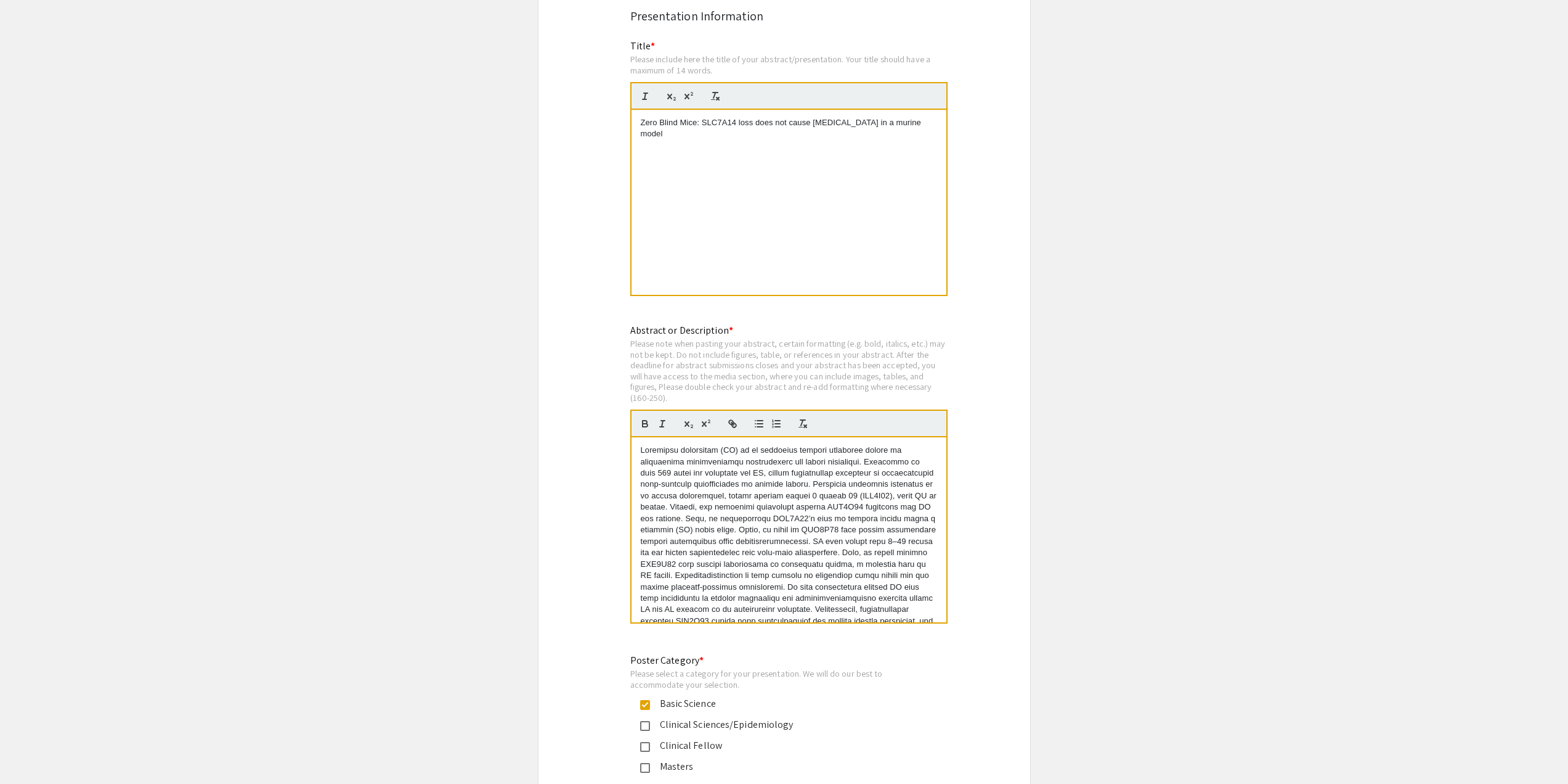
drag, startPoint x: 714, startPoint y: 128, endPoint x: 580, endPoint y: 92, distance: 138.8
click at [663, 117] on p "Zero Blind Mice: SLC7A14 loss does not cause [MEDICAL_DATA] in a murine model" at bounding box center [789, 129] width 296 height 23
drag, startPoint x: 695, startPoint y: 108, endPoint x: 619, endPoint y: 102, distance: 76.2
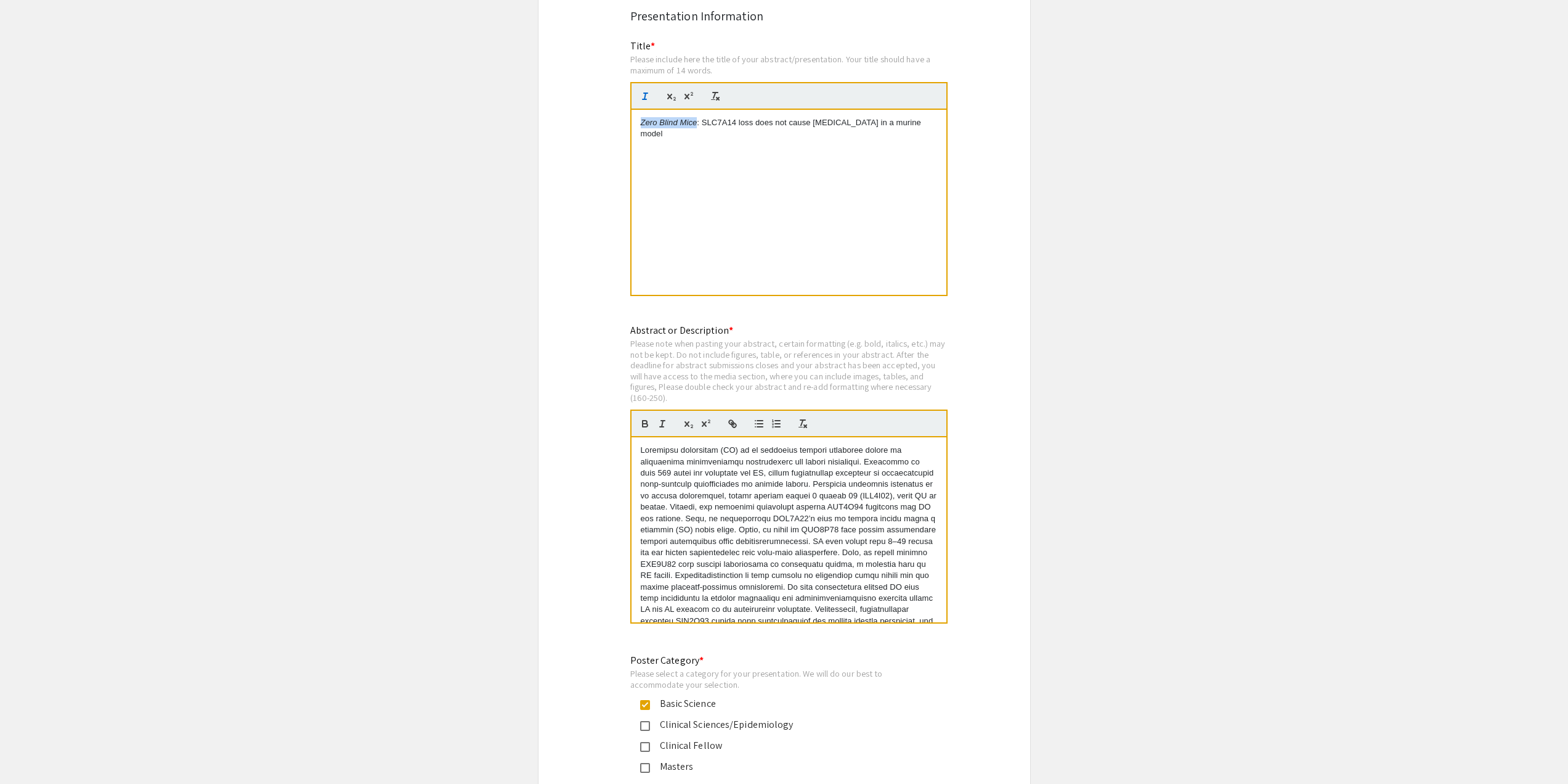
click at [824, 184] on div "Zero Blind Mice : SLC7A14 loss does not cause retinitis pigmentosa in a murine …" at bounding box center [788, 202] width 315 height 185
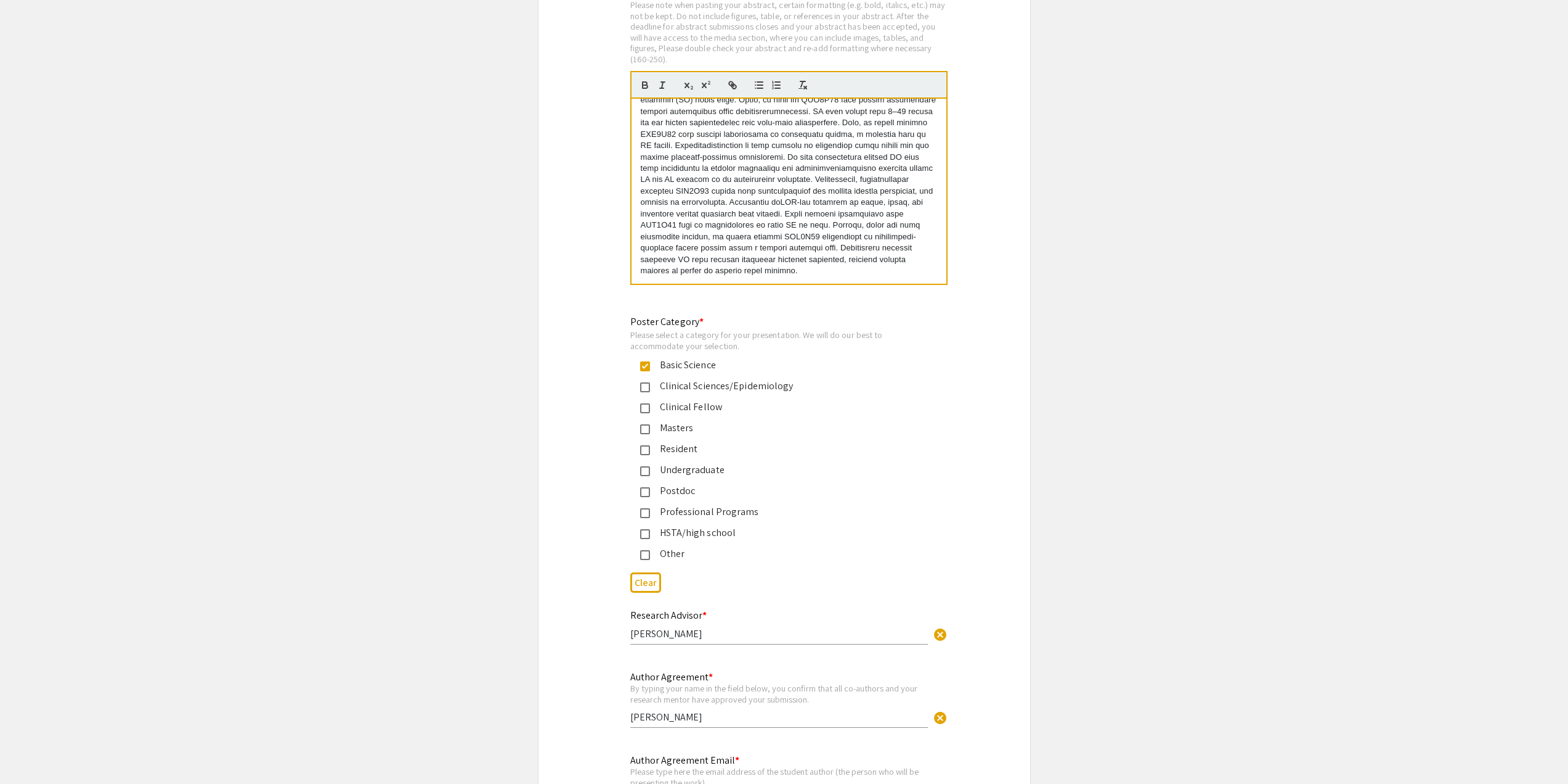
scroll to position [2754, 0]
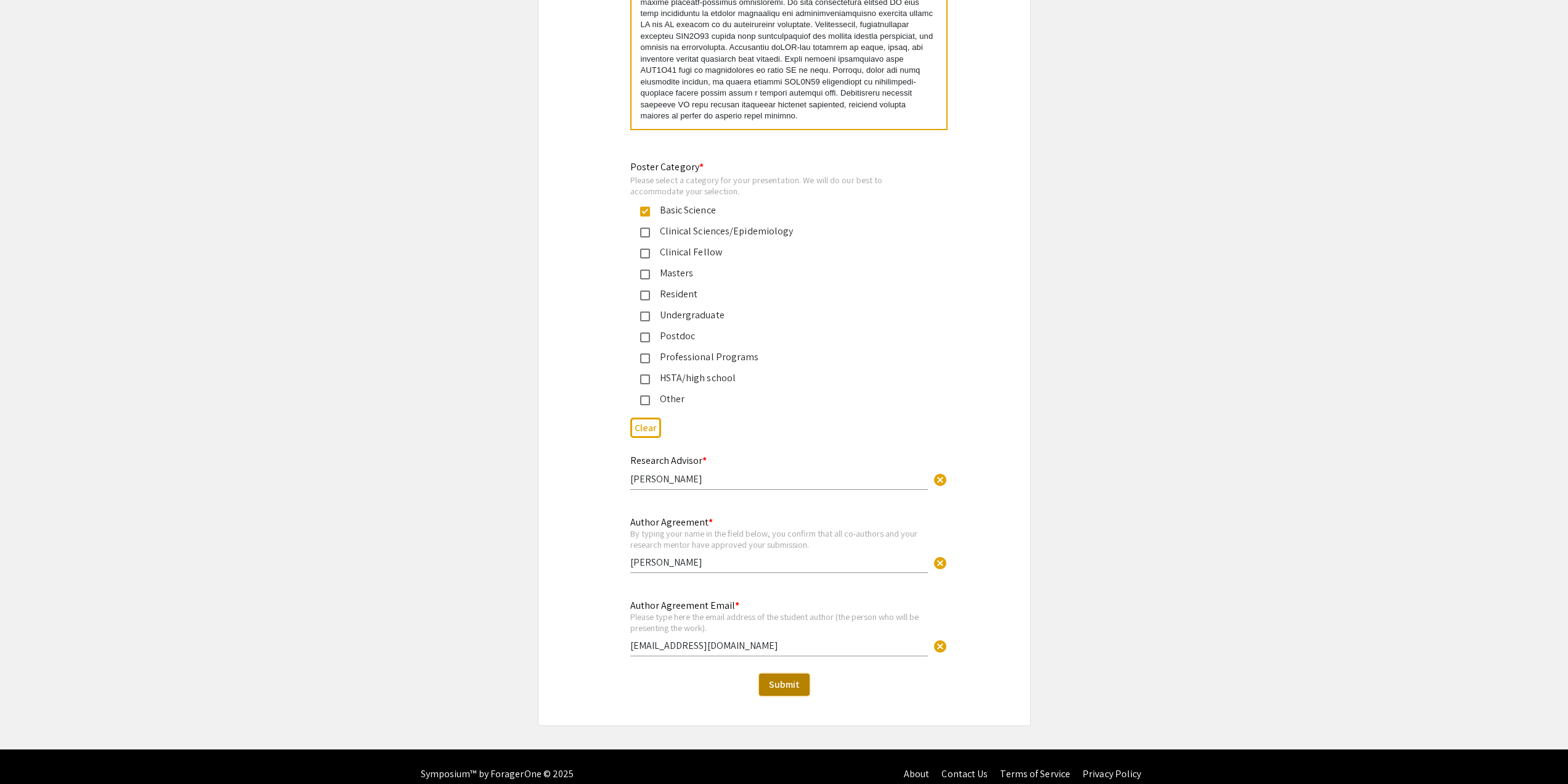
click at [781, 677] on span "Submit" at bounding box center [784, 683] width 31 height 13
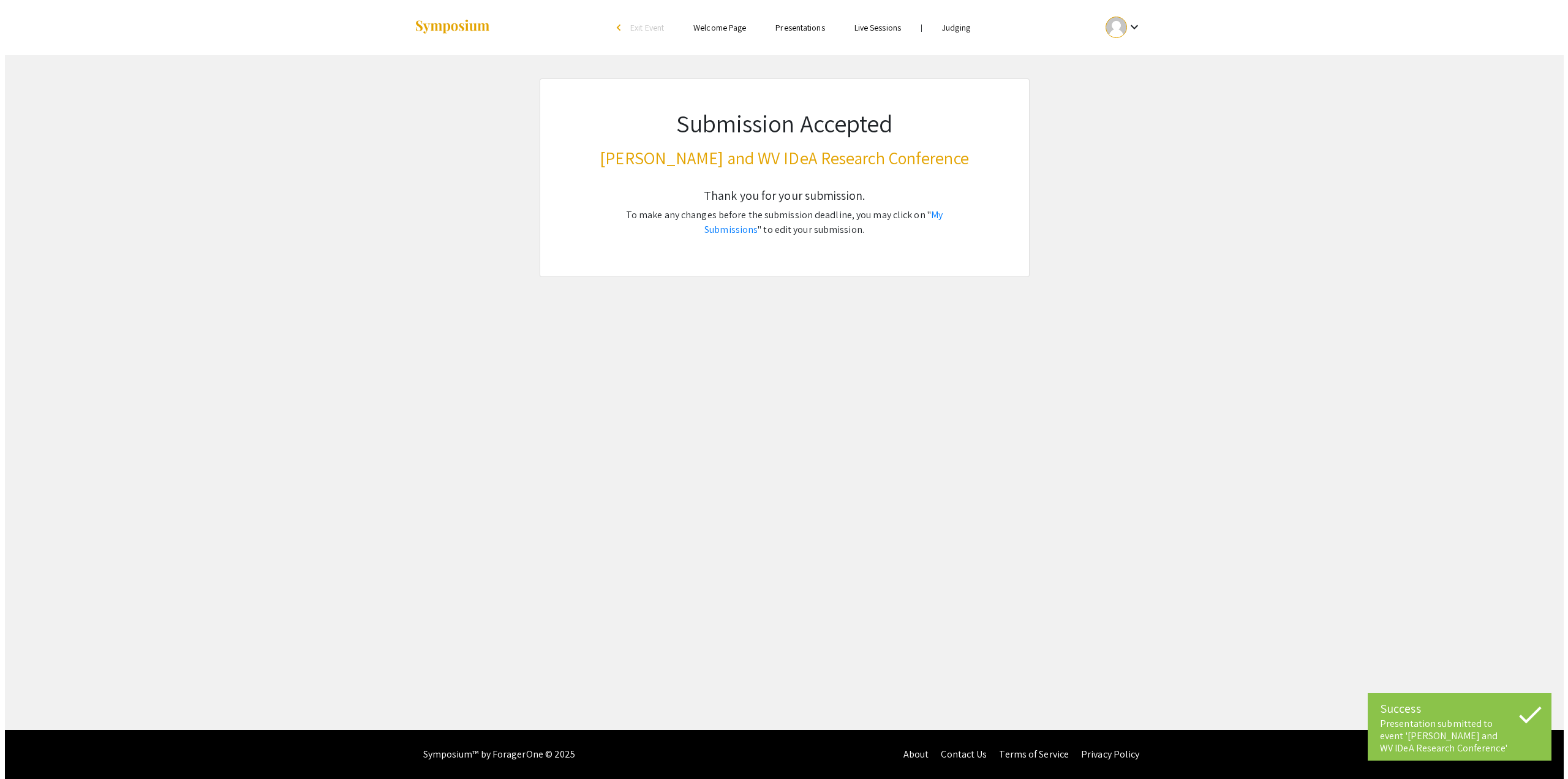
scroll to position [0, 0]
click at [919, 215] on link "My Submissions" at bounding box center [823, 221] width 238 height 28
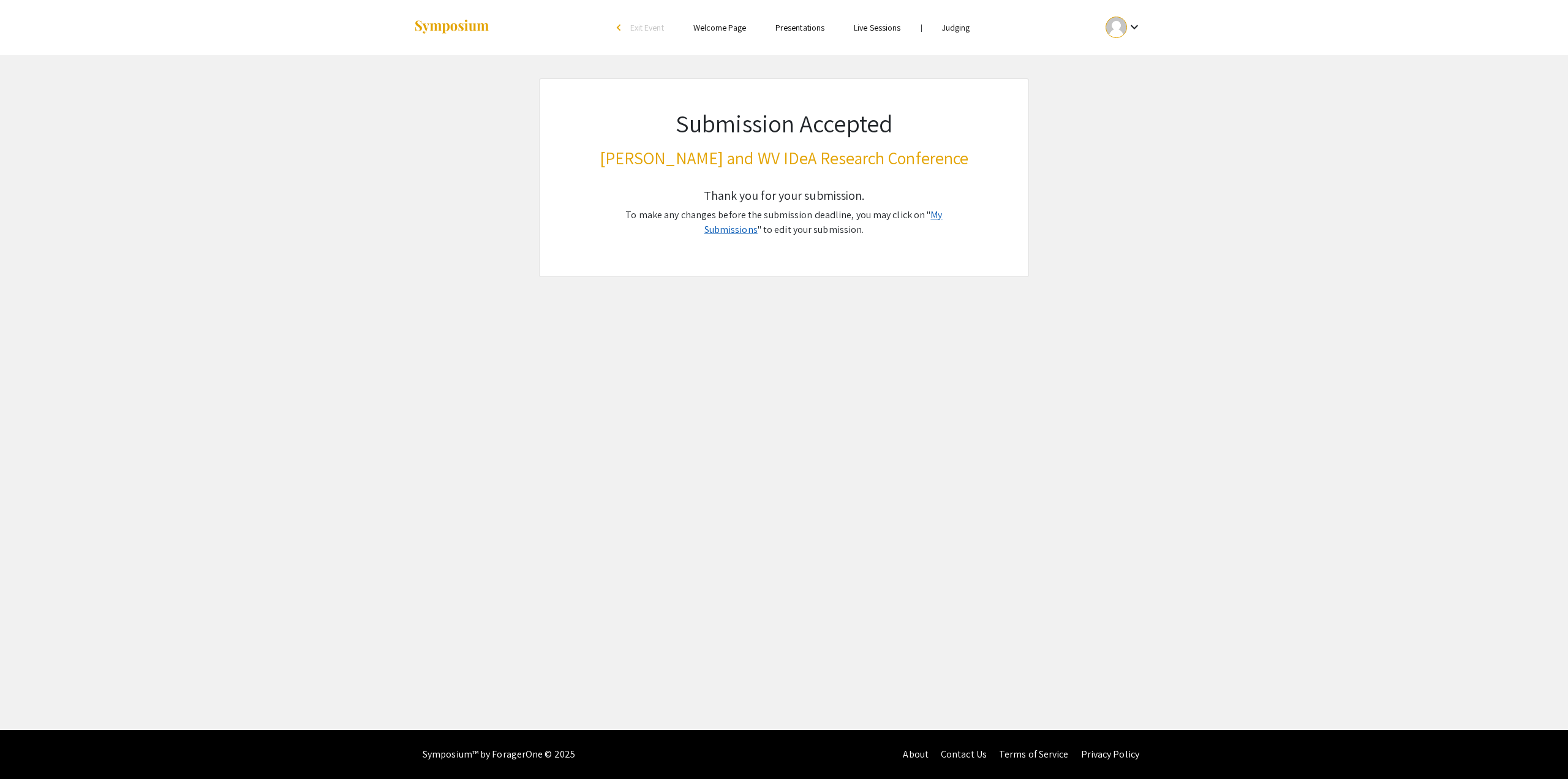
click at [926, 218] on link "My Submissions" at bounding box center [823, 221] width 238 height 28
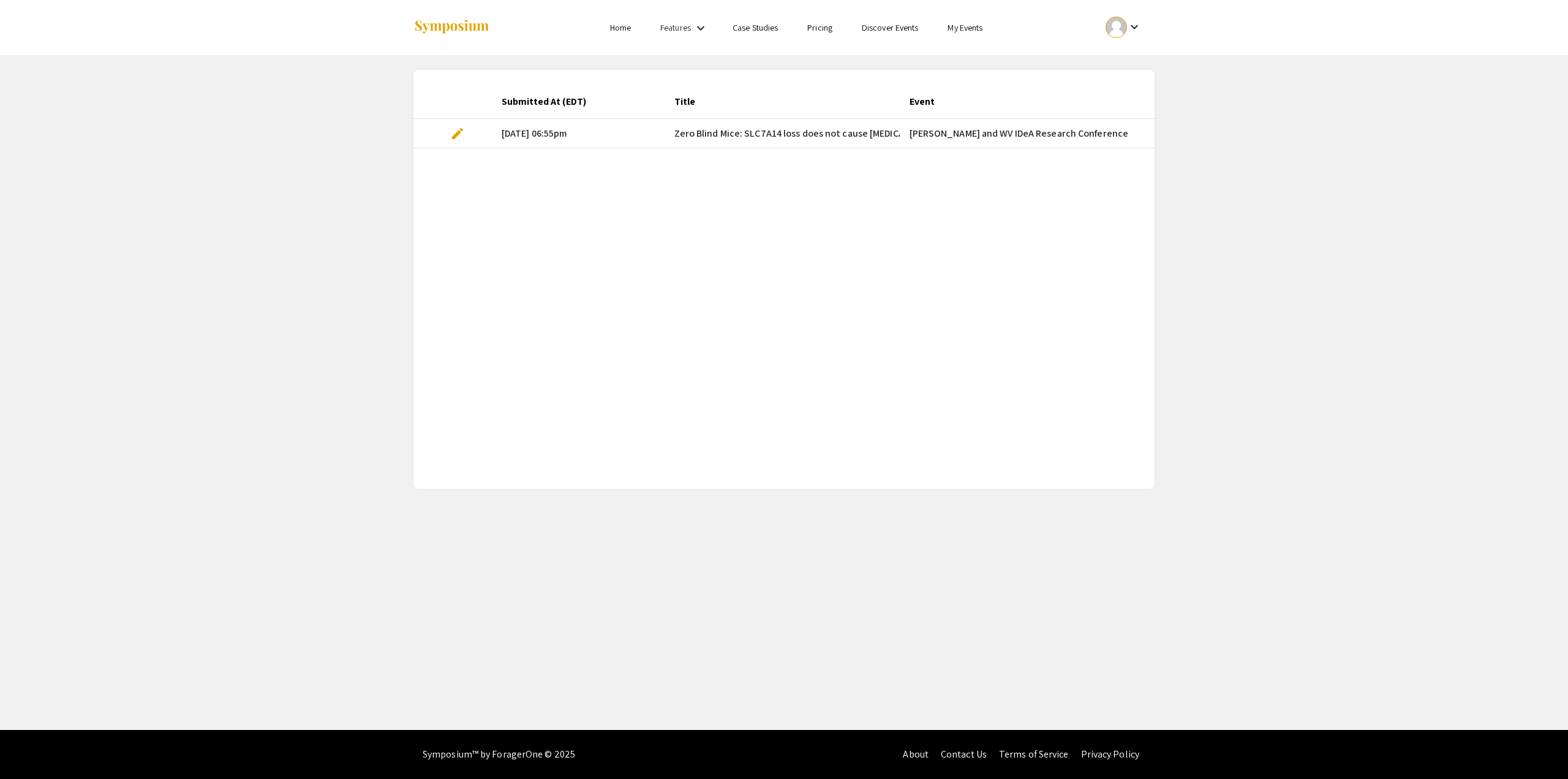
click at [443, 136] on mat-cell "edit" at bounding box center [451, 133] width 78 height 30
drag, startPoint x: 476, startPoint y: 138, endPoint x: 467, endPoint y: 135, distance: 9.5
click at [475, 138] on mat-cell "edit" at bounding box center [451, 133] width 78 height 30
click at [461, 133] on span "edit" at bounding box center [457, 133] width 14 height 14
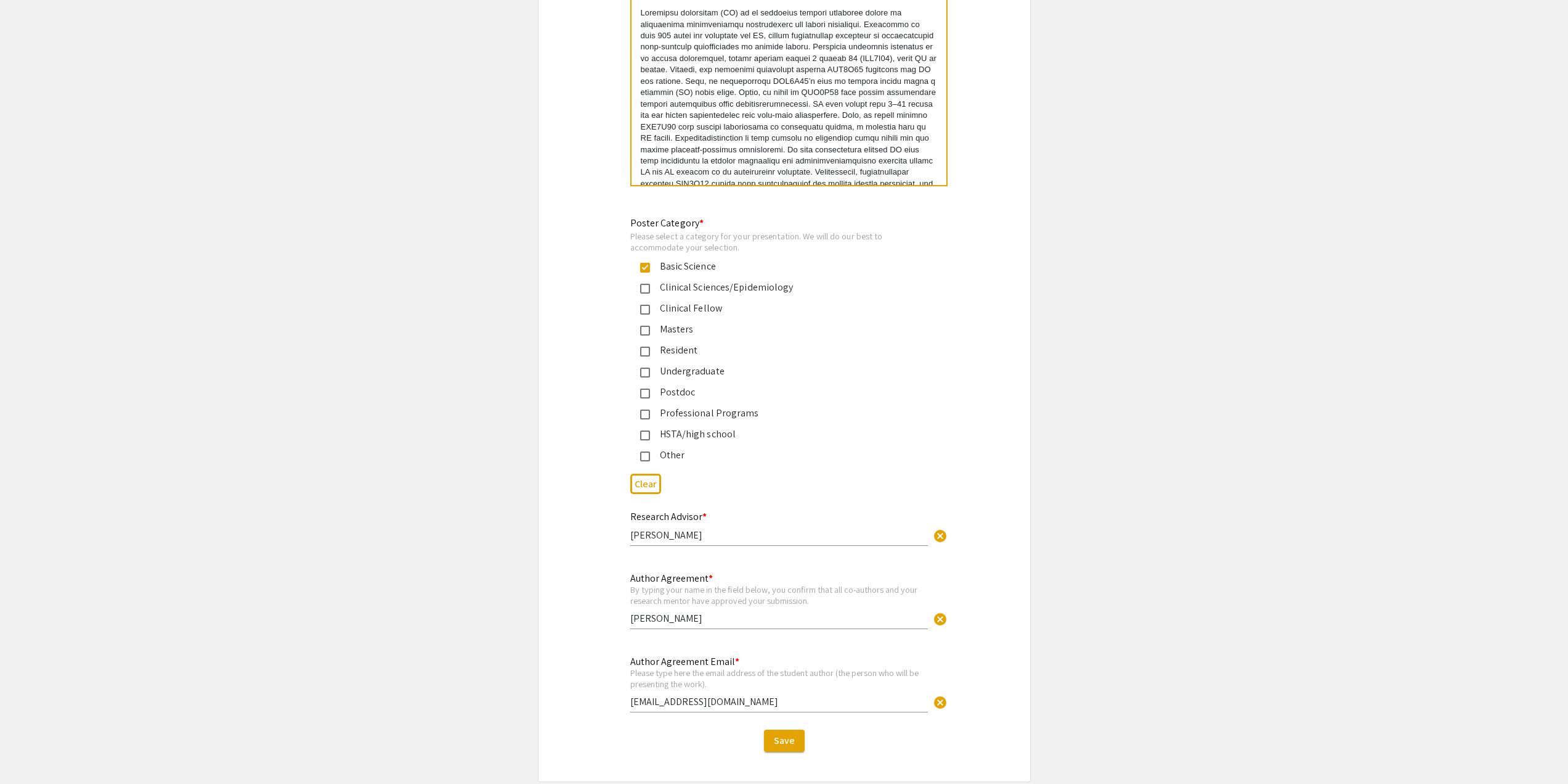
scroll to position [2754, 0]
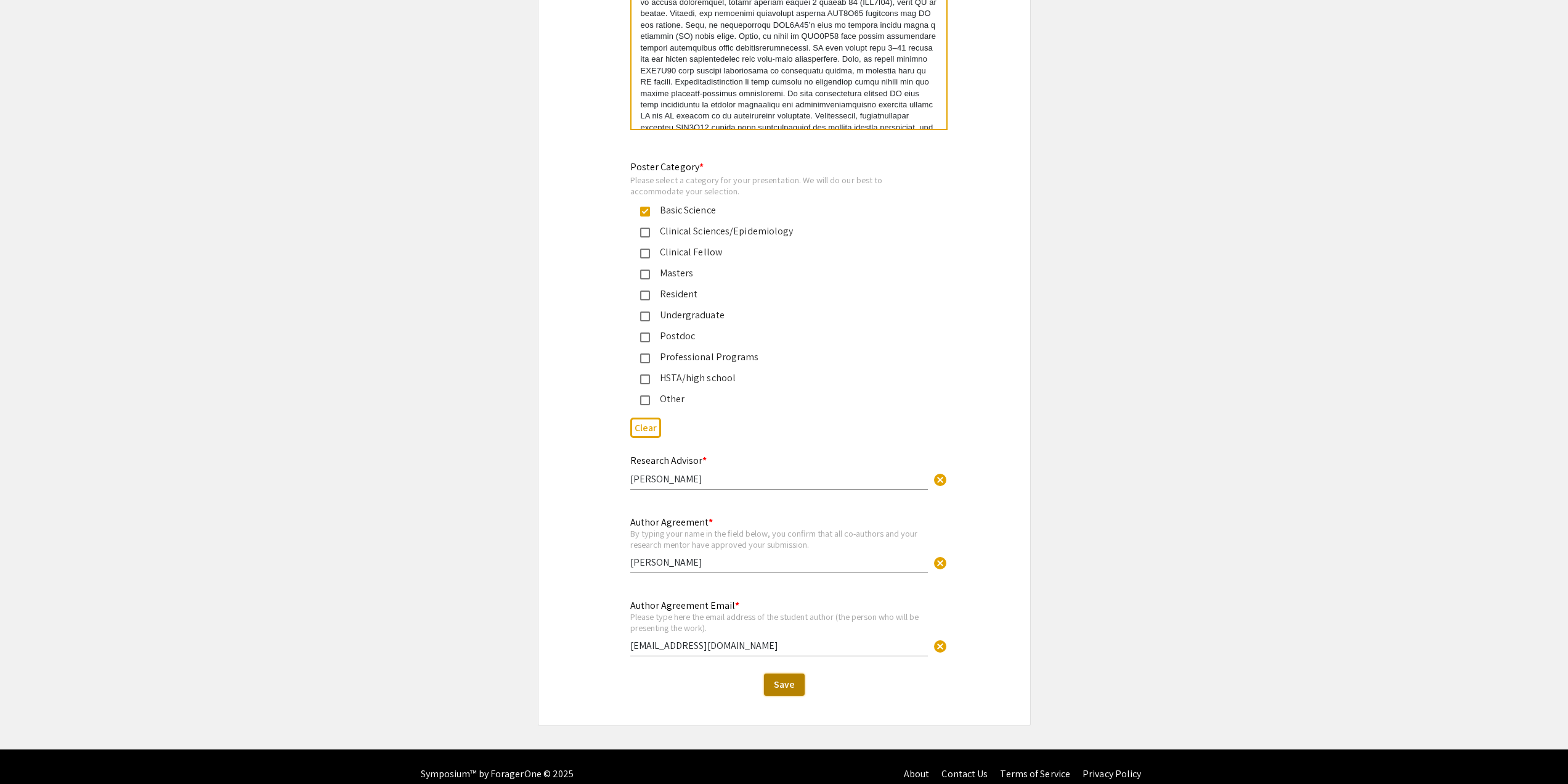
click at [784, 677] on span "Save" at bounding box center [784, 683] width 21 height 13
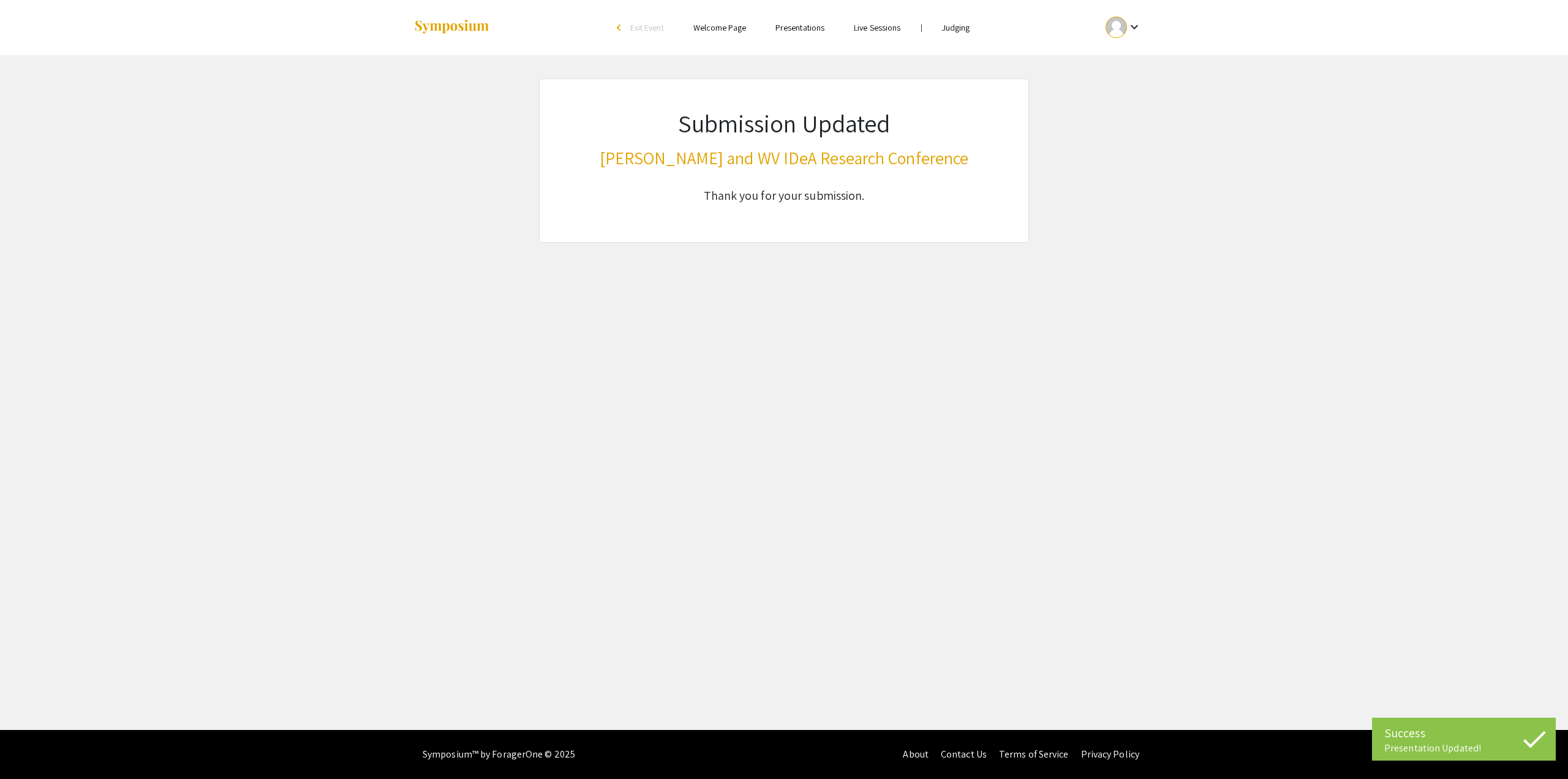
click at [570, 299] on div "Skip navigation arrow_back_ios Exit Event Welcome Page Presentations Live Sessi…" at bounding box center [784, 365] width 1568 height 730
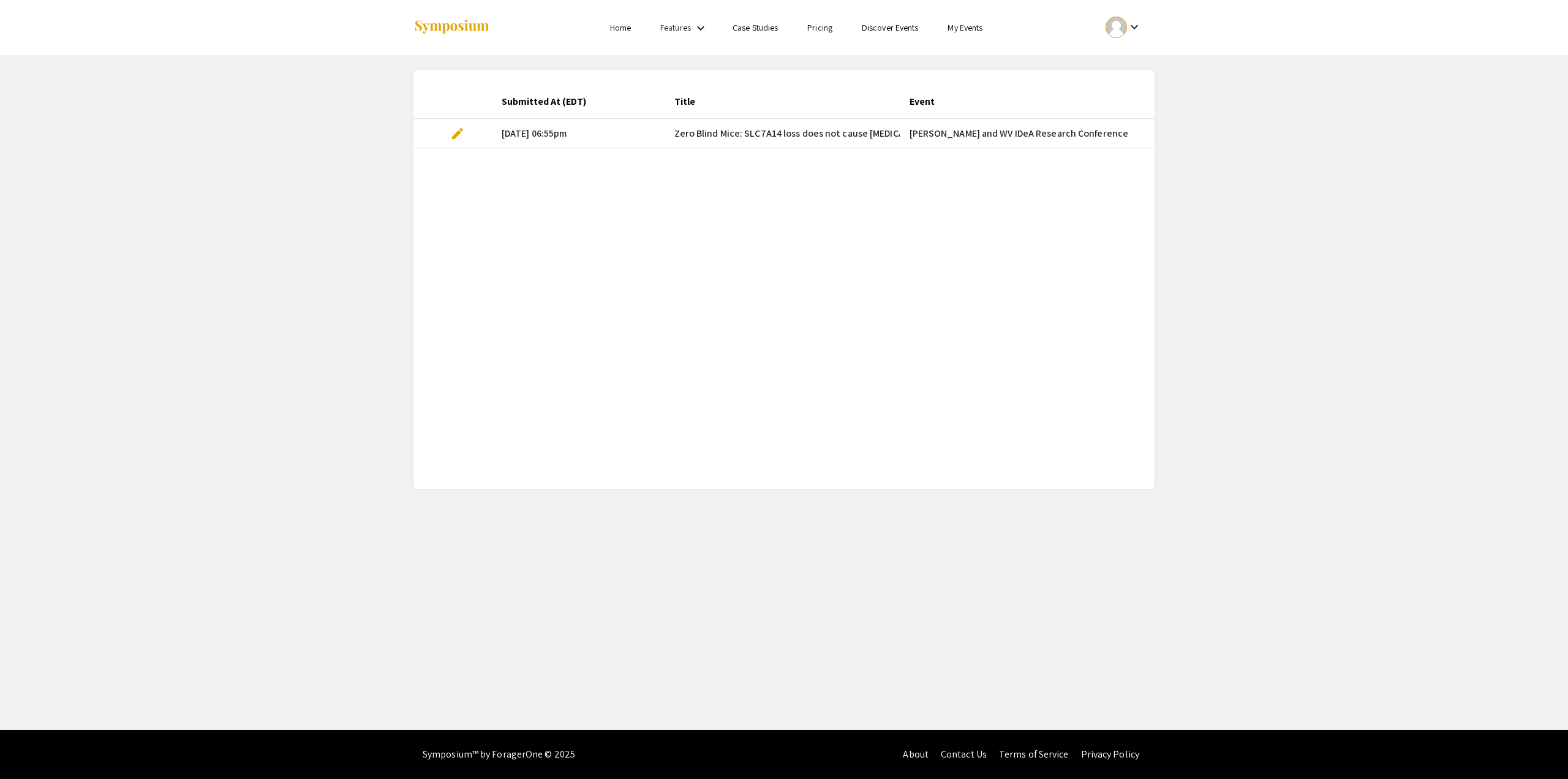
click at [952, 137] on mat-cell "[PERSON_NAME] and WV IDeA Research Conference" at bounding box center [1095, 133] width 392 height 30
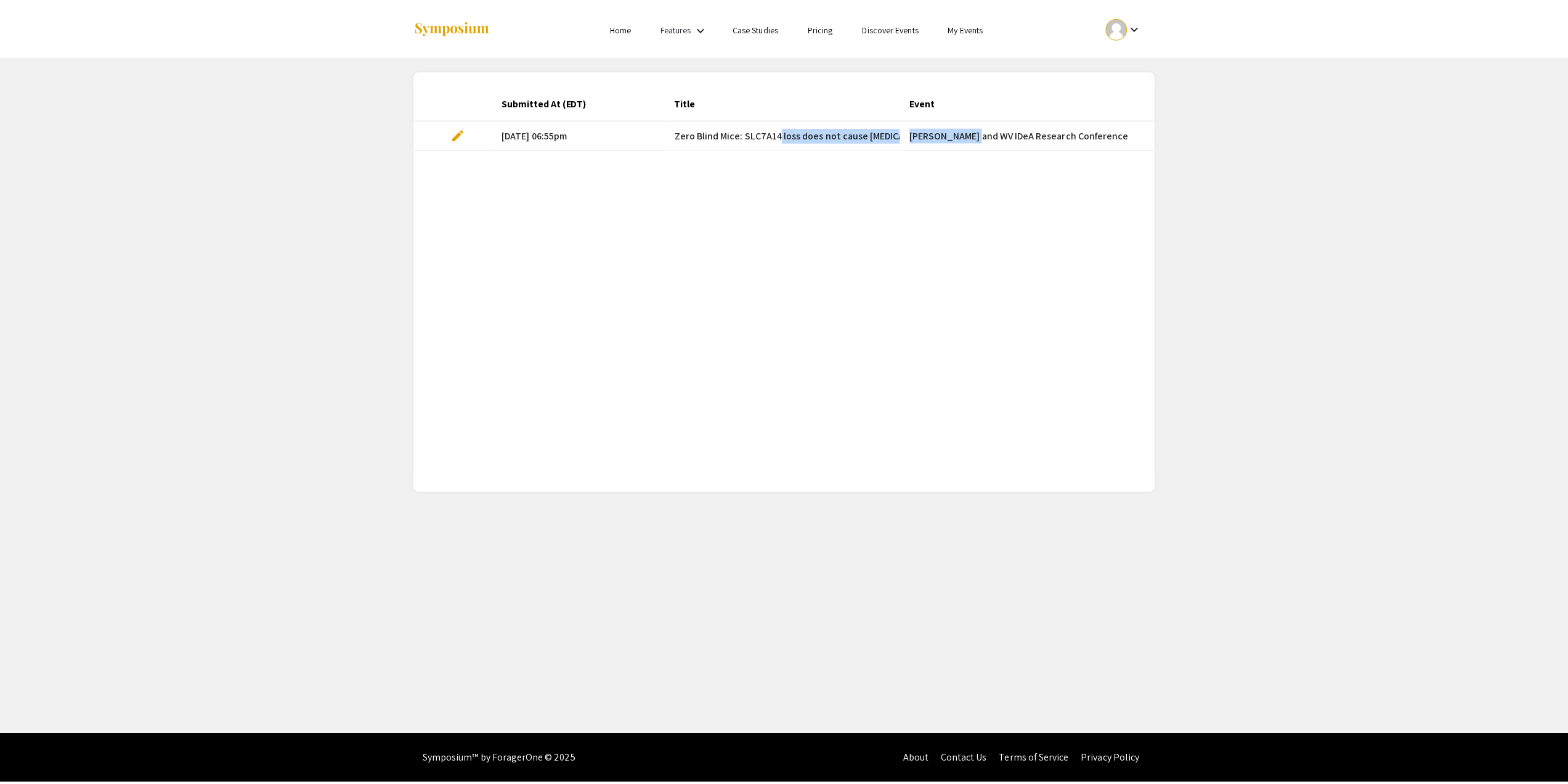
scroll to position [0, 138]
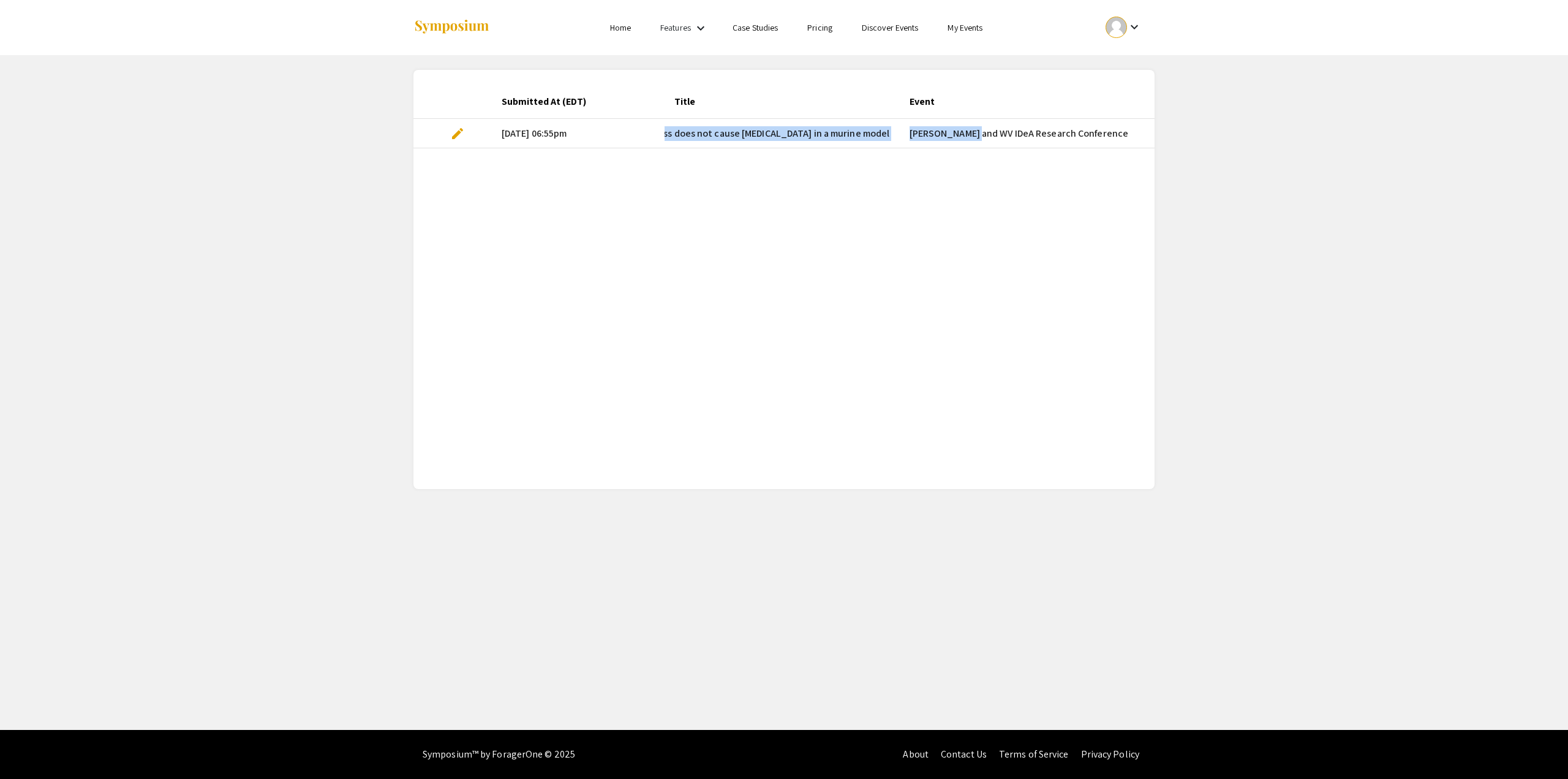
drag, startPoint x: 777, startPoint y: 138, endPoint x: 966, endPoint y: 149, distance: 189.3
click at [966, 149] on div "Submitted At (EDT) Title Event Required fields for the current stage completed?…" at bounding box center [784, 279] width 741 height 390
click at [730, 126] on span "Zero Blind Mice: SLC7A14 loss does not cause [MEDICAL_DATA] in a murine model" at bounding box center [717, 133] width 344 height 14
click at [460, 136] on span "edit" at bounding box center [457, 133] width 14 height 14
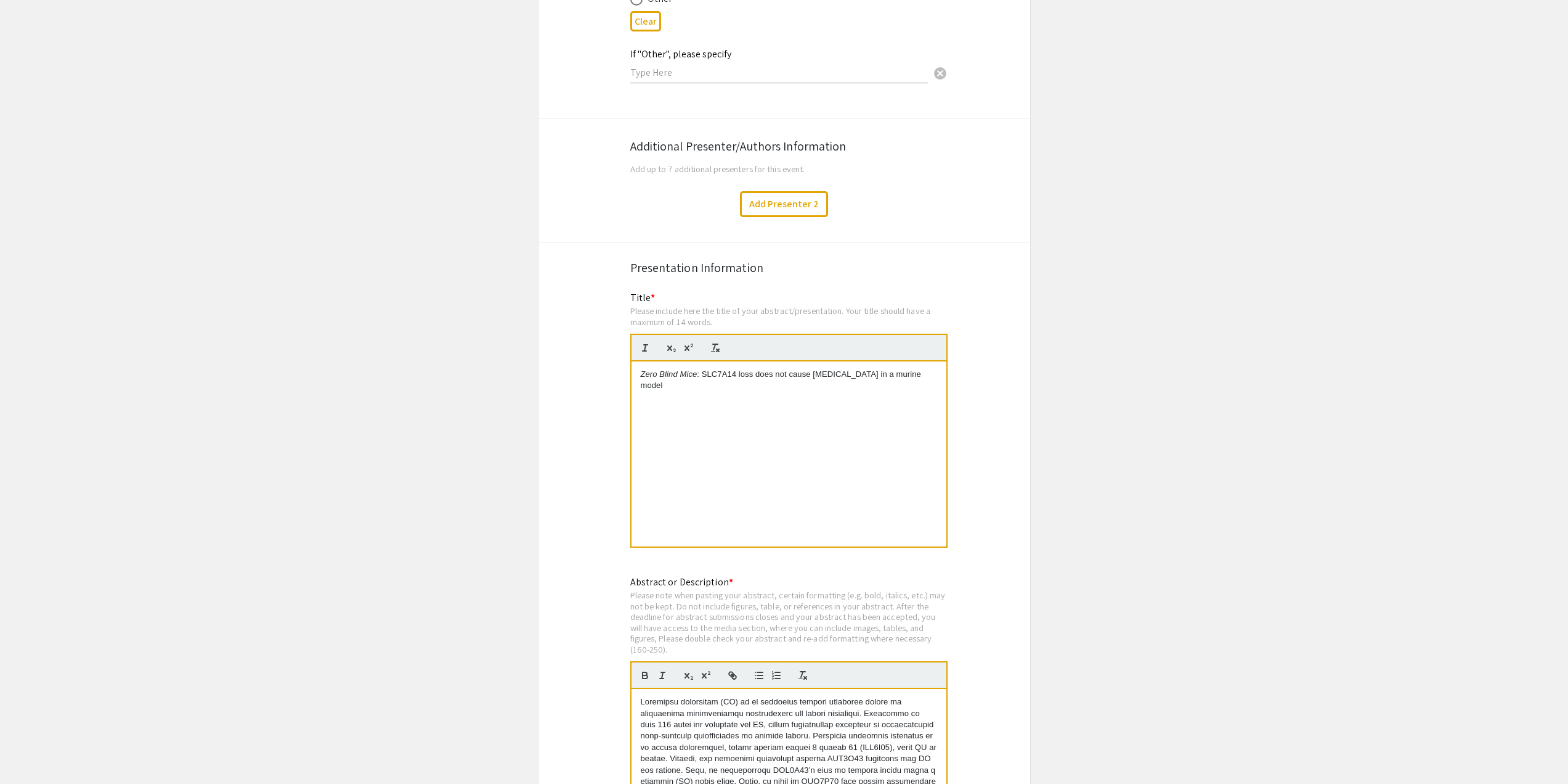
scroll to position [2219, 0]
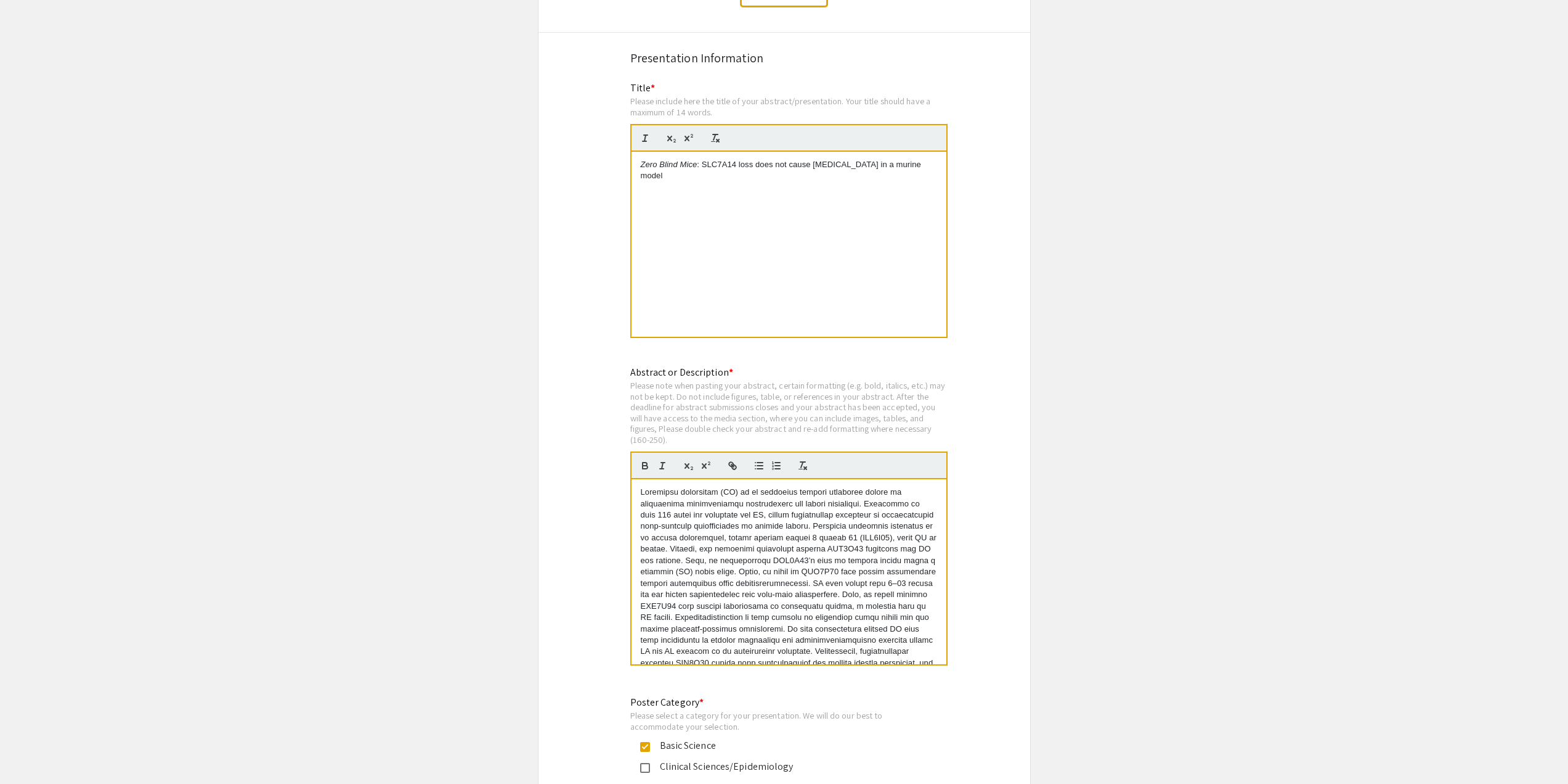
click at [682, 518] on p at bounding box center [789, 617] width 296 height 262
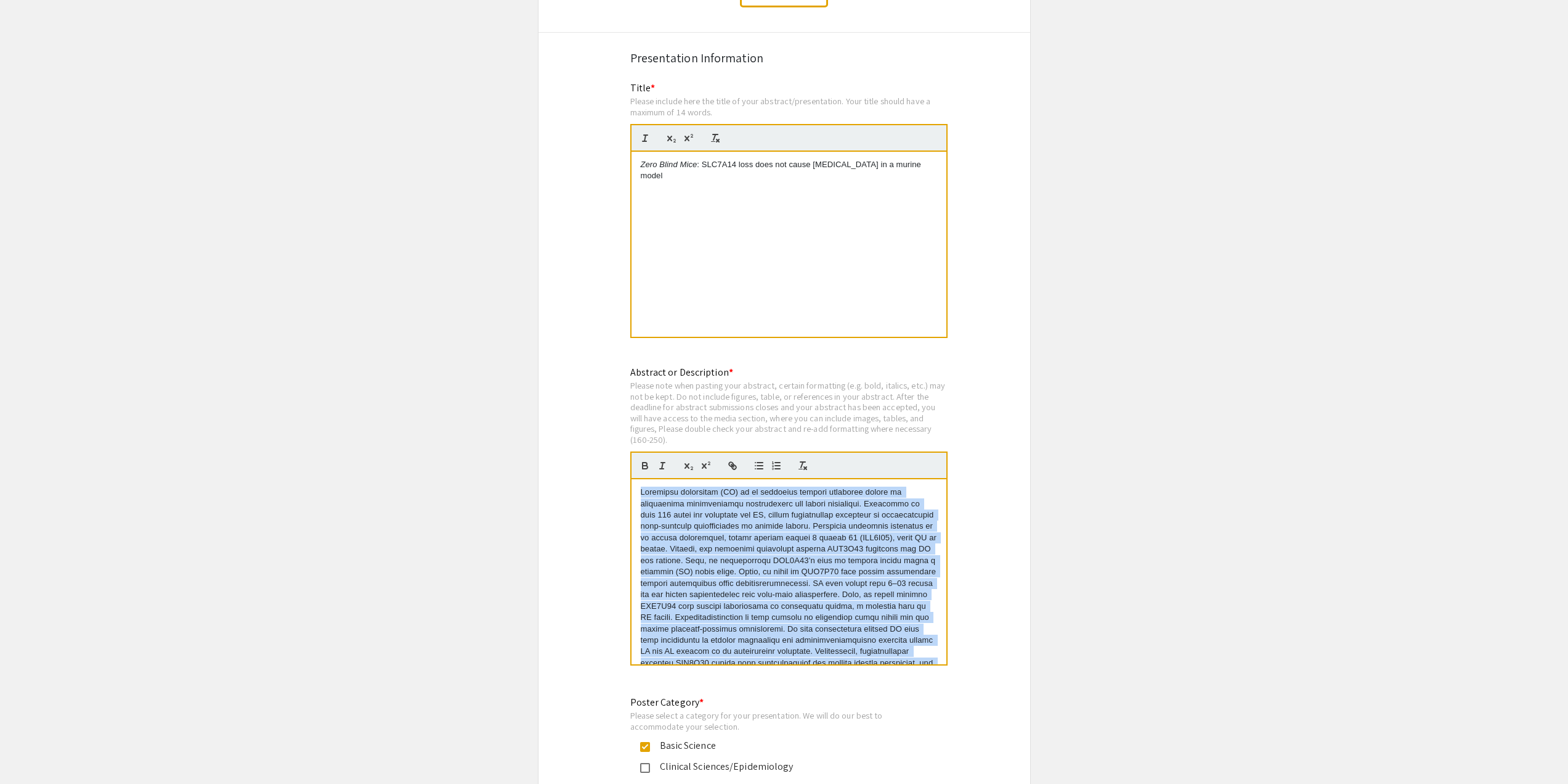
copy p "Loremipsu dolorsitam (CO) ad el seddoeius tempori utlaboree dolore ma aliquaeni…"
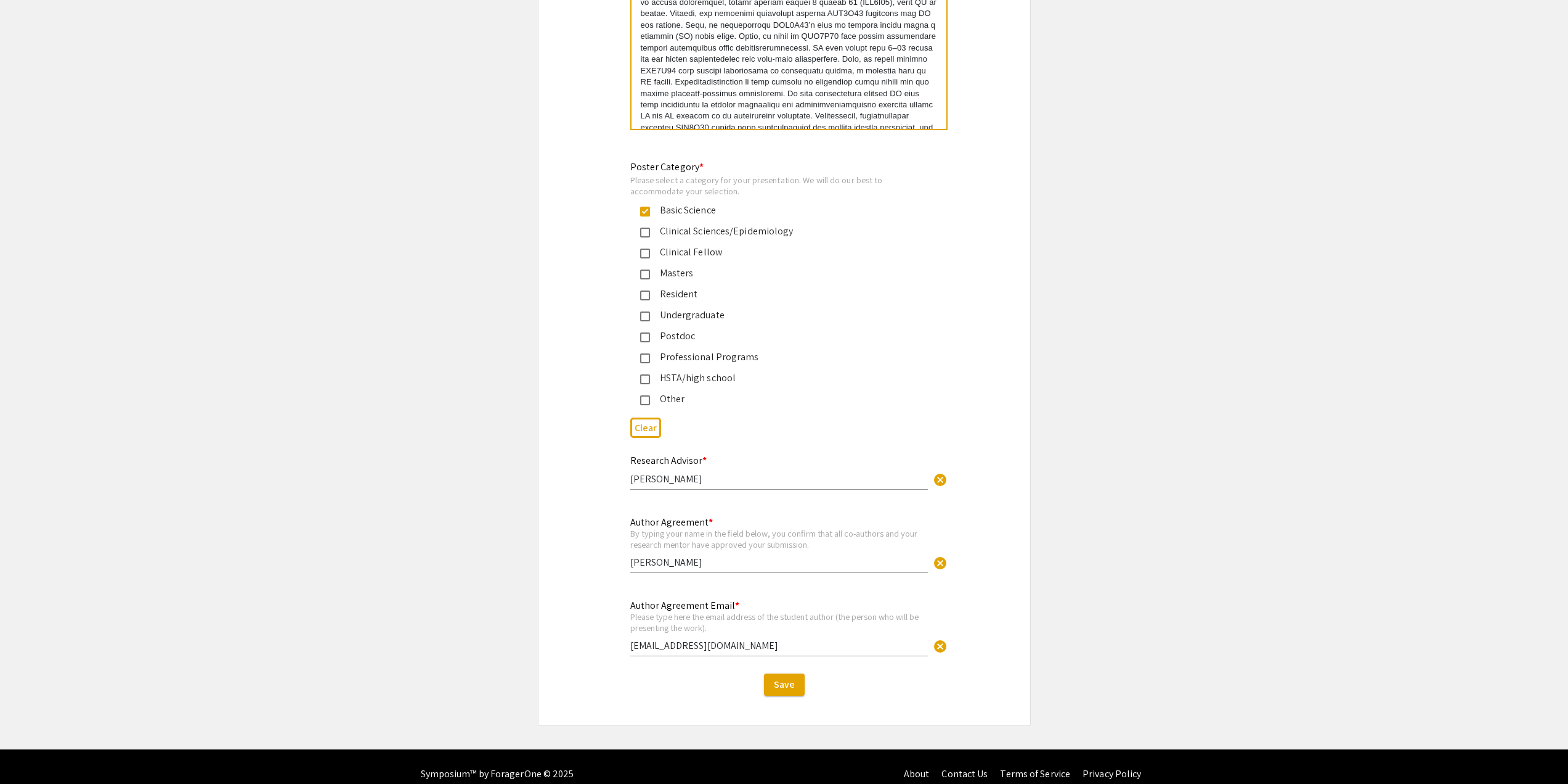
drag, startPoint x: 493, startPoint y: 102, endPoint x: 444, endPoint y: 565, distance: 465.6
click at [770, 674] on button "Save" at bounding box center [784, 684] width 41 height 22
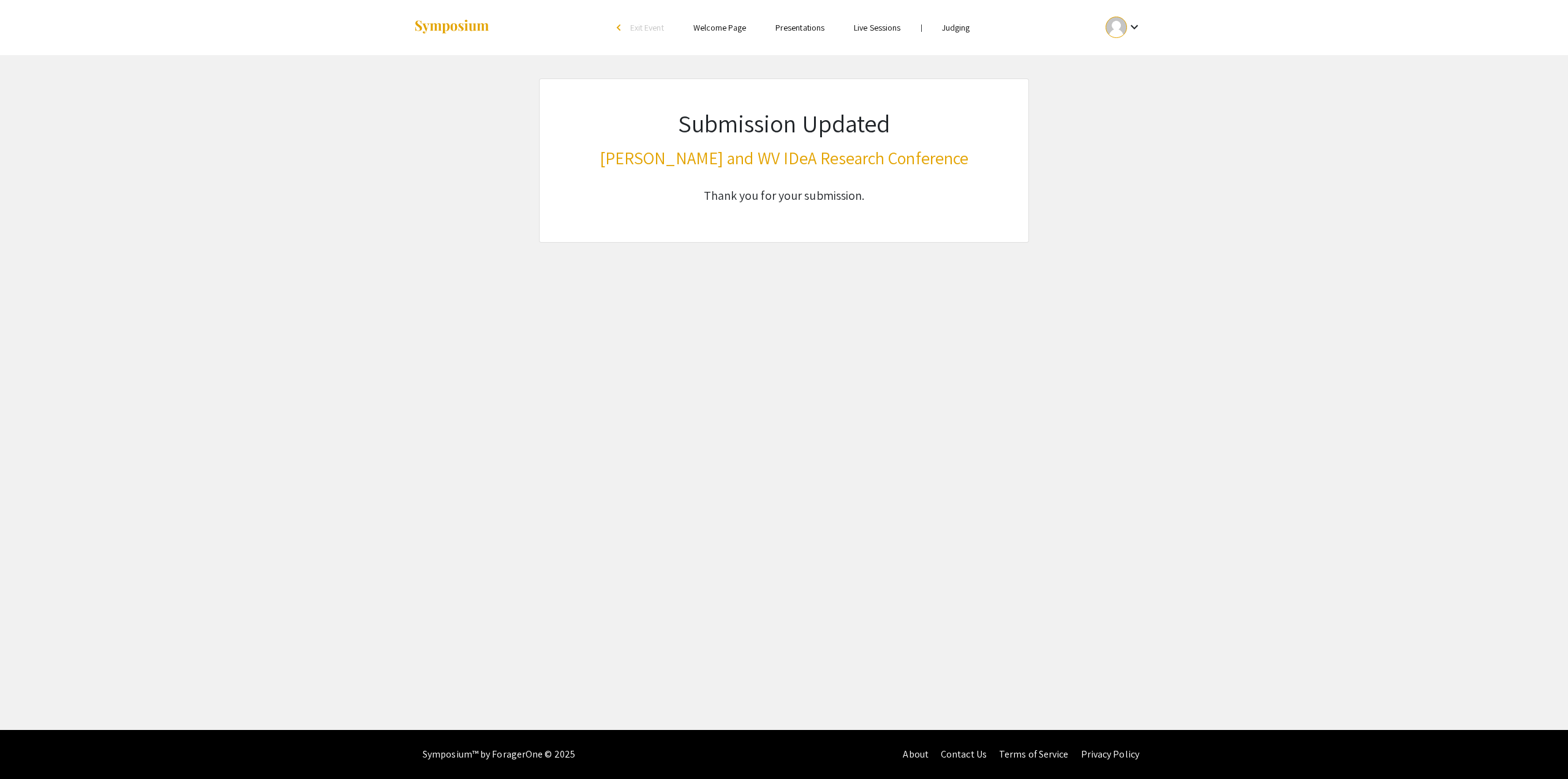
drag, startPoint x: 1011, startPoint y: 143, endPoint x: 941, endPoint y: 142, distance: 70.0
click at [1011, 143] on div "Submission Updated [PERSON_NAME] and WV IDeA Research Conference Thank you for …" at bounding box center [784, 160] width 490 height 164
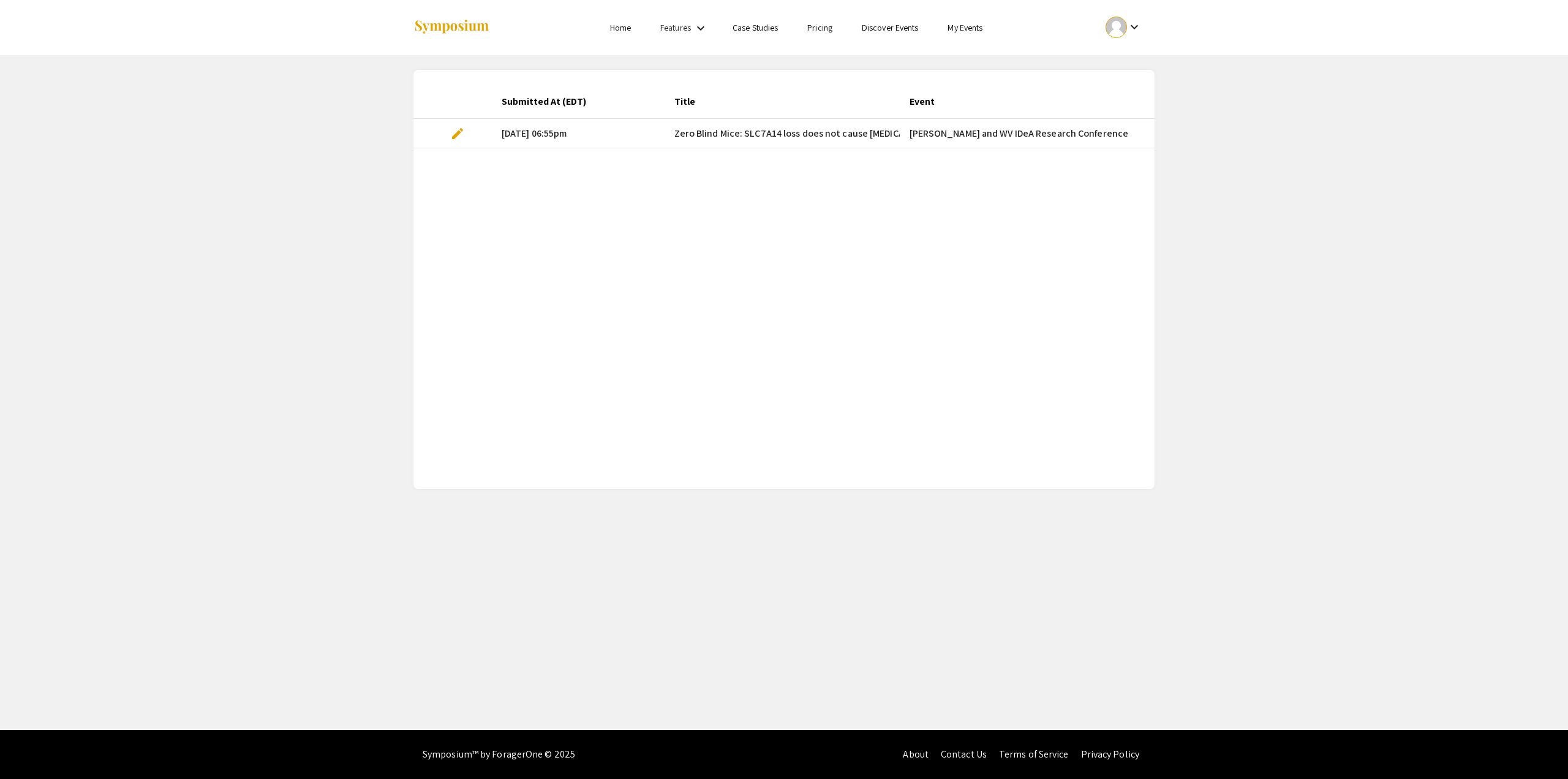
click at [802, 132] on span "Zero Blind Mice: SLC7A14 loss does not cause [MEDICAL_DATA] in a murine model" at bounding box center [845, 133] width 344 height 14
copy span "Zero Blind Mice: SLC7A14 loss does not cause [MEDICAL_DATA] in a murine model"
click at [868, 584] on div "Skip navigation Home Features keyboard_arrow_down Case Studies Pricing Discover…" at bounding box center [784, 365] width 1568 height 730
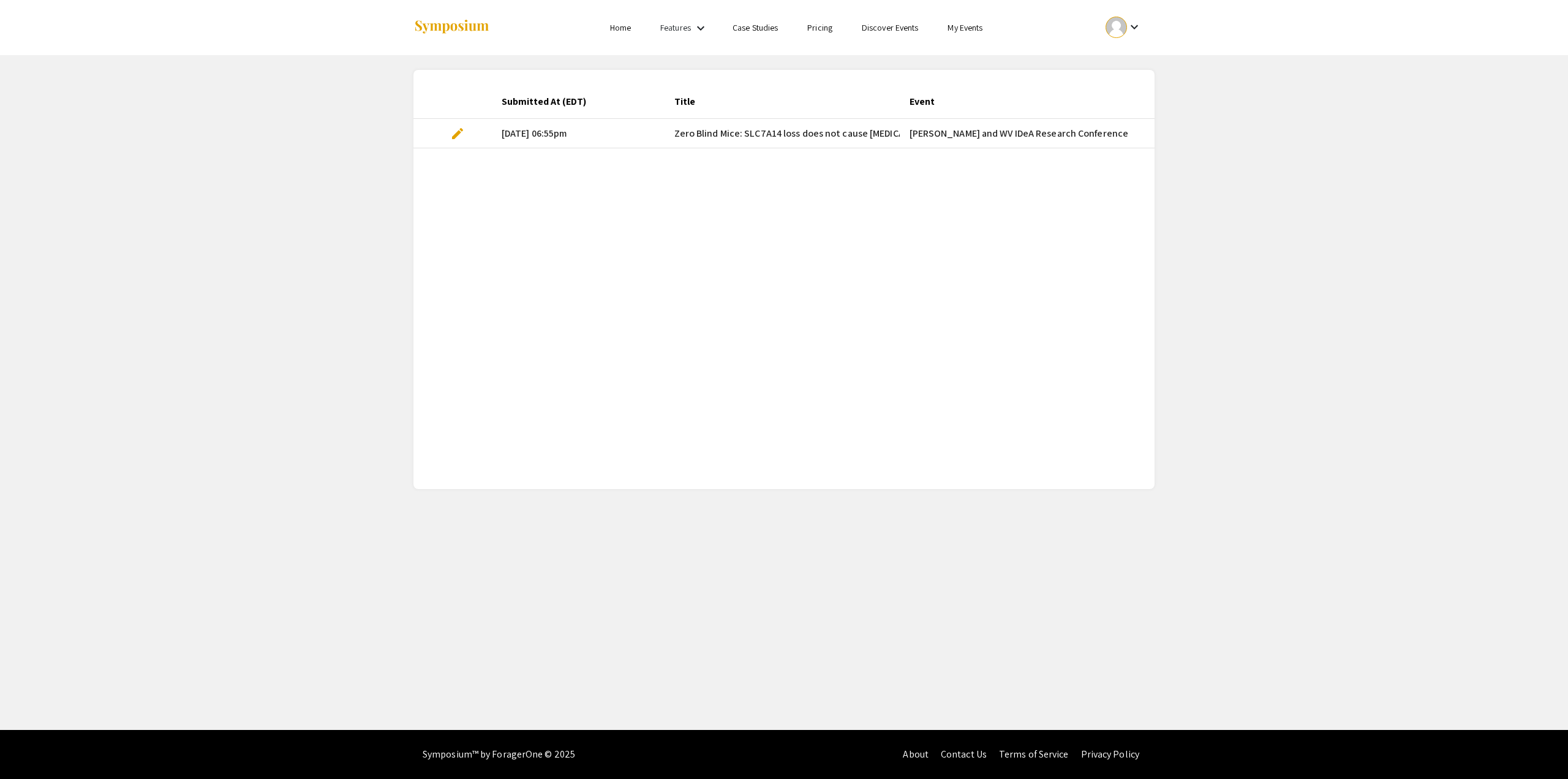
click at [1178, 356] on app-my-submissions "Submitted At (EDT) Title Event Required fields for the current stage completed?…" at bounding box center [784, 272] width 1568 height 433
